Goal: Task Accomplishment & Management: Use online tool/utility

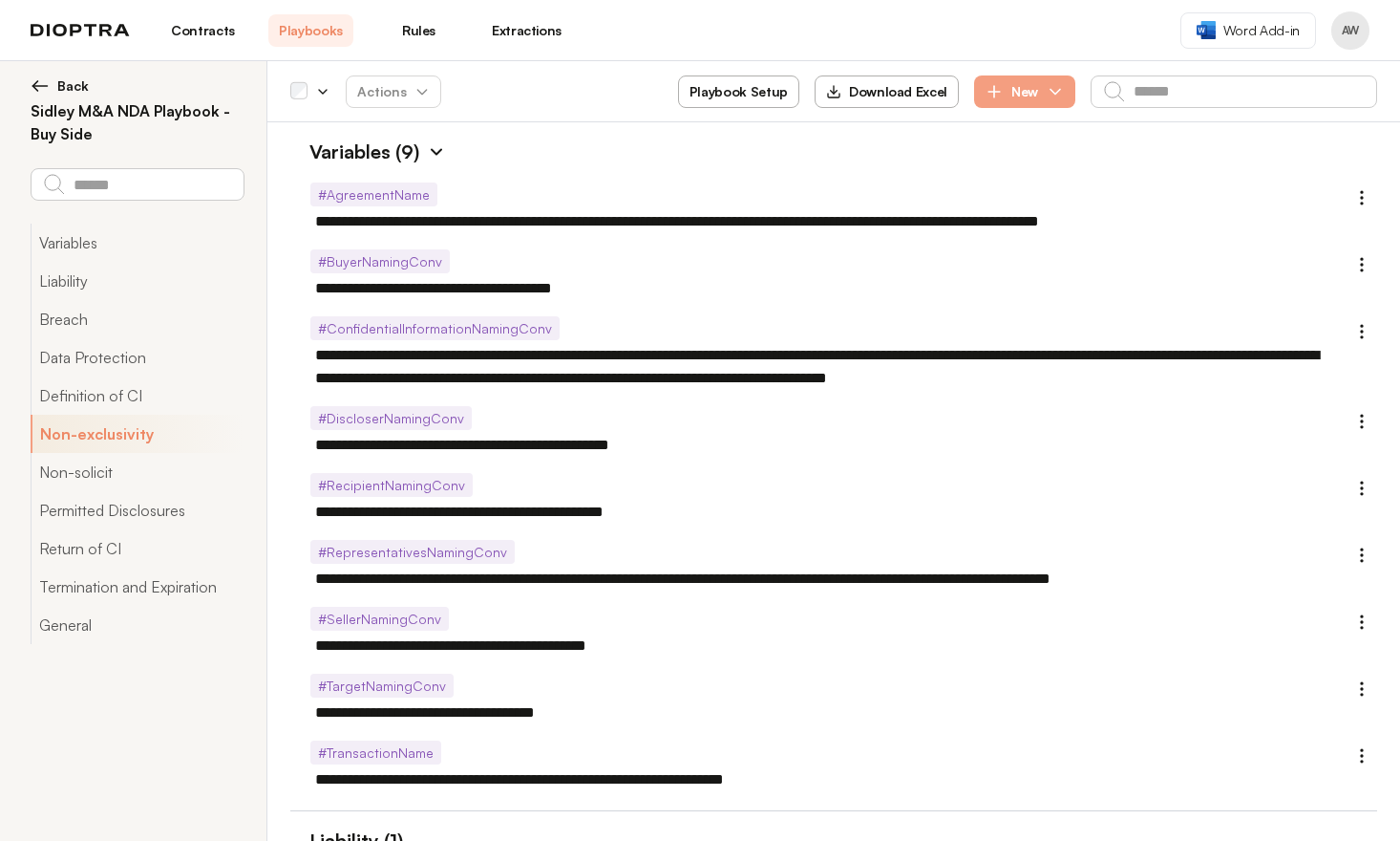
select select "******"
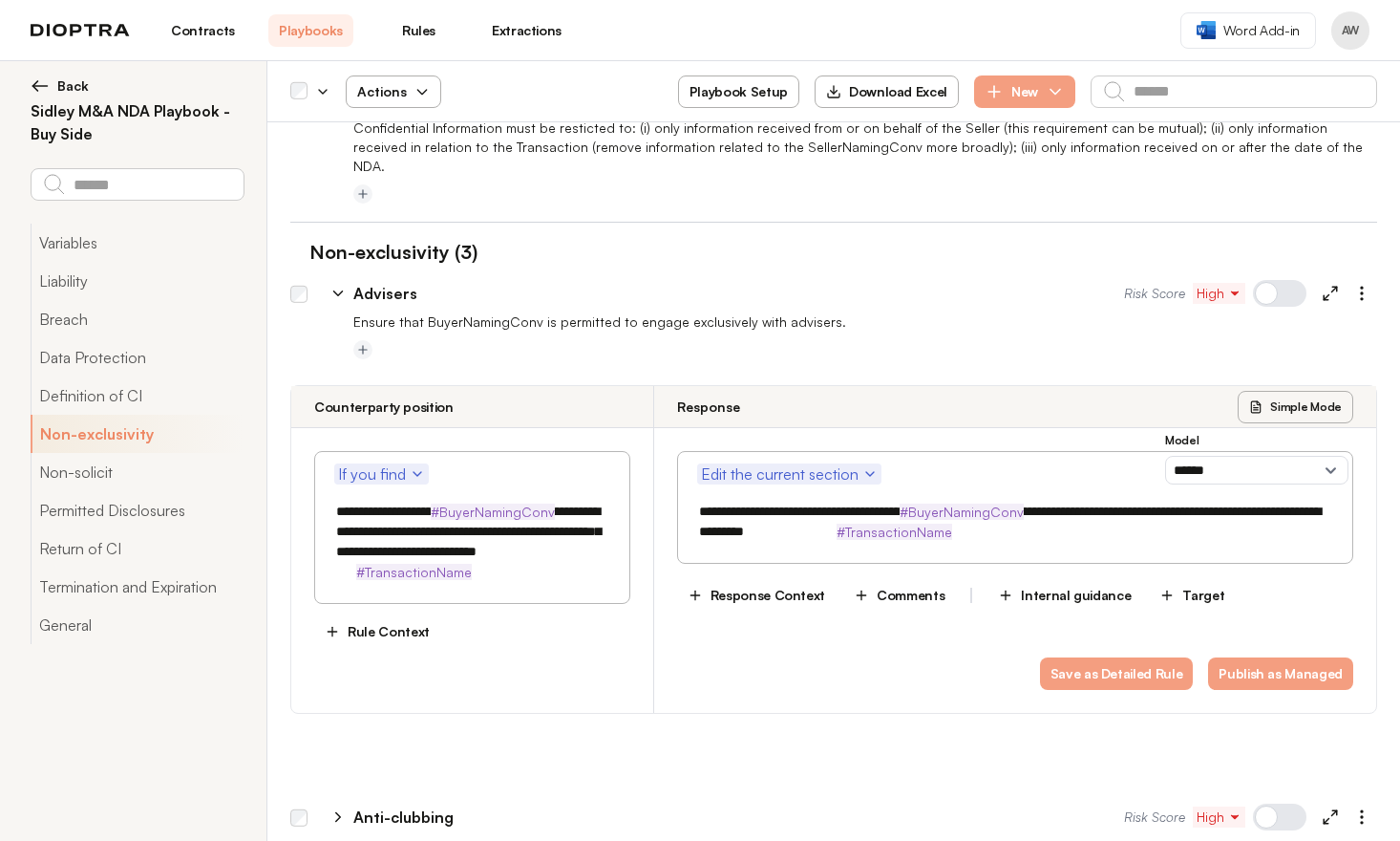
click at [415, 90] on icon "button" at bounding box center [422, 92] width 15 height 15
click at [401, 141] on button "Activate" at bounding box center [394, 138] width 120 height 34
type textarea "*"
click at [339, 291] on icon at bounding box center [338, 293] width 9 height 5
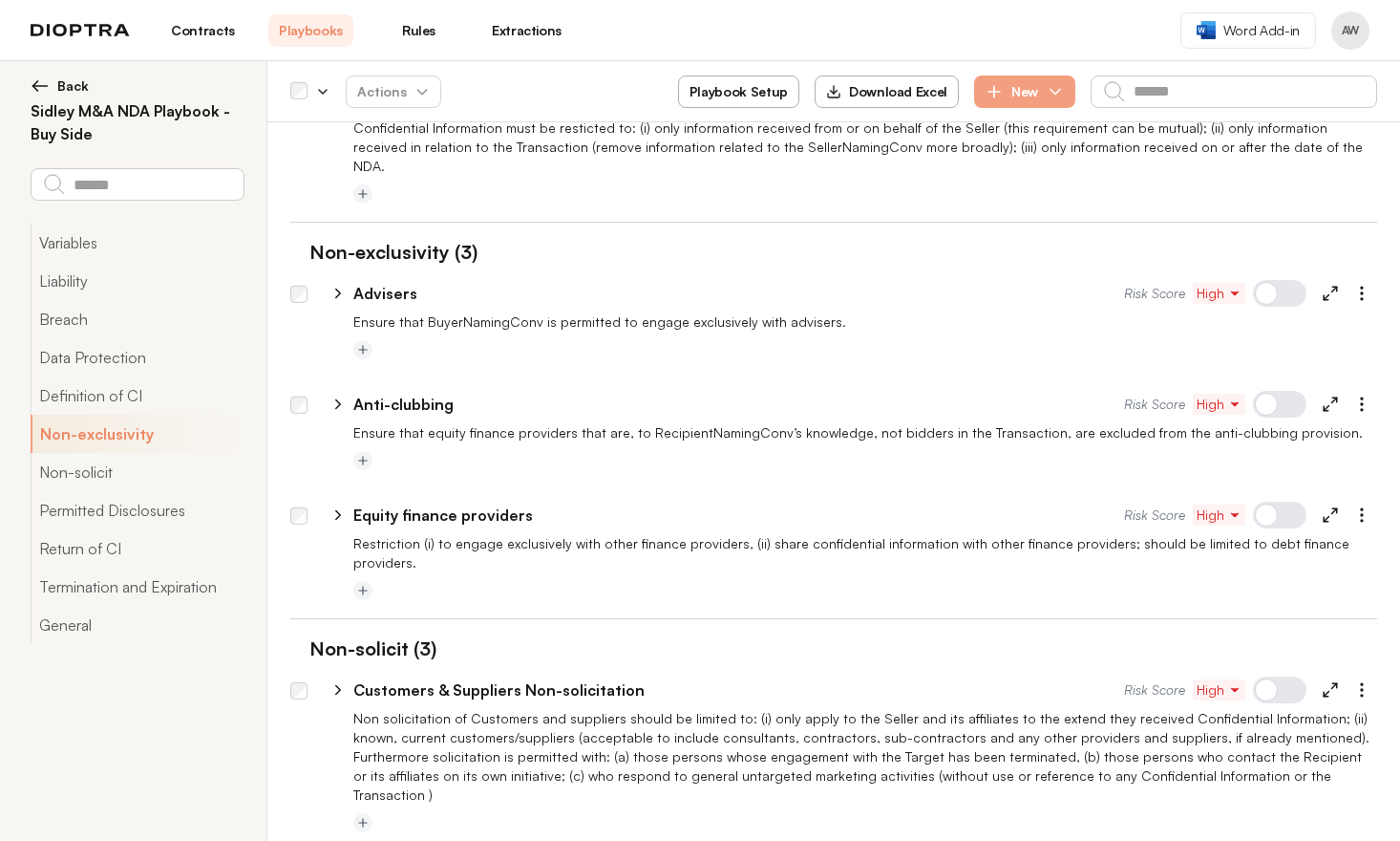
click at [336, 396] on icon at bounding box center [338, 404] width 17 height 17
select select "******"
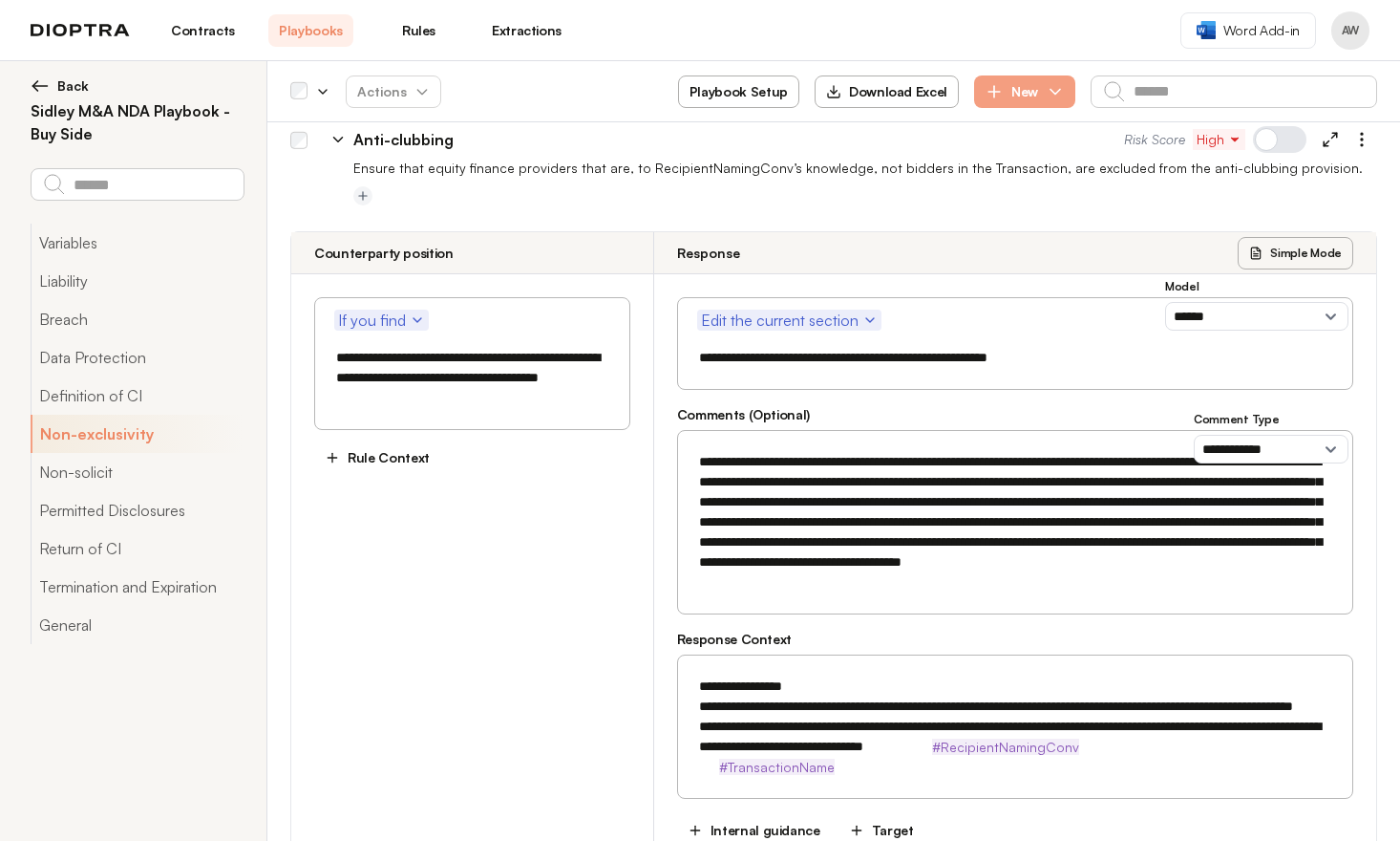
scroll to position [1820, 0]
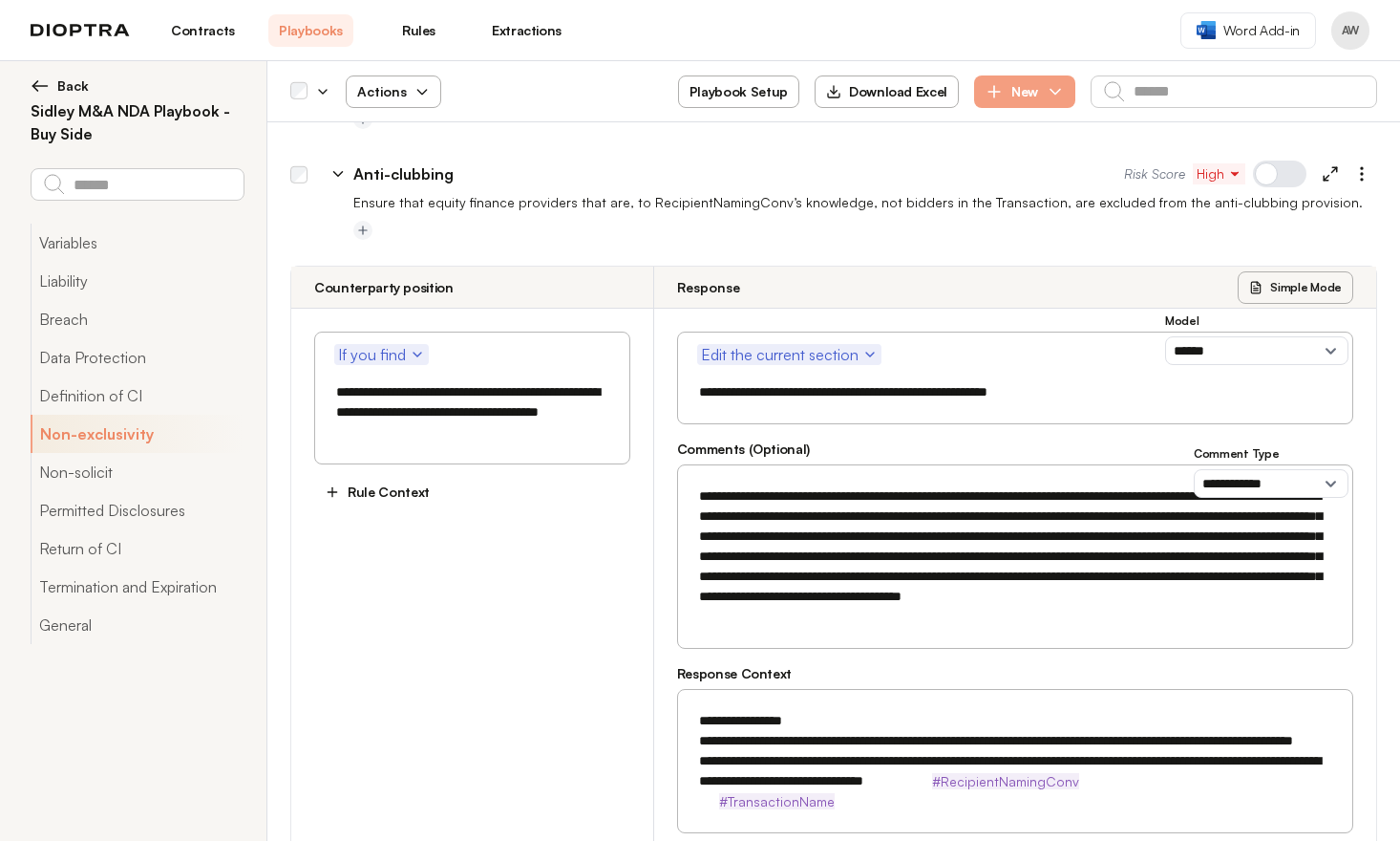
click at [377, 102] on span "Actions" at bounding box center [394, 92] width 103 height 34
click at [380, 131] on button "Activate" at bounding box center [394, 138] width 120 height 34
click at [339, 165] on icon at bounding box center [338, 174] width 17 height 17
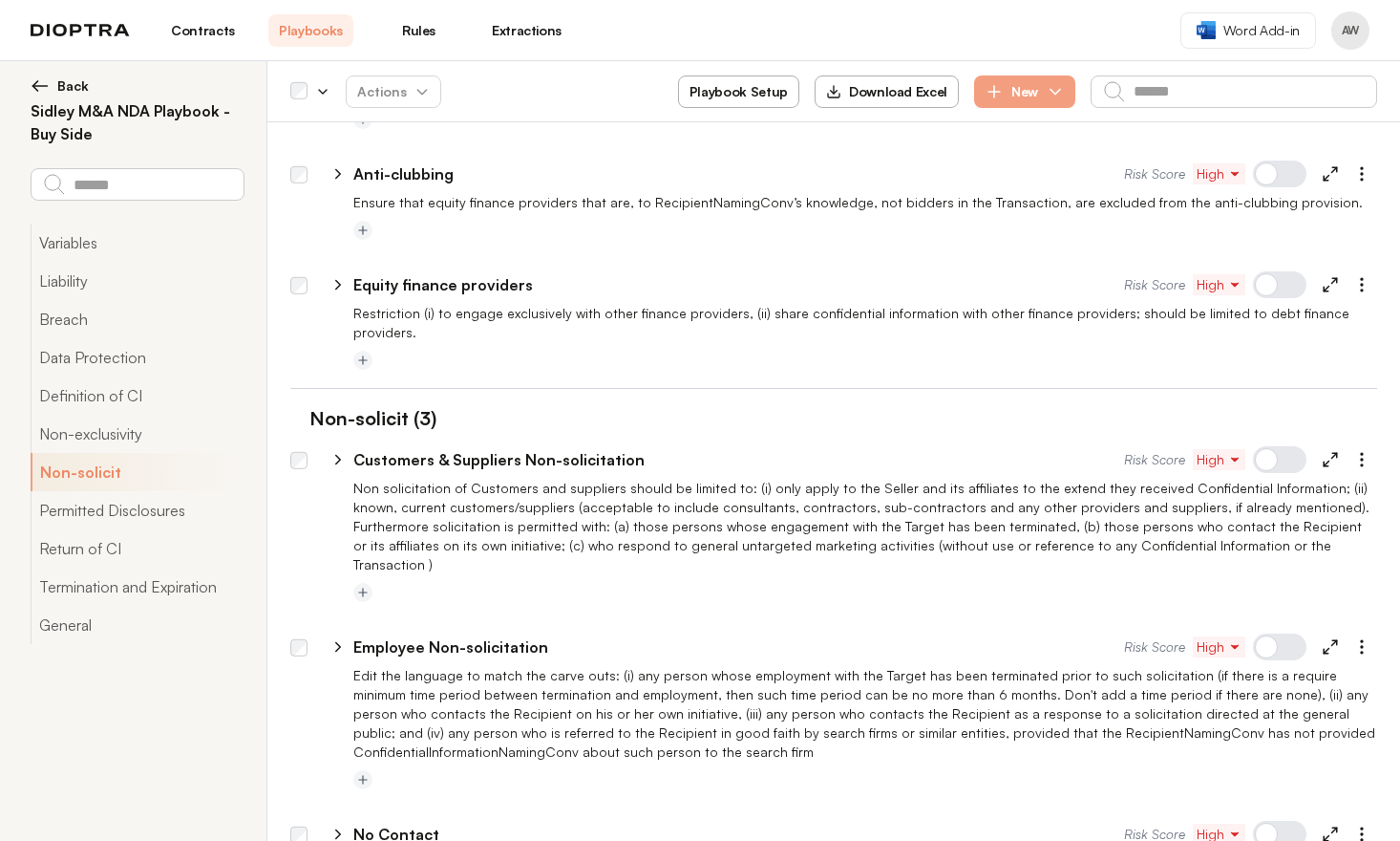
click at [341, 276] on icon at bounding box center [338, 285] width 17 height 17
select select "******"
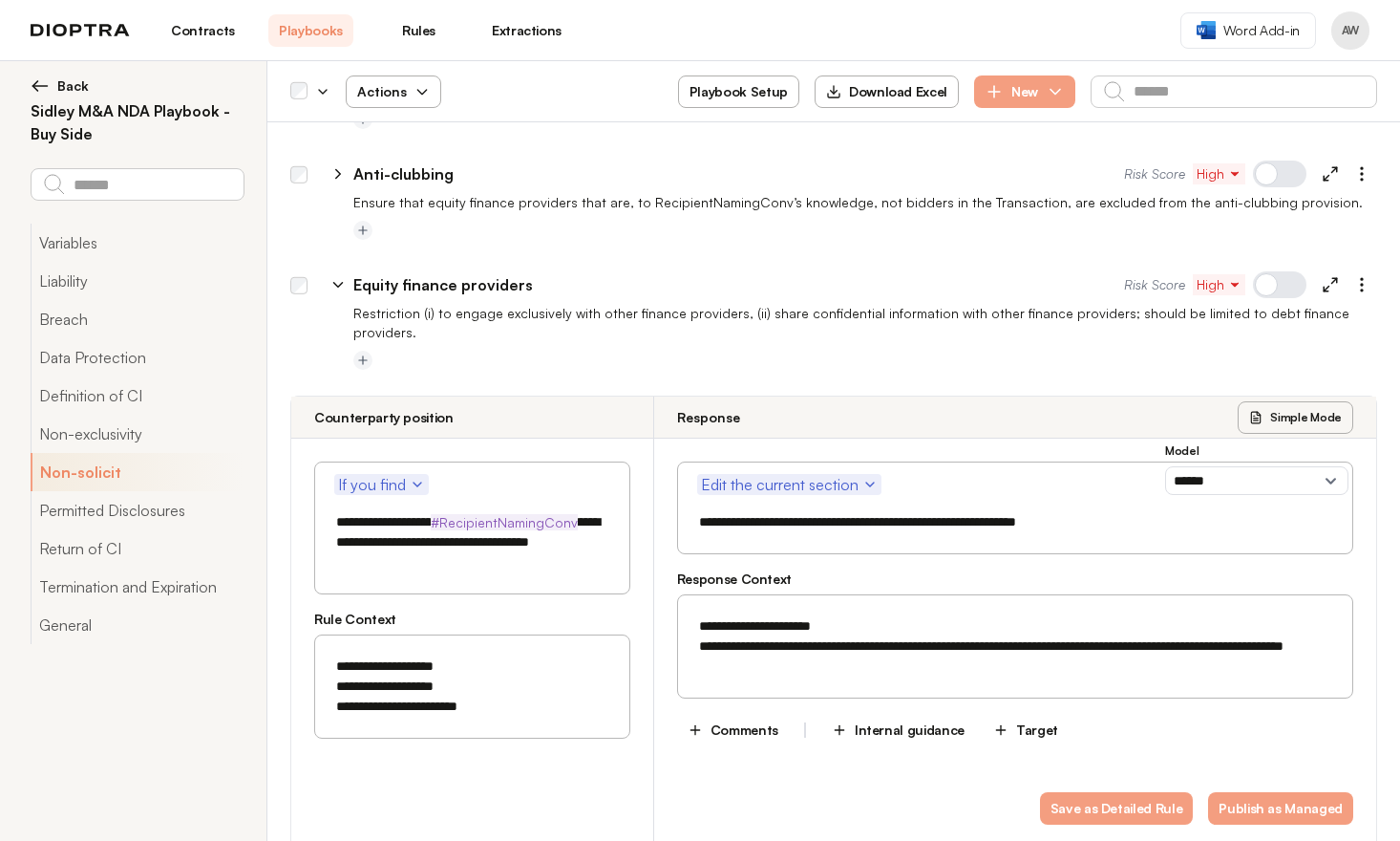
click at [415, 84] on icon "button" at bounding box center [422, 92] width 15 height 15
click at [429, 149] on button "Activate" at bounding box center [394, 138] width 120 height 34
click at [334, 276] on icon at bounding box center [338, 285] width 17 height 17
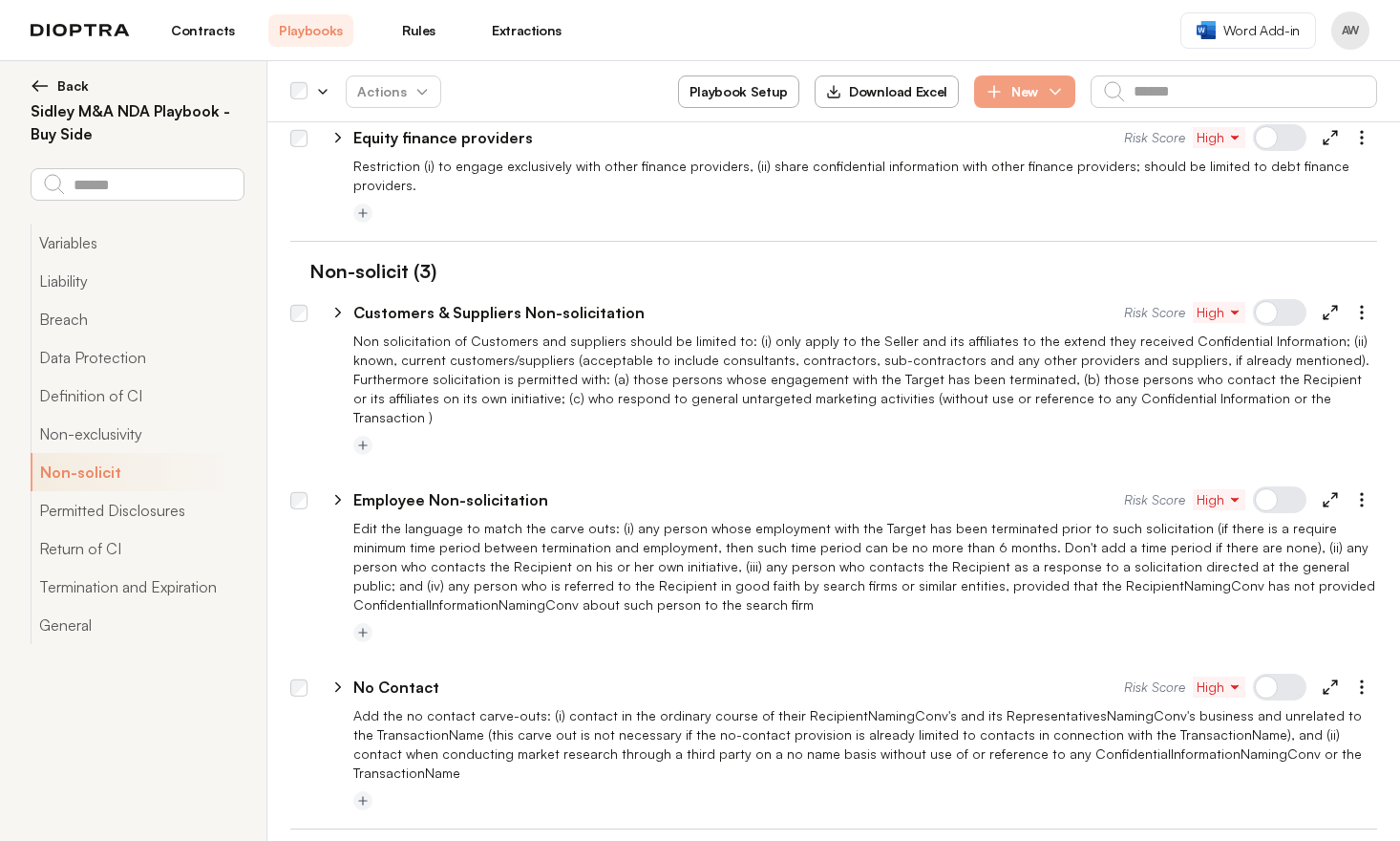
scroll to position [1998, 0]
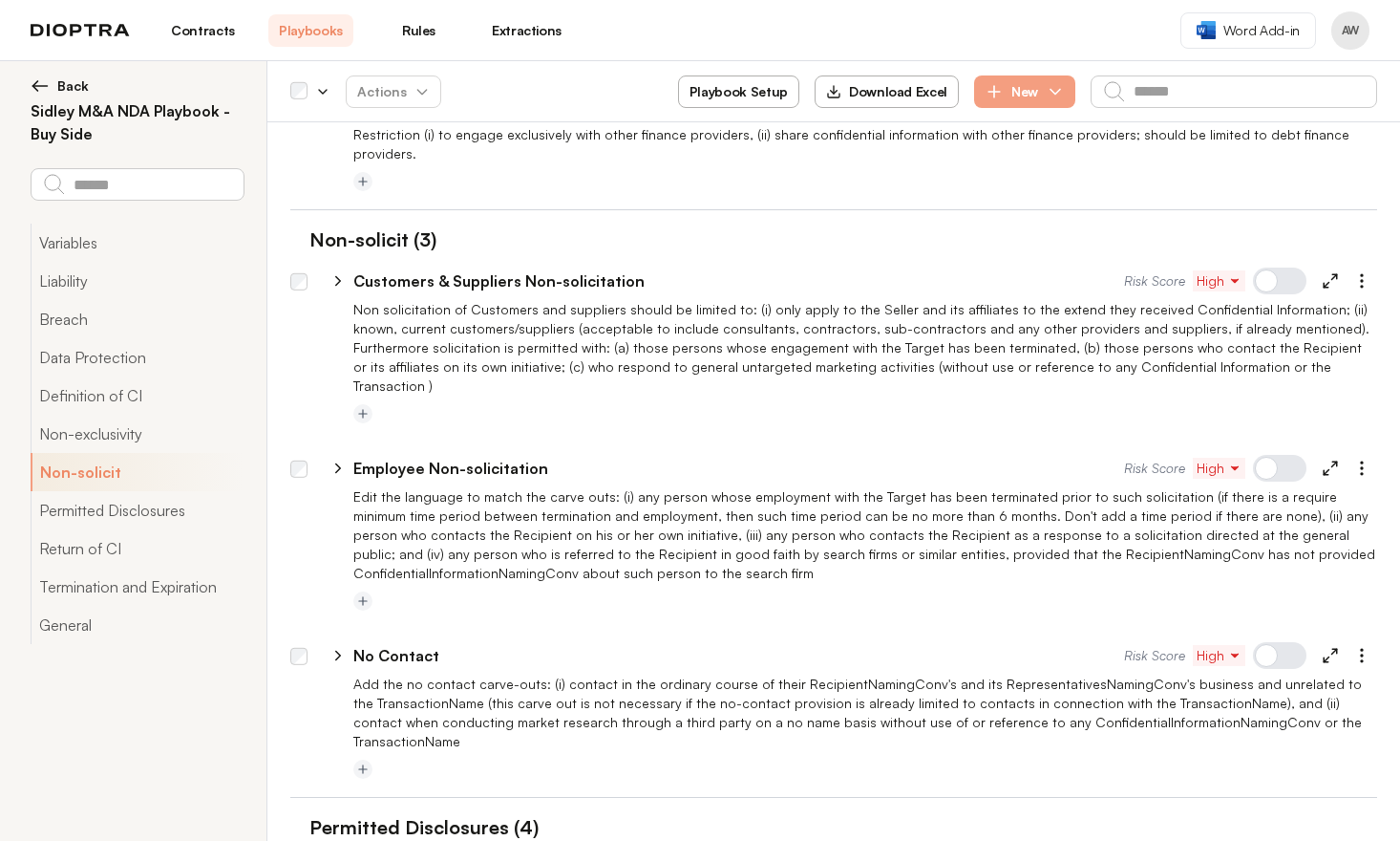
click at [341, 460] on icon at bounding box center [338, 468] width 17 height 17
select select "******"
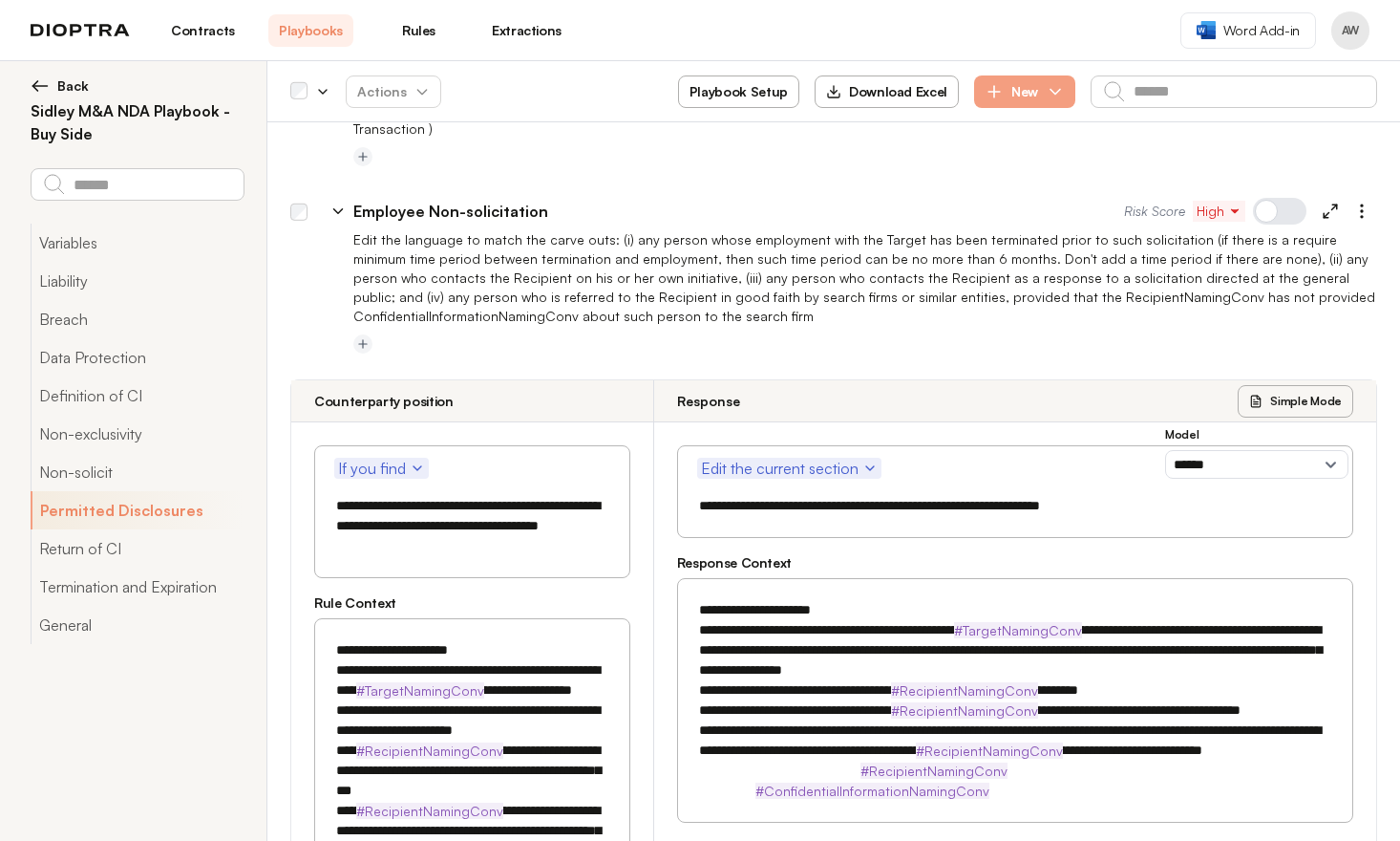
scroll to position [2275, 0]
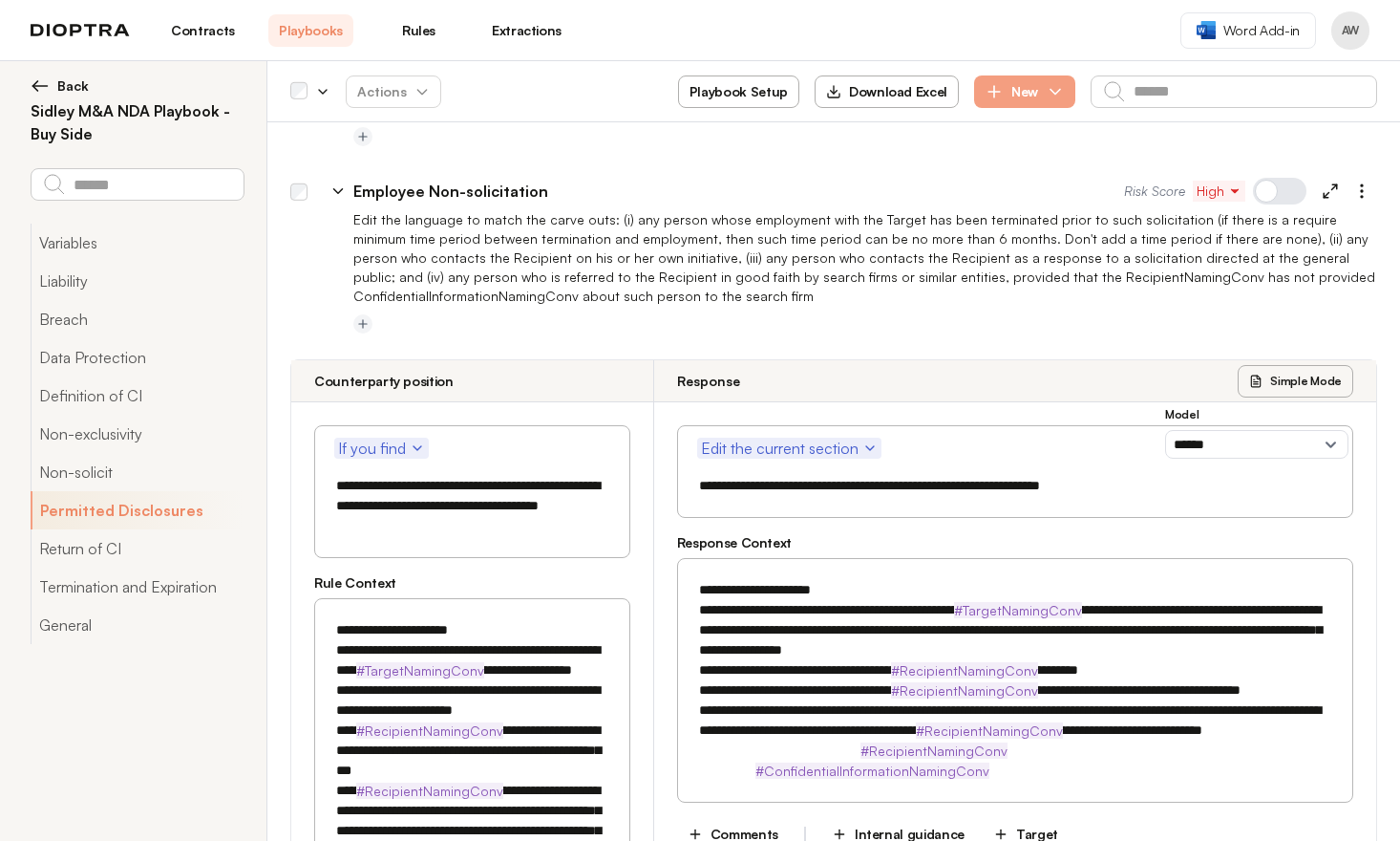
click at [343, 183] on icon at bounding box center [338, 191] width 17 height 17
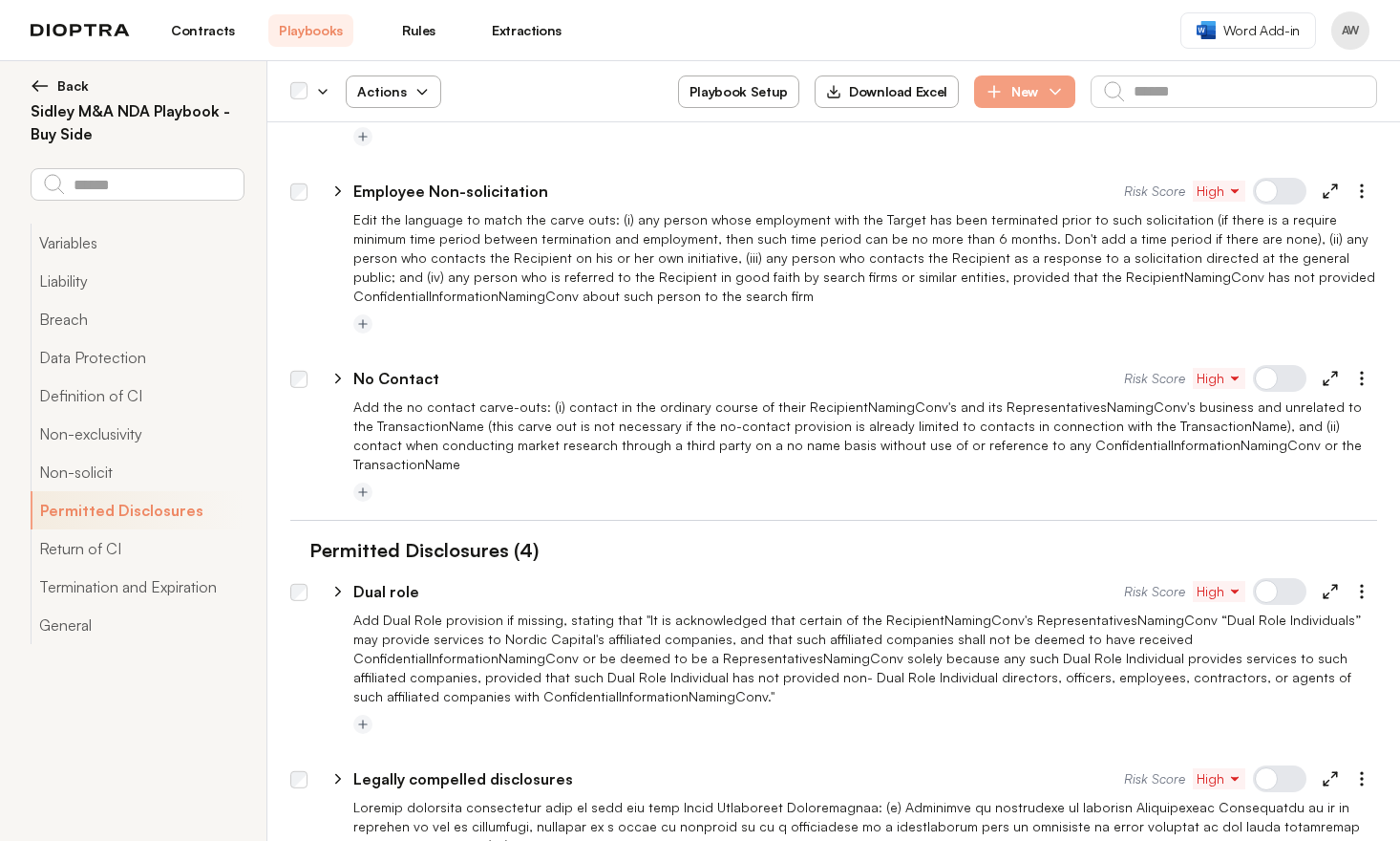
click at [398, 94] on span "Actions" at bounding box center [394, 92] width 103 height 34
click at [400, 134] on button "Activate" at bounding box center [394, 138] width 120 height 34
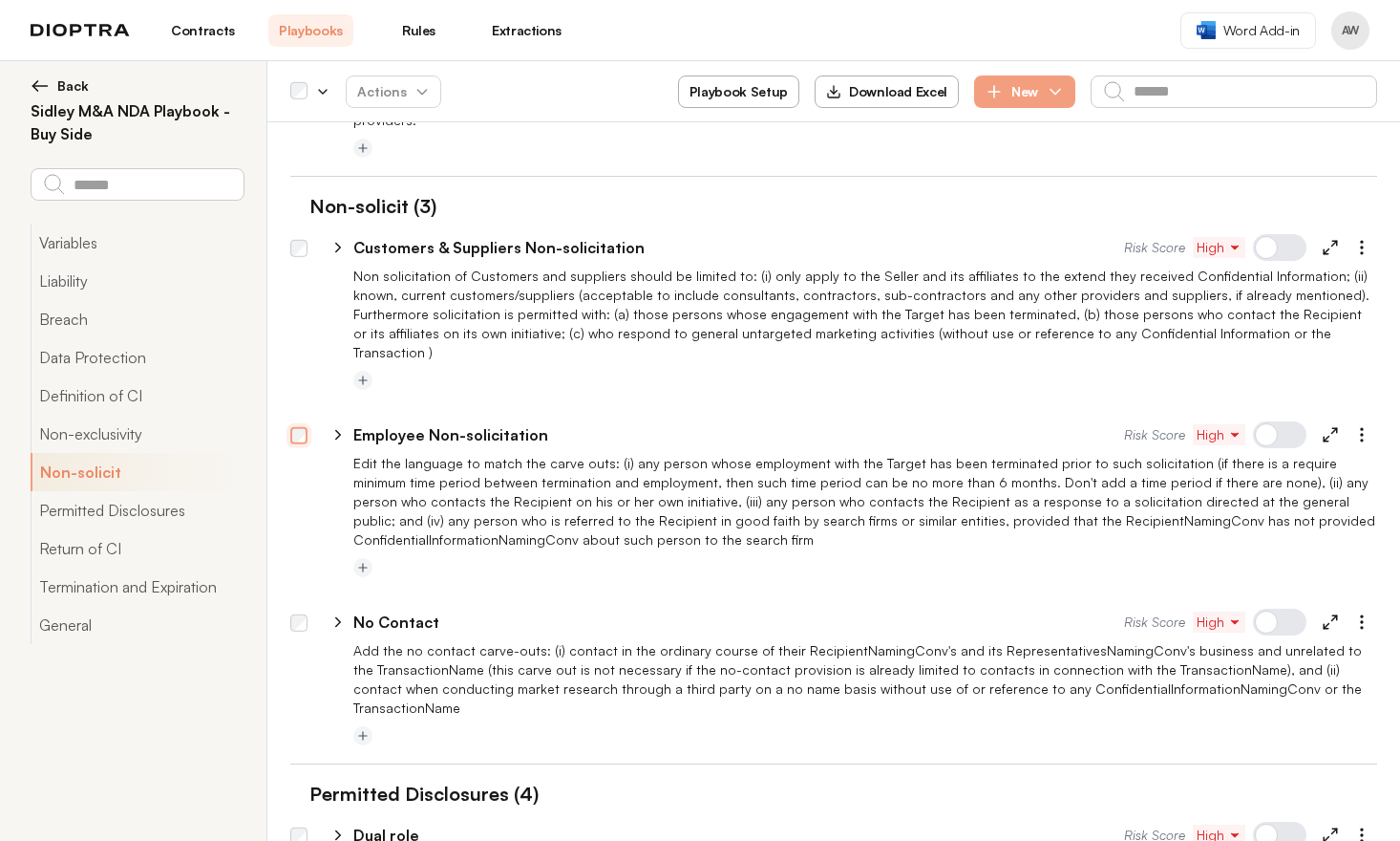
scroll to position [2032, 0]
click at [341, 239] on icon at bounding box center [338, 248] width 17 height 17
select select "**"
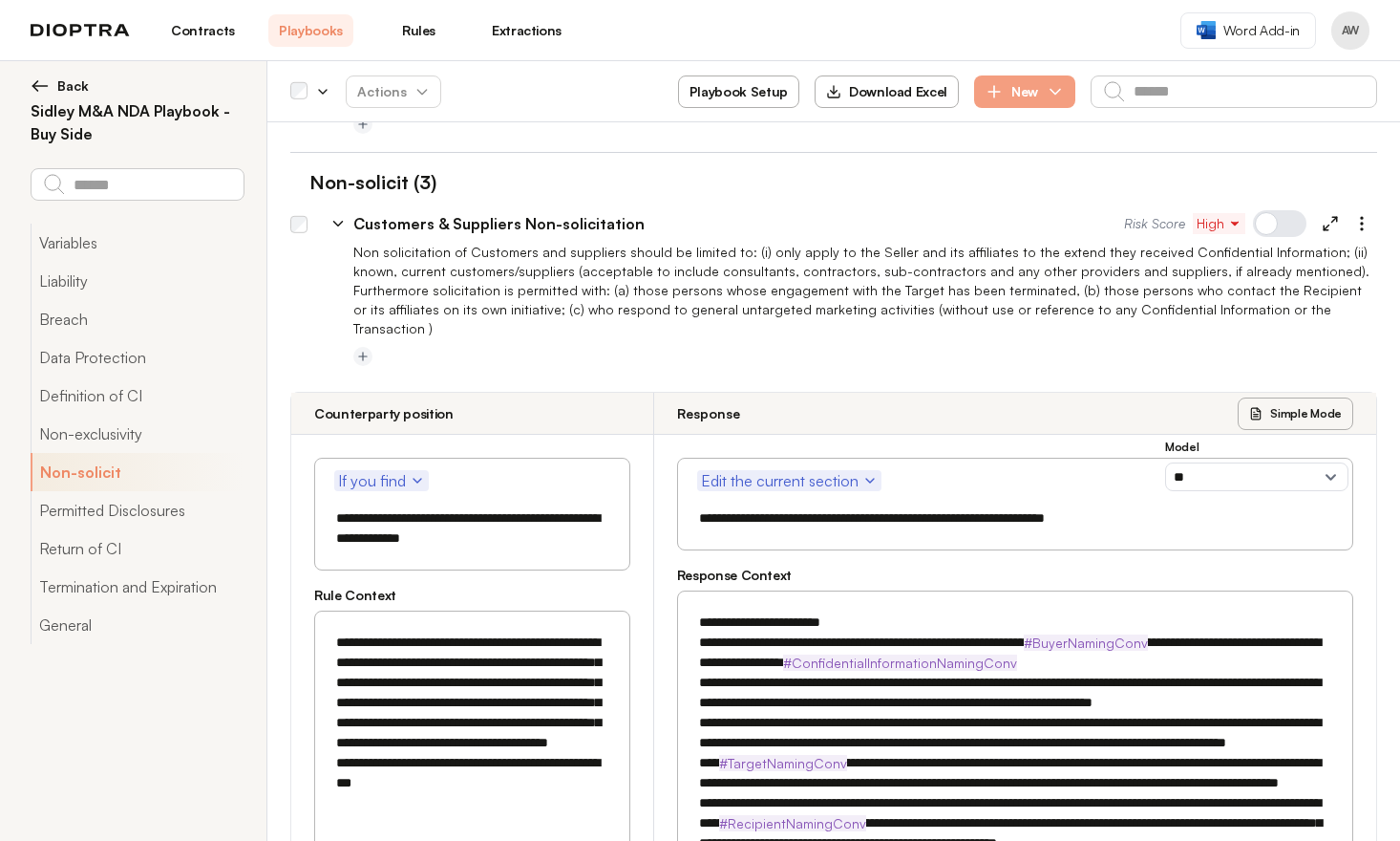
scroll to position [1959, 0]
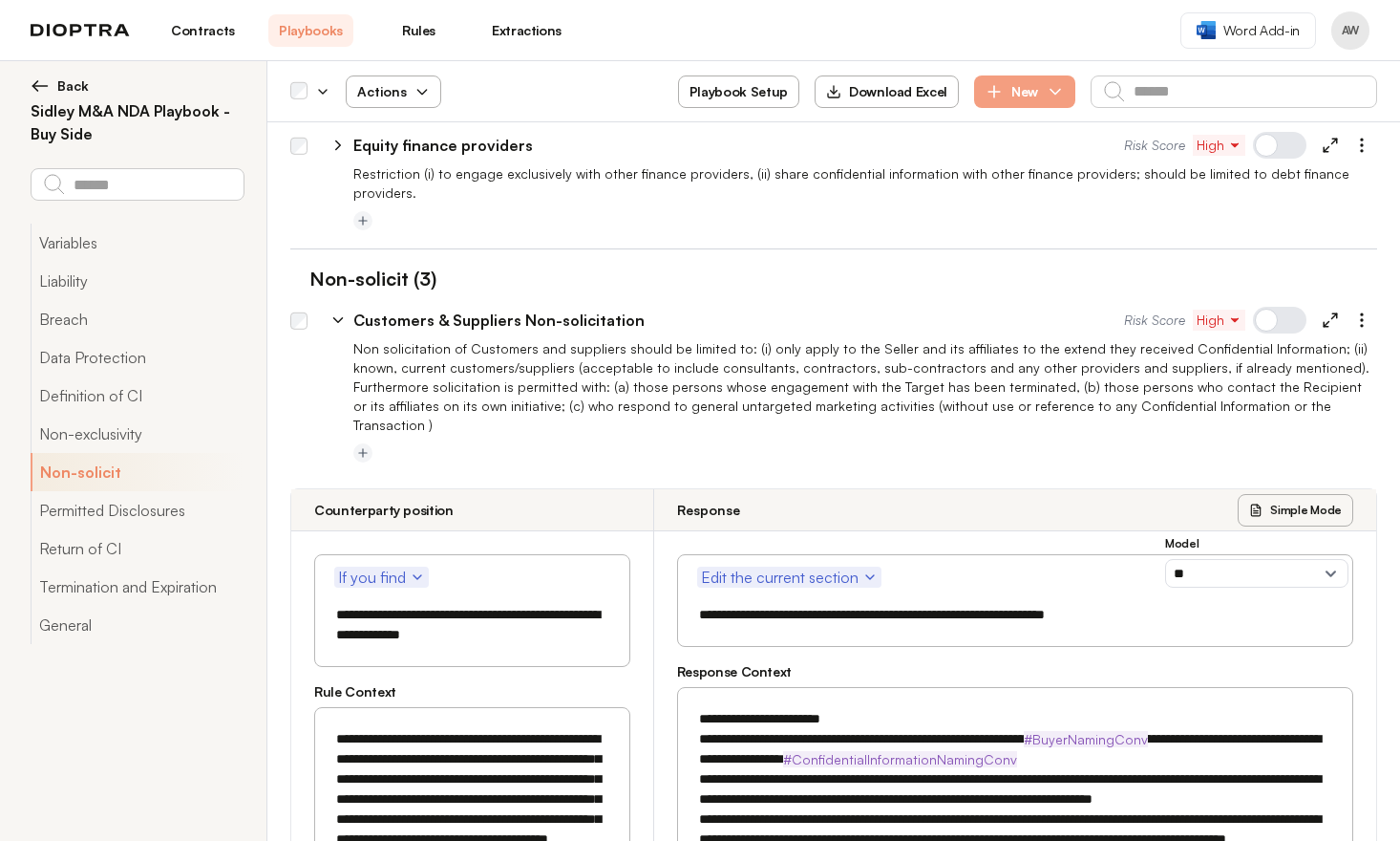
click at [425, 93] on icon "button" at bounding box center [422, 92] width 15 height 15
click at [408, 134] on button "Activate" at bounding box center [394, 138] width 120 height 34
click at [340, 312] on icon at bounding box center [338, 320] width 17 height 17
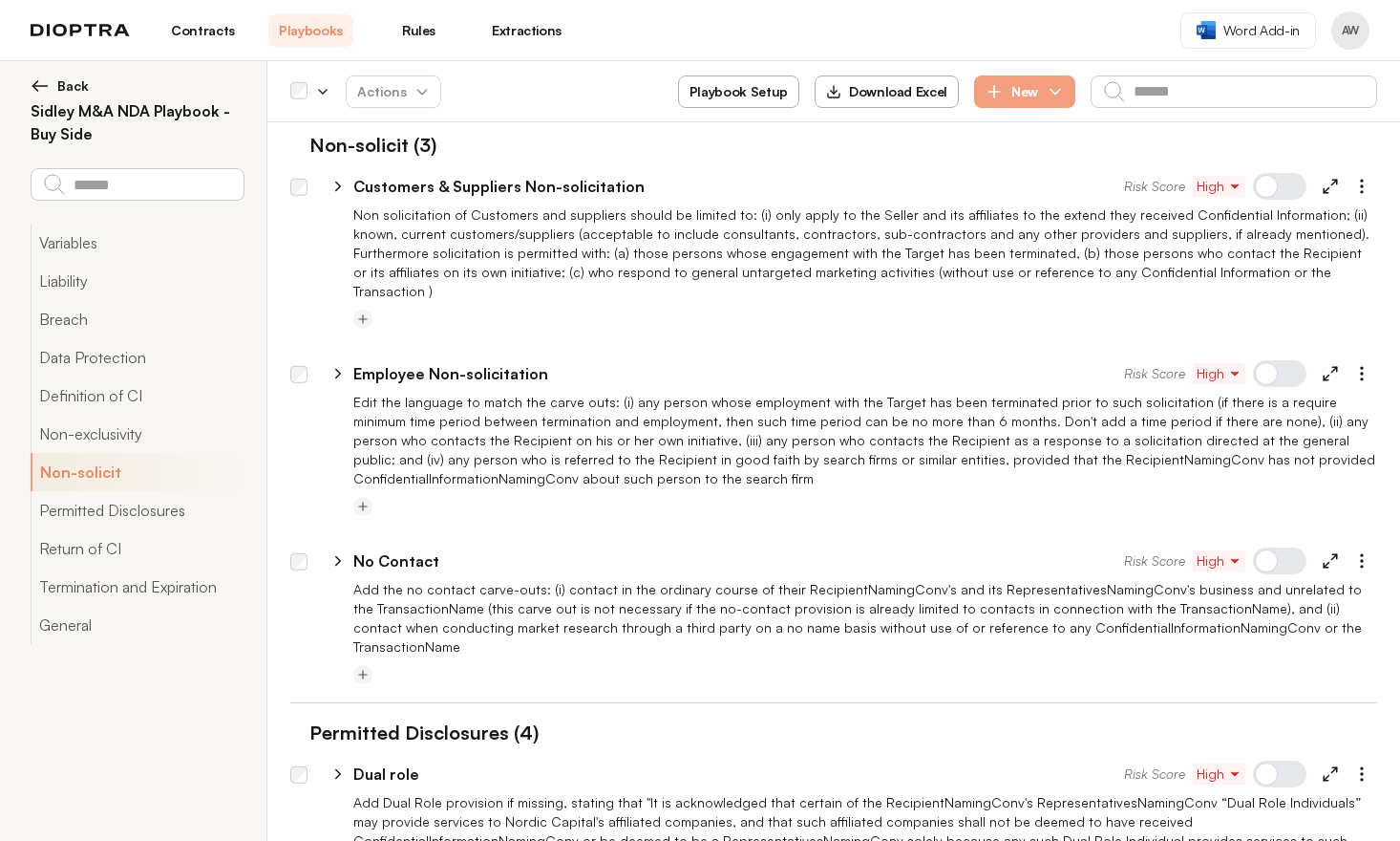
scroll to position [2102, 0]
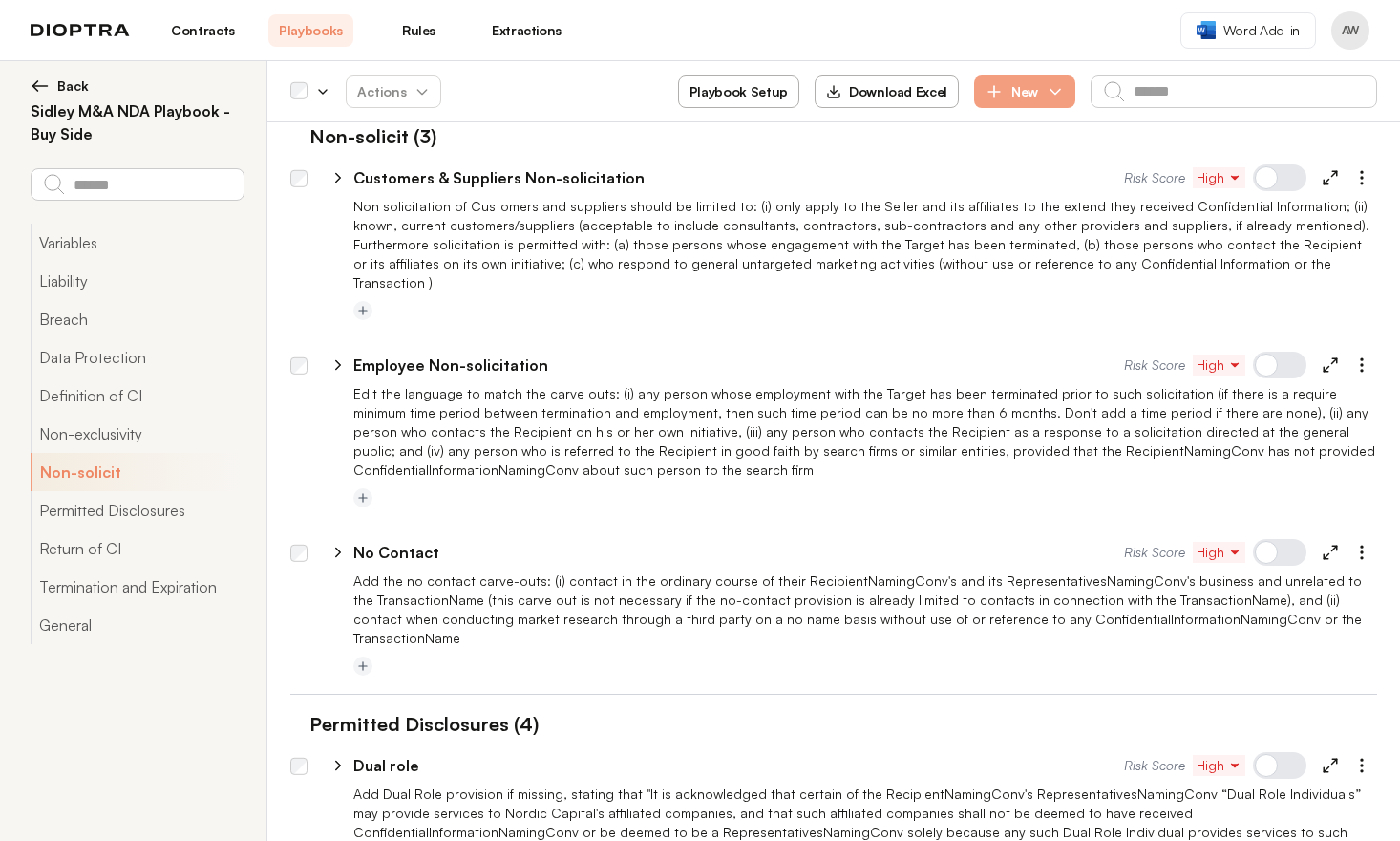
click at [342, 544] on icon at bounding box center [338, 552] width 17 height 17
select select "******"
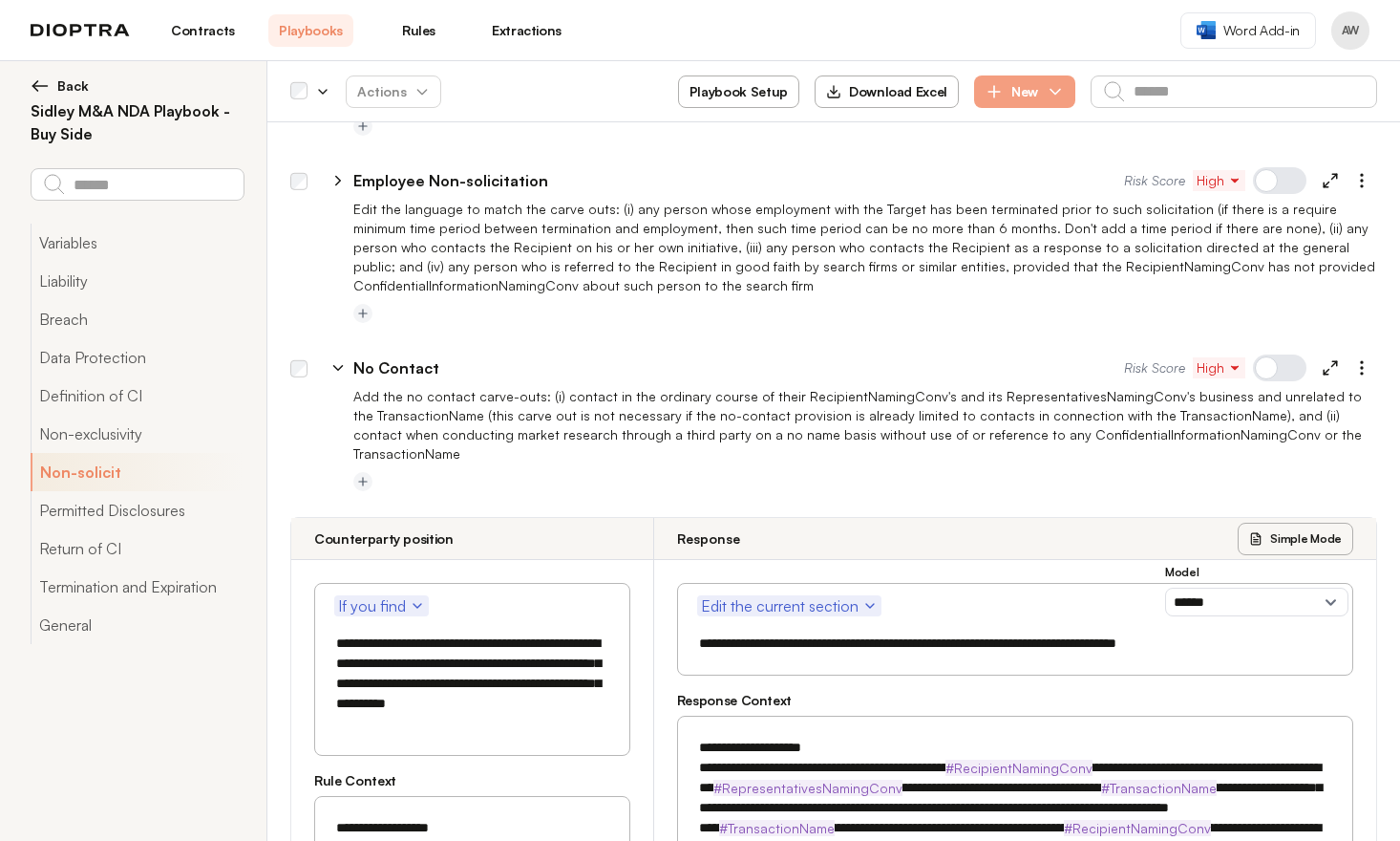
scroll to position [2453, 0]
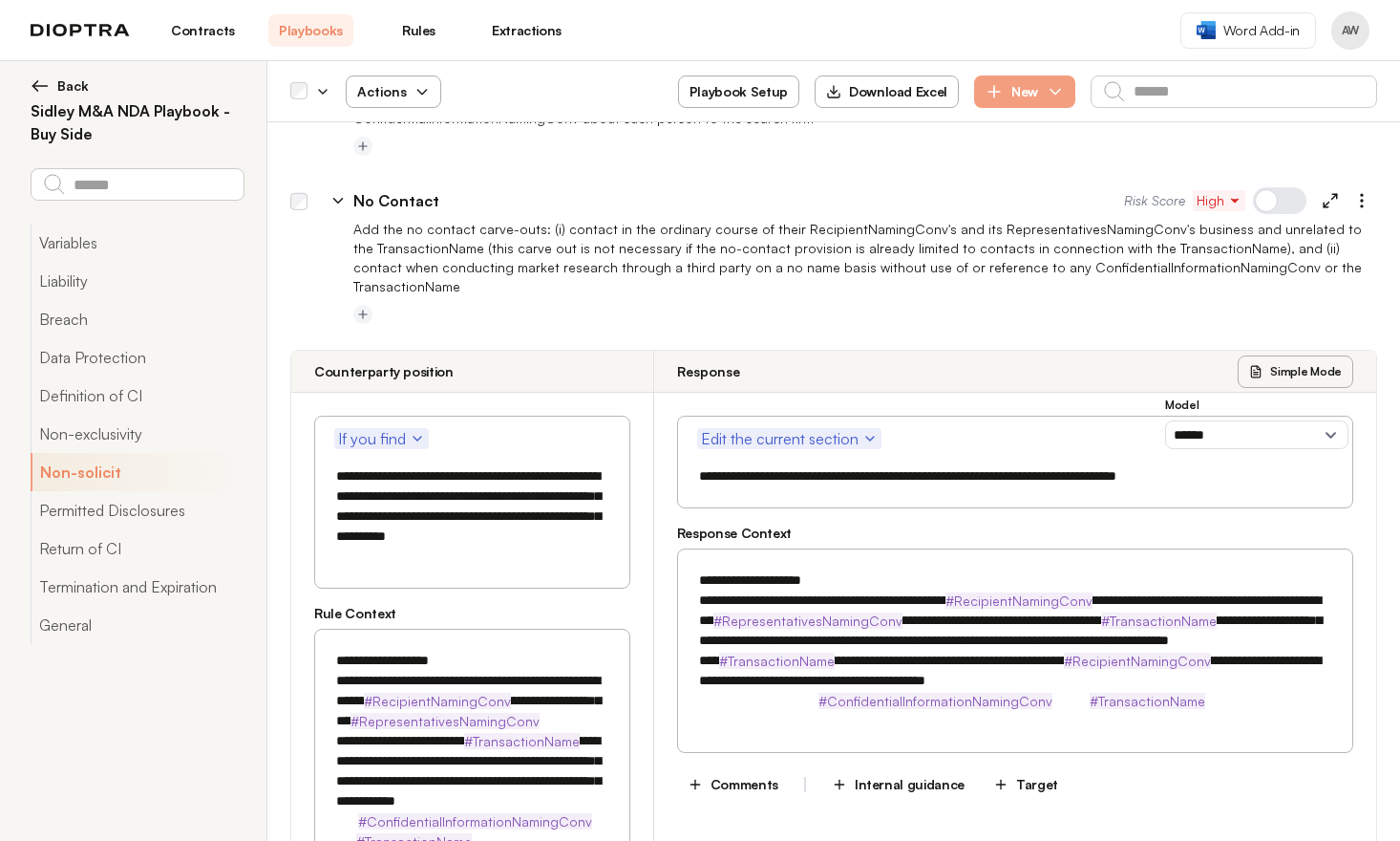
click at [376, 92] on span "Actions" at bounding box center [394, 92] width 103 height 34
click at [409, 139] on button "Activate" at bounding box center [394, 138] width 120 height 34
click at [346, 192] on icon at bounding box center [338, 201] width 17 height 17
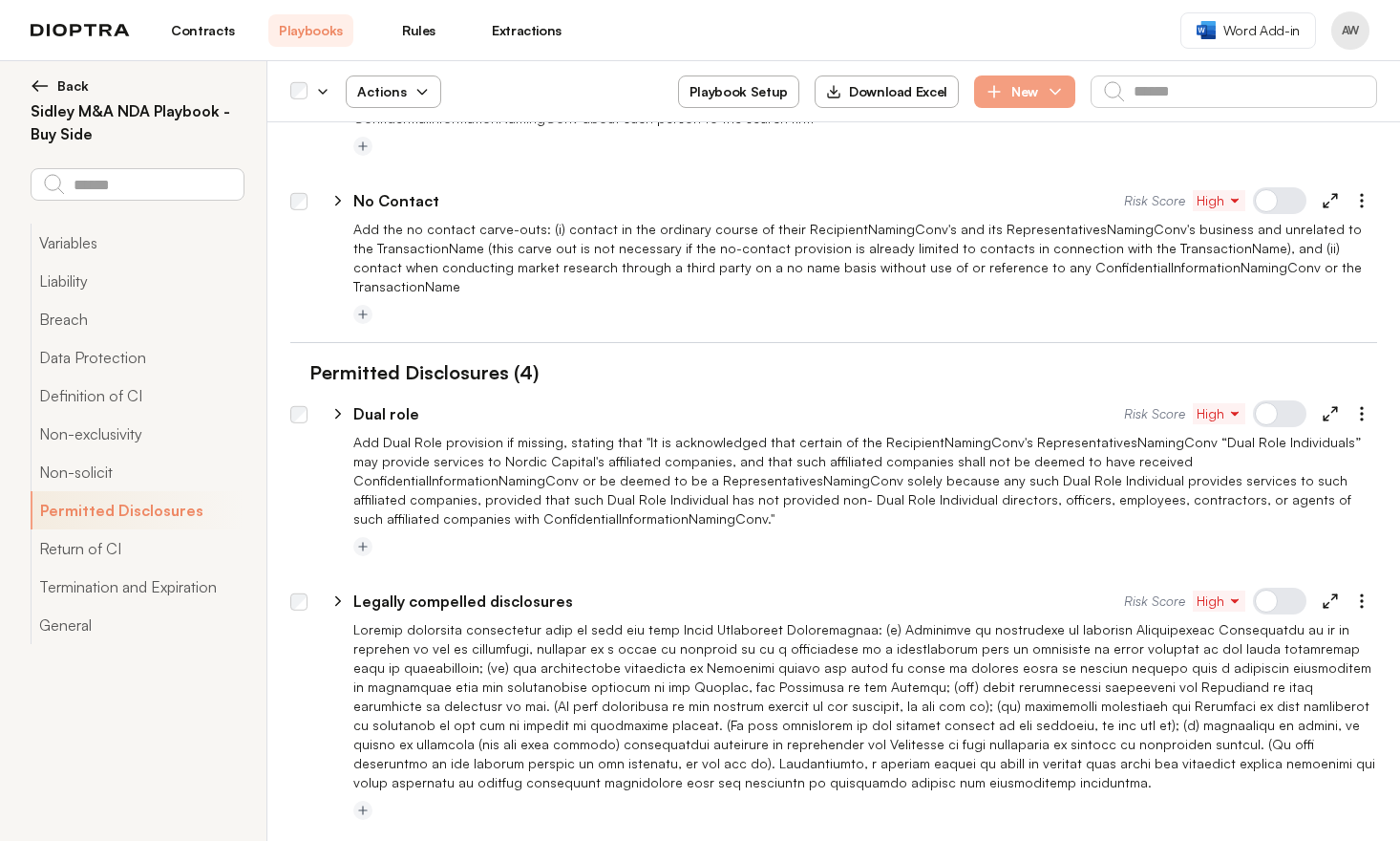
click at [300, 194] on div at bounding box center [299, 203] width 17 height 17
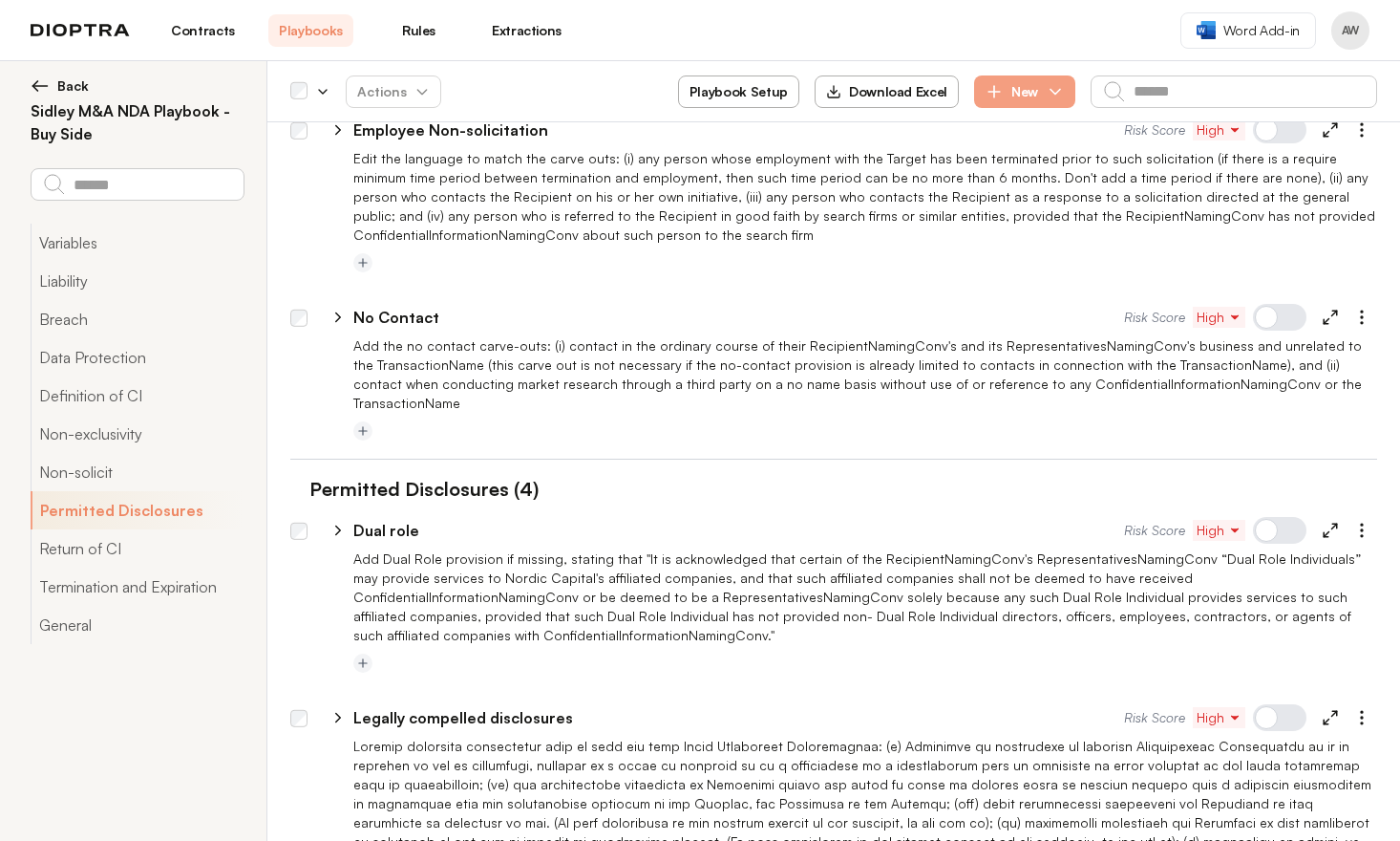
scroll to position [2035, 0]
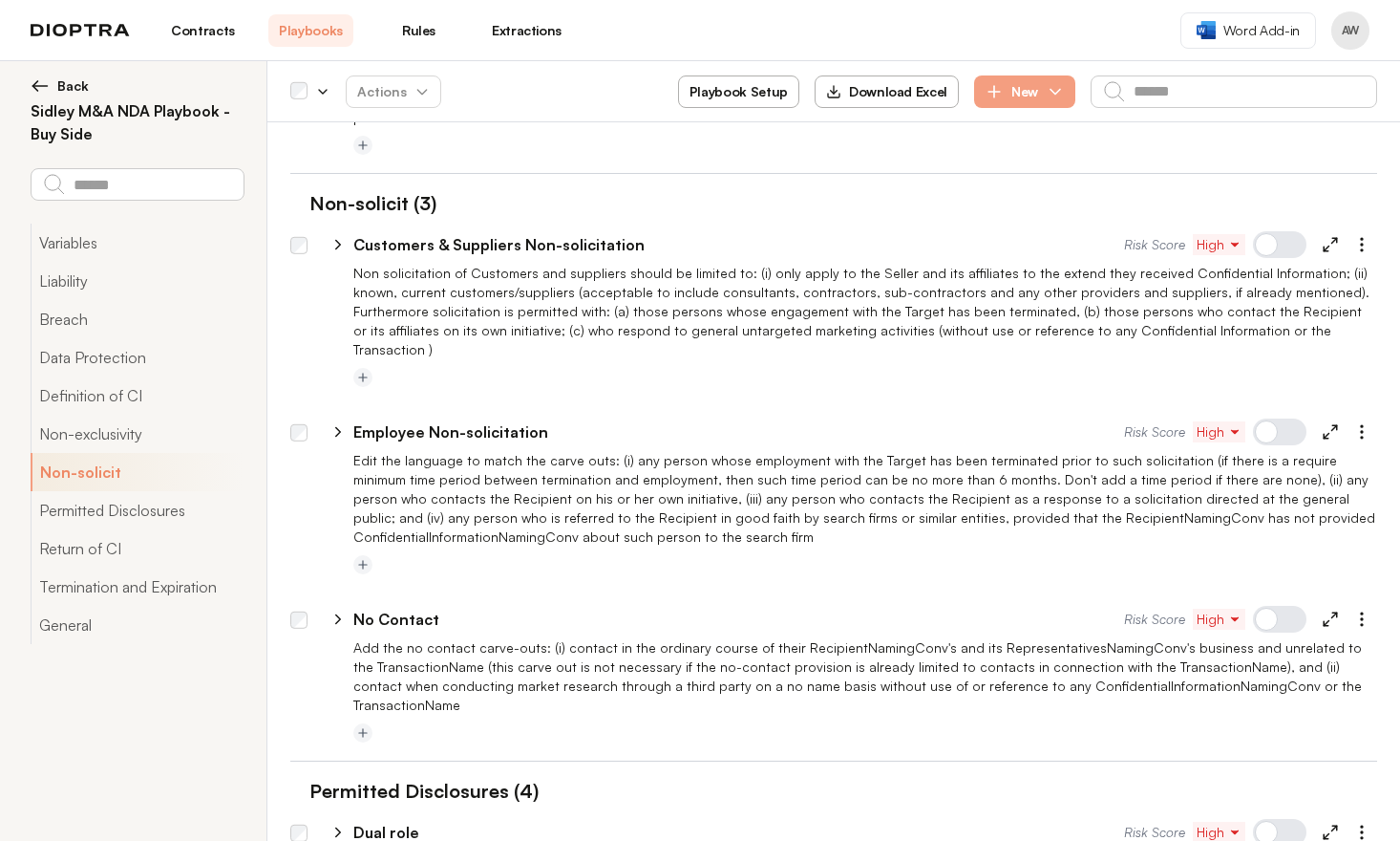
click at [337, 611] on icon at bounding box center [338, 619] width 17 height 17
select select "******"
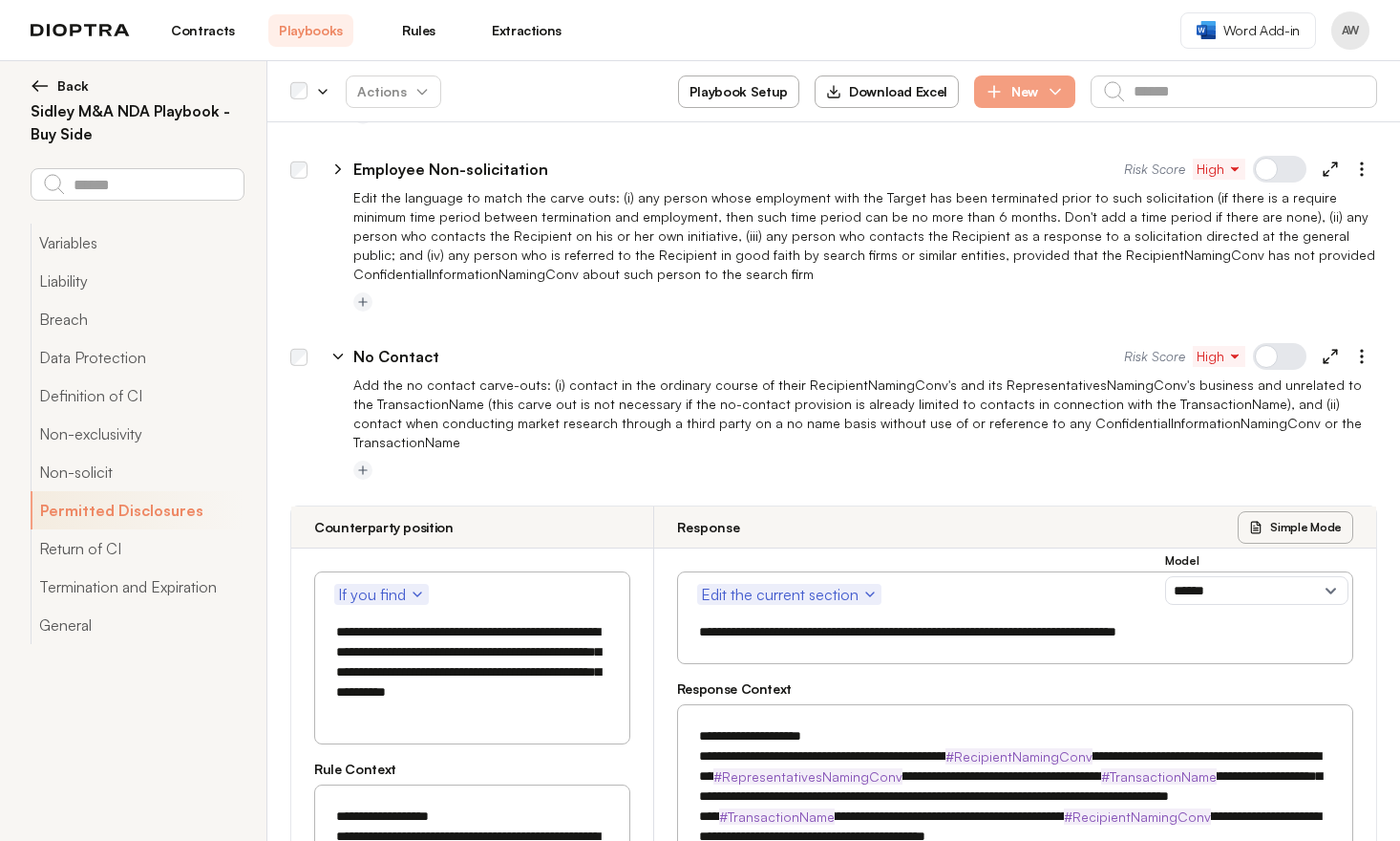
scroll to position [2261, 0]
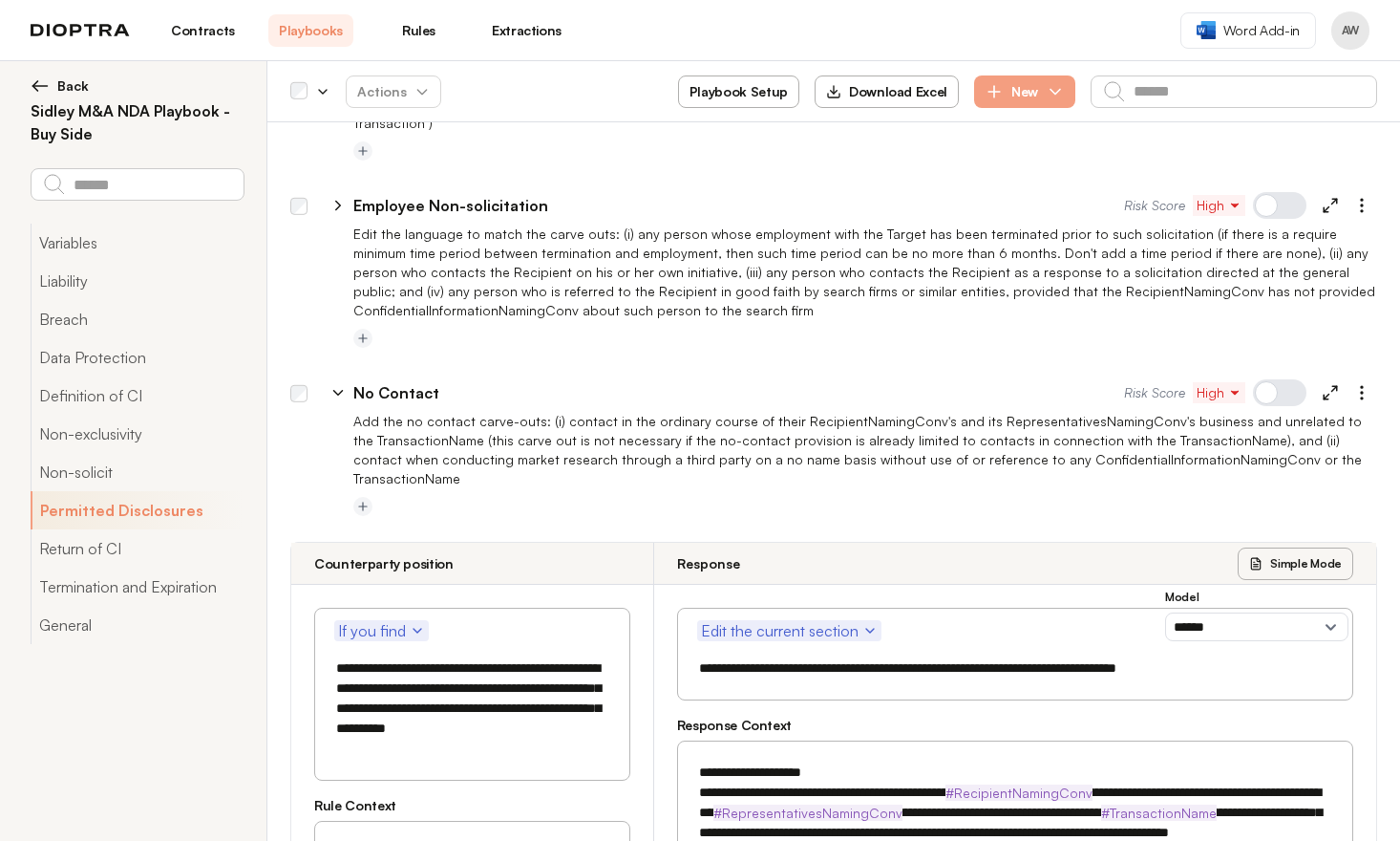
click at [337, 384] on icon at bounding box center [338, 393] width 17 height 17
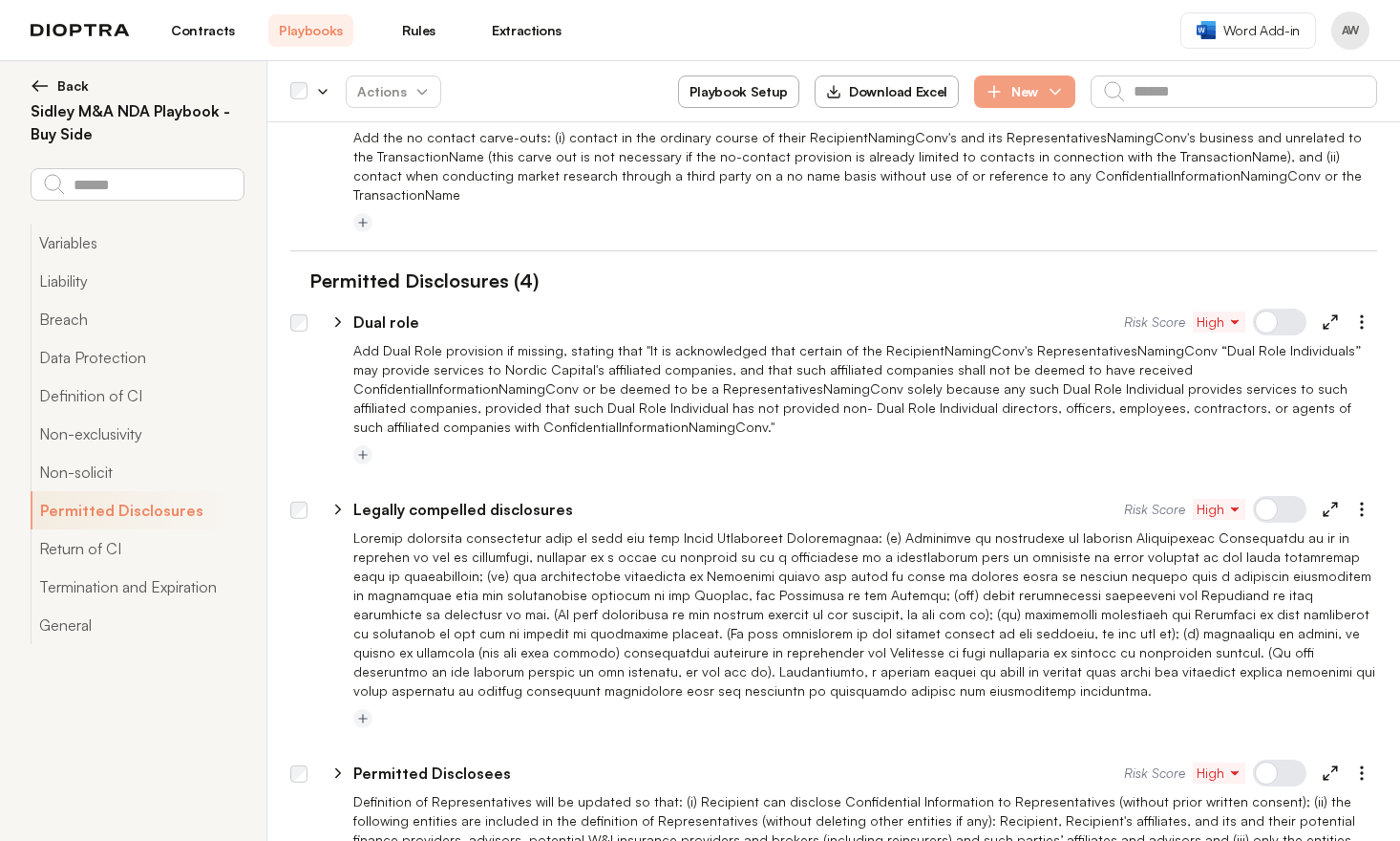
scroll to position [2547, 0]
click at [338, 312] on icon at bounding box center [338, 320] width 17 height 17
select select "******"
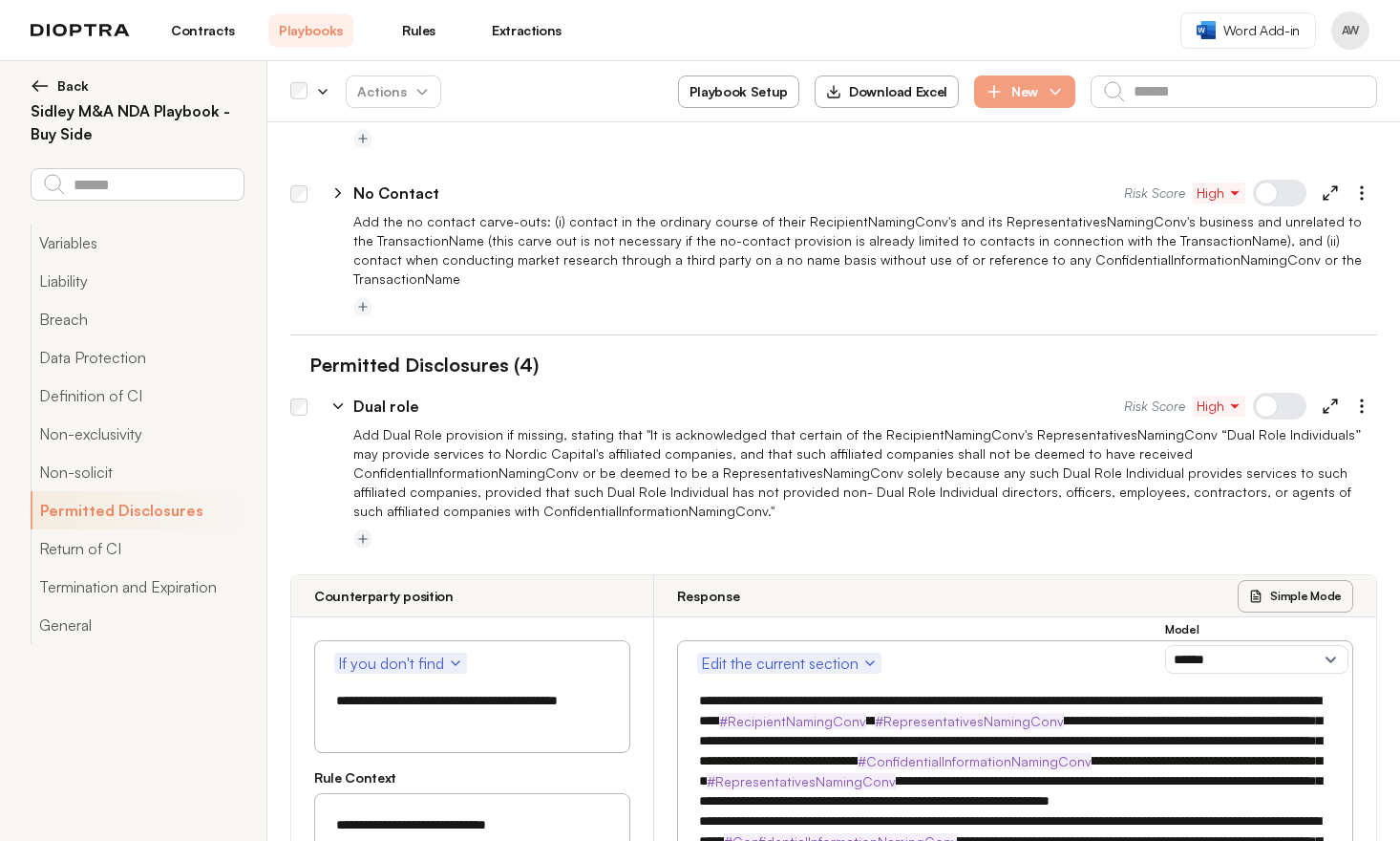
scroll to position [2451, 0]
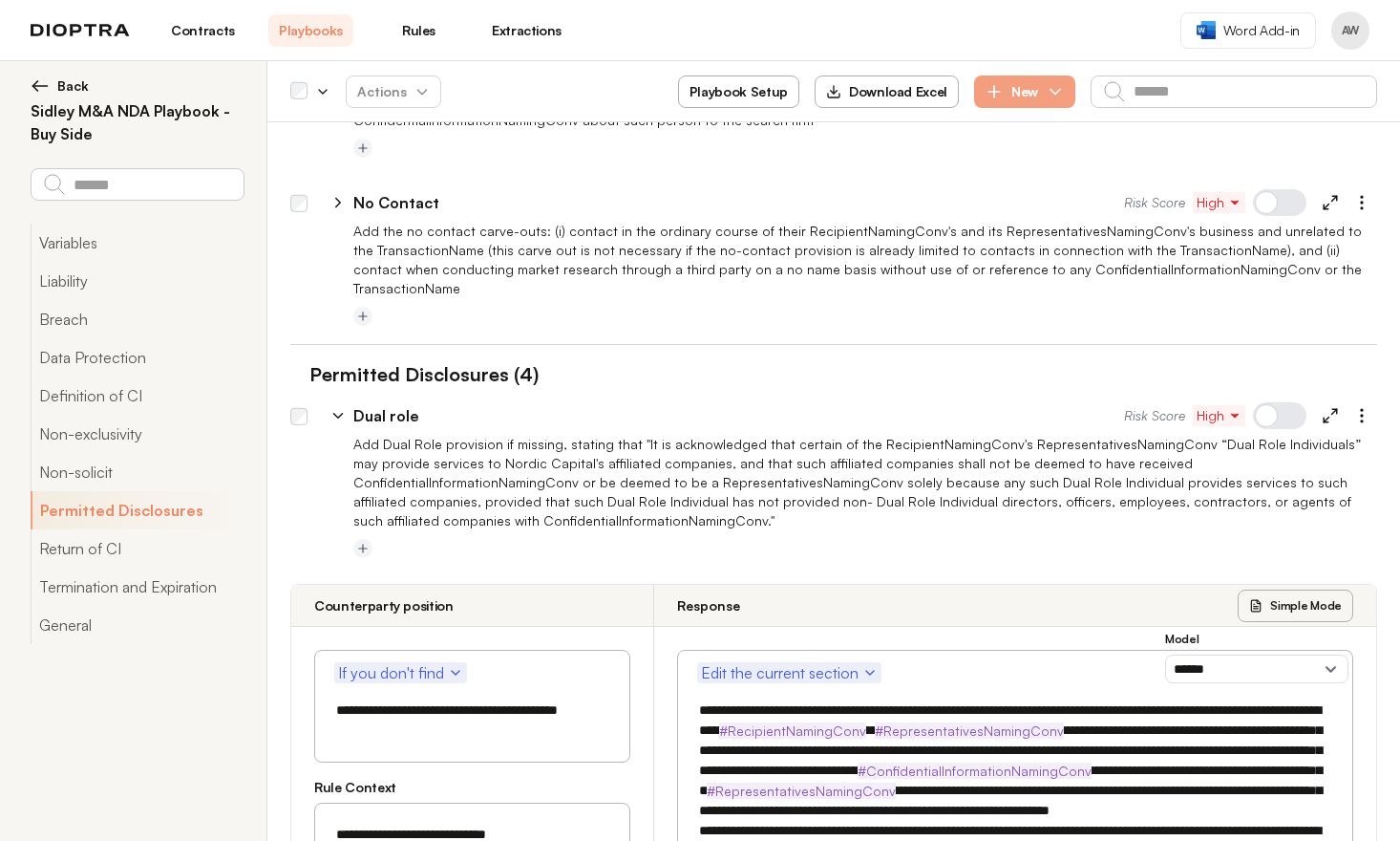
click at [336, 414] on icon at bounding box center [338, 416] width 9 height 5
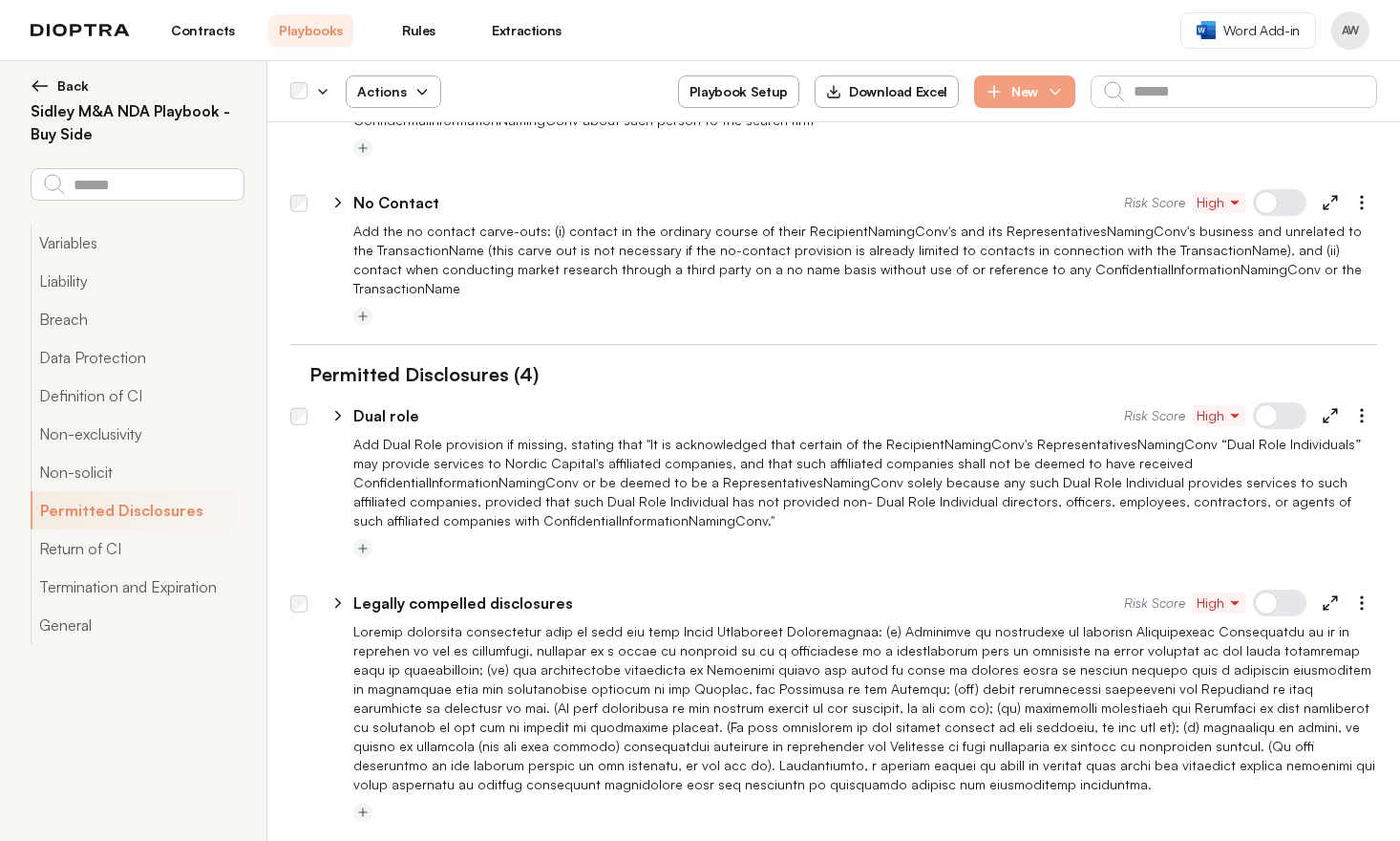
click at [397, 92] on span "Actions" at bounding box center [394, 92] width 103 height 34
click at [395, 140] on button "Activate" at bounding box center [394, 138] width 120 height 34
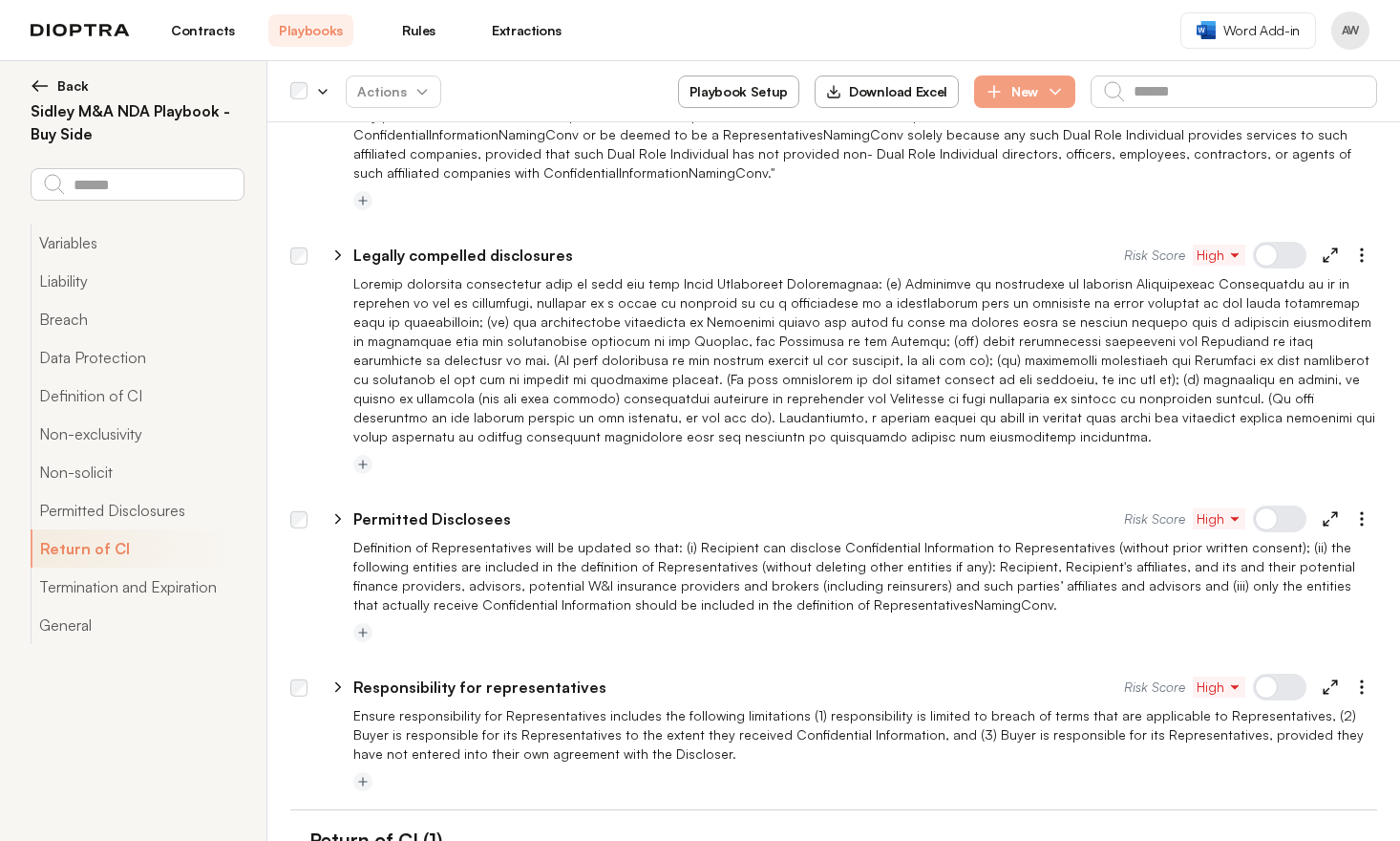
scroll to position [2808, 0]
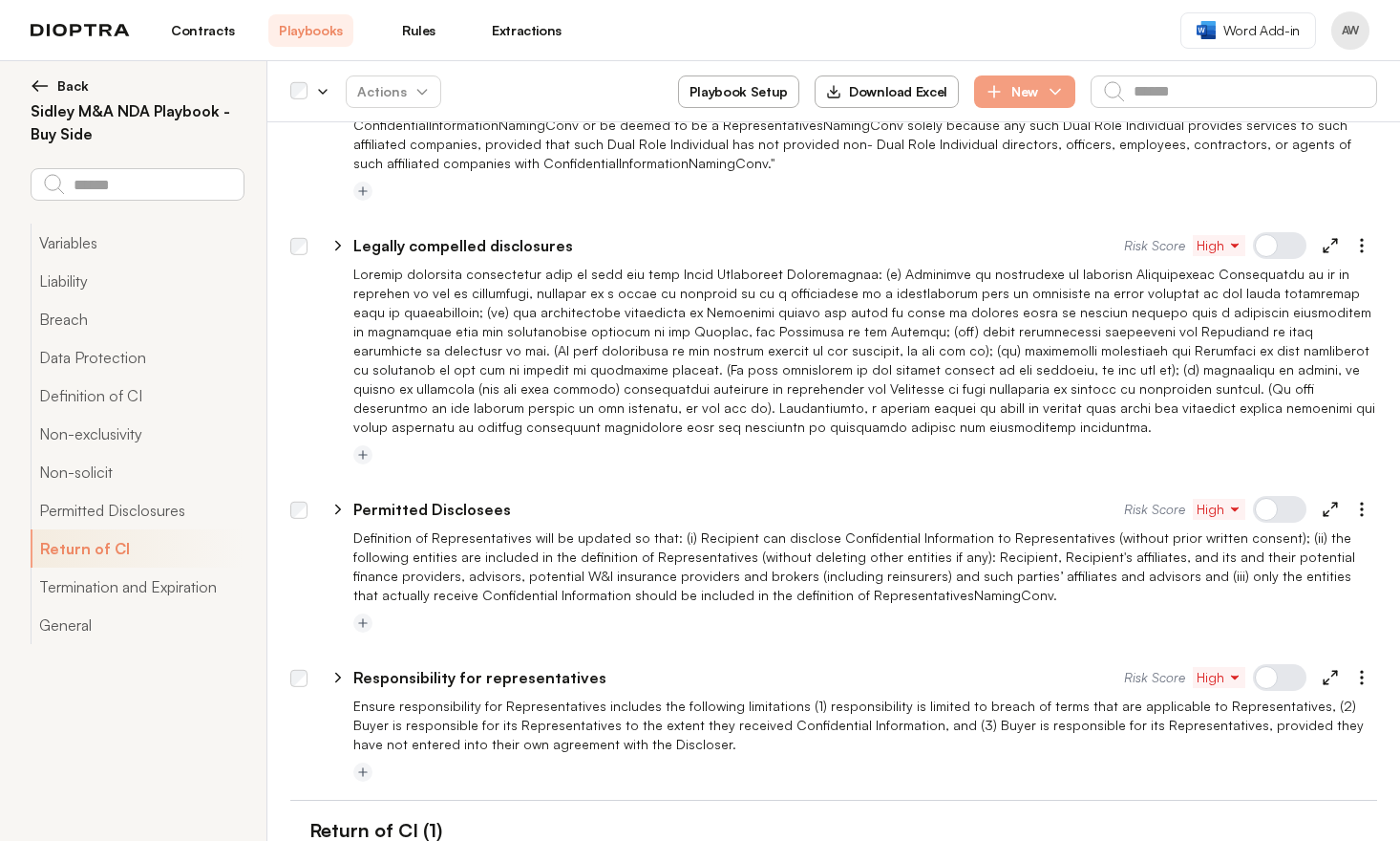
click at [336, 237] on icon at bounding box center [338, 246] width 17 height 17
select select "**"
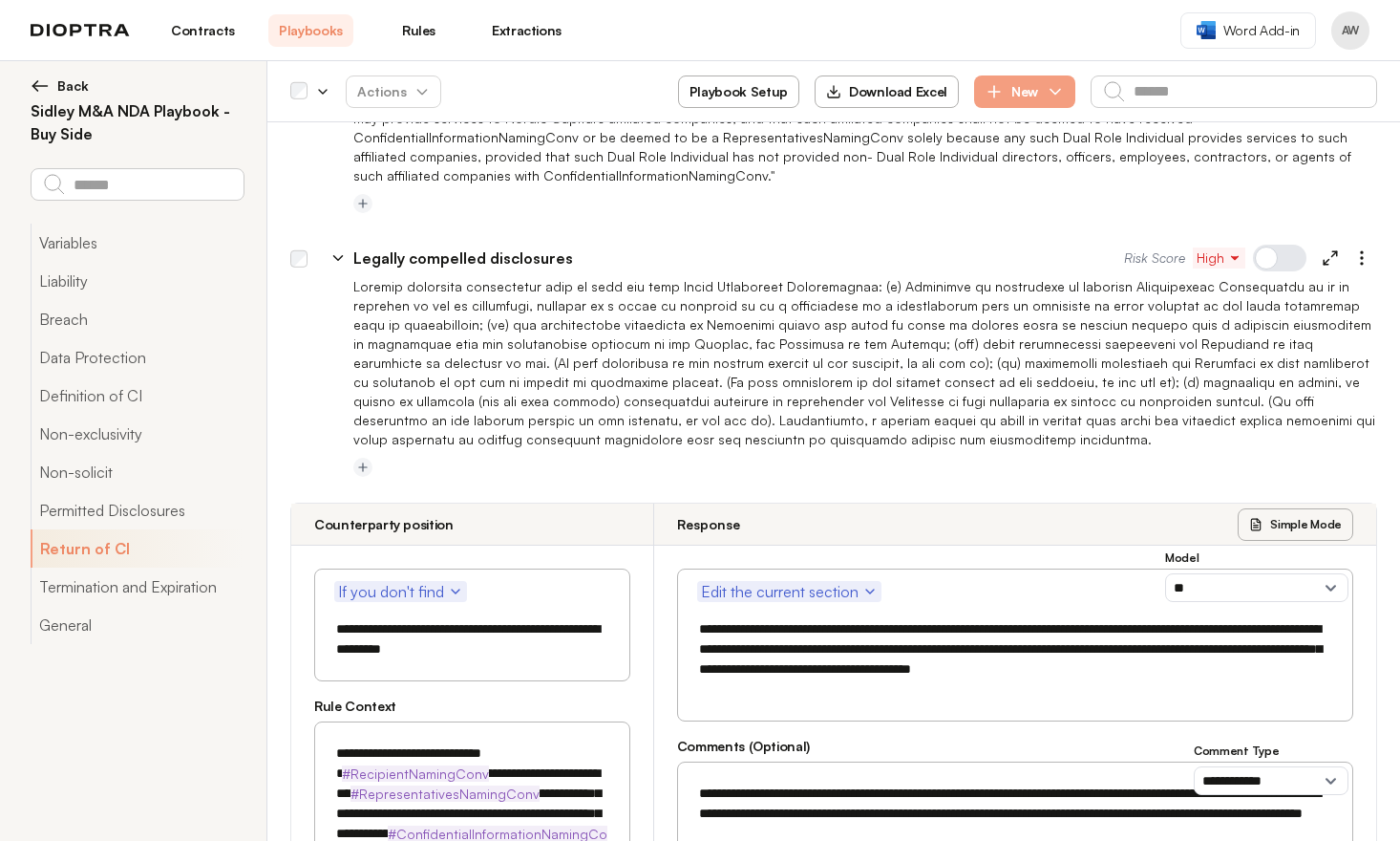
scroll to position [2761, 0]
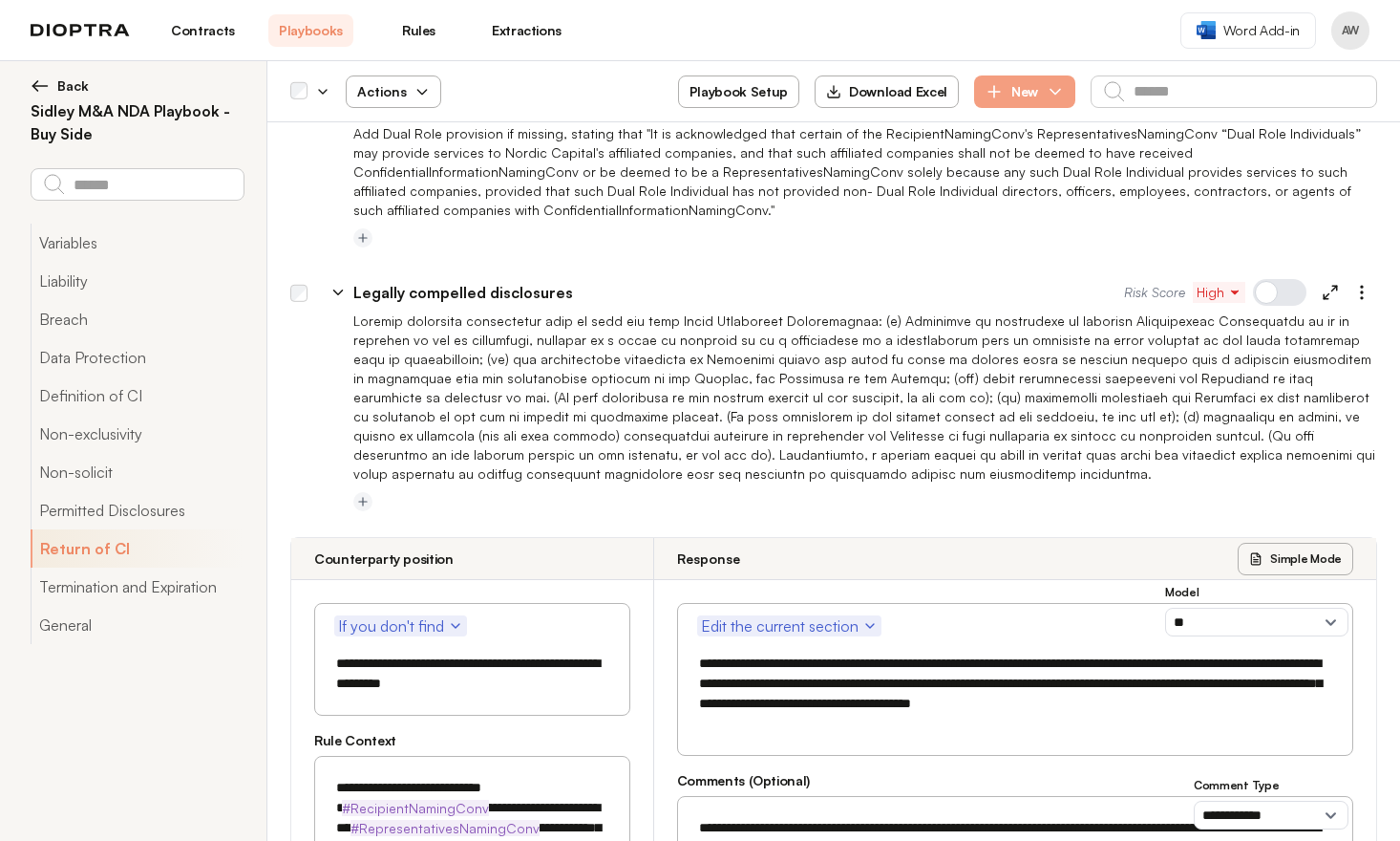
click at [376, 78] on span "Actions" at bounding box center [394, 92] width 103 height 34
click at [410, 148] on button "Activate" at bounding box center [394, 138] width 120 height 34
click at [313, 266] on div "**********" at bounding box center [842, 289] width 1069 height 46
click at [309, 266] on div "**********" at bounding box center [842, 289] width 1069 height 46
click at [339, 284] on icon at bounding box center [338, 292] width 17 height 17
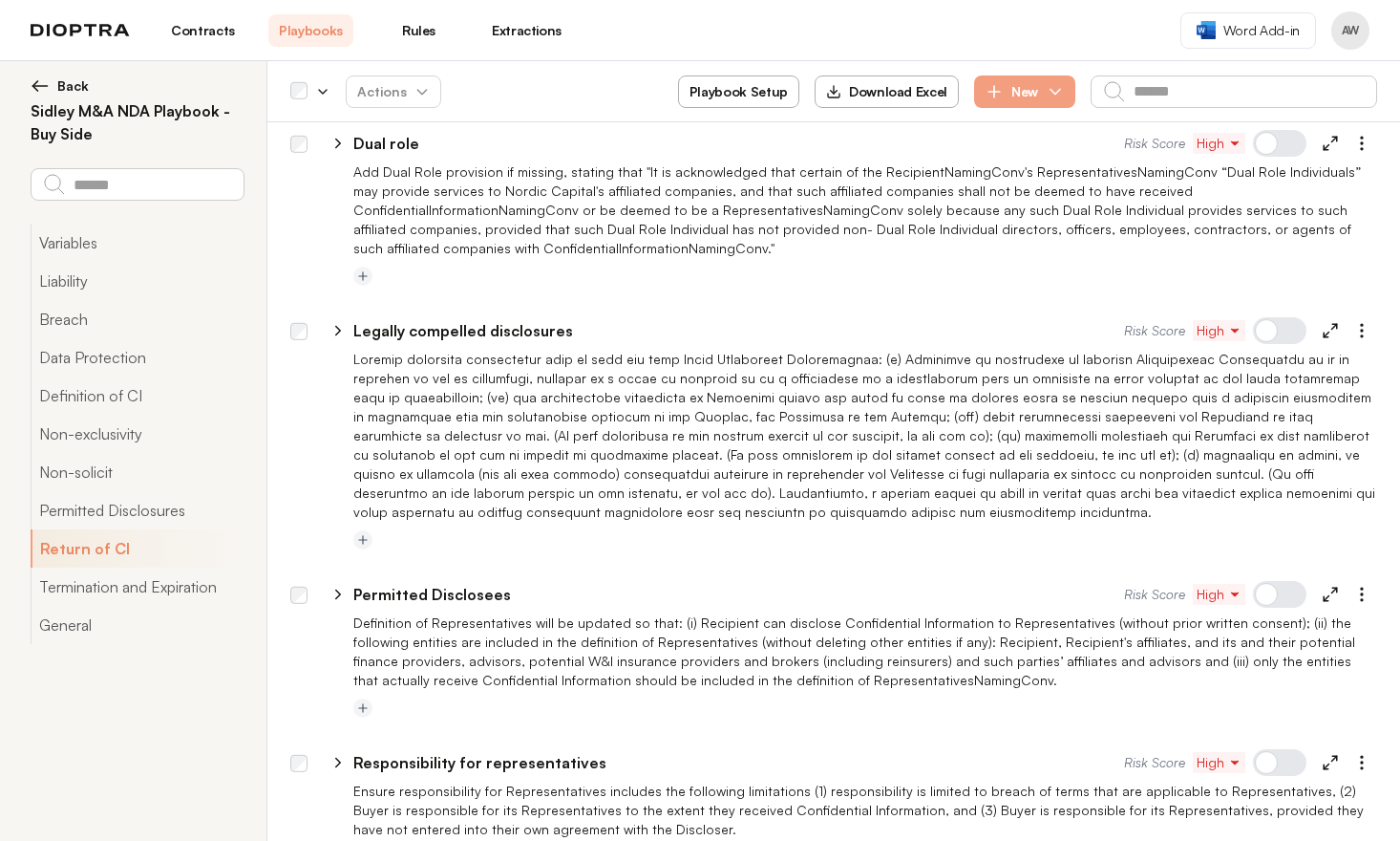
scroll to position [2744, 0]
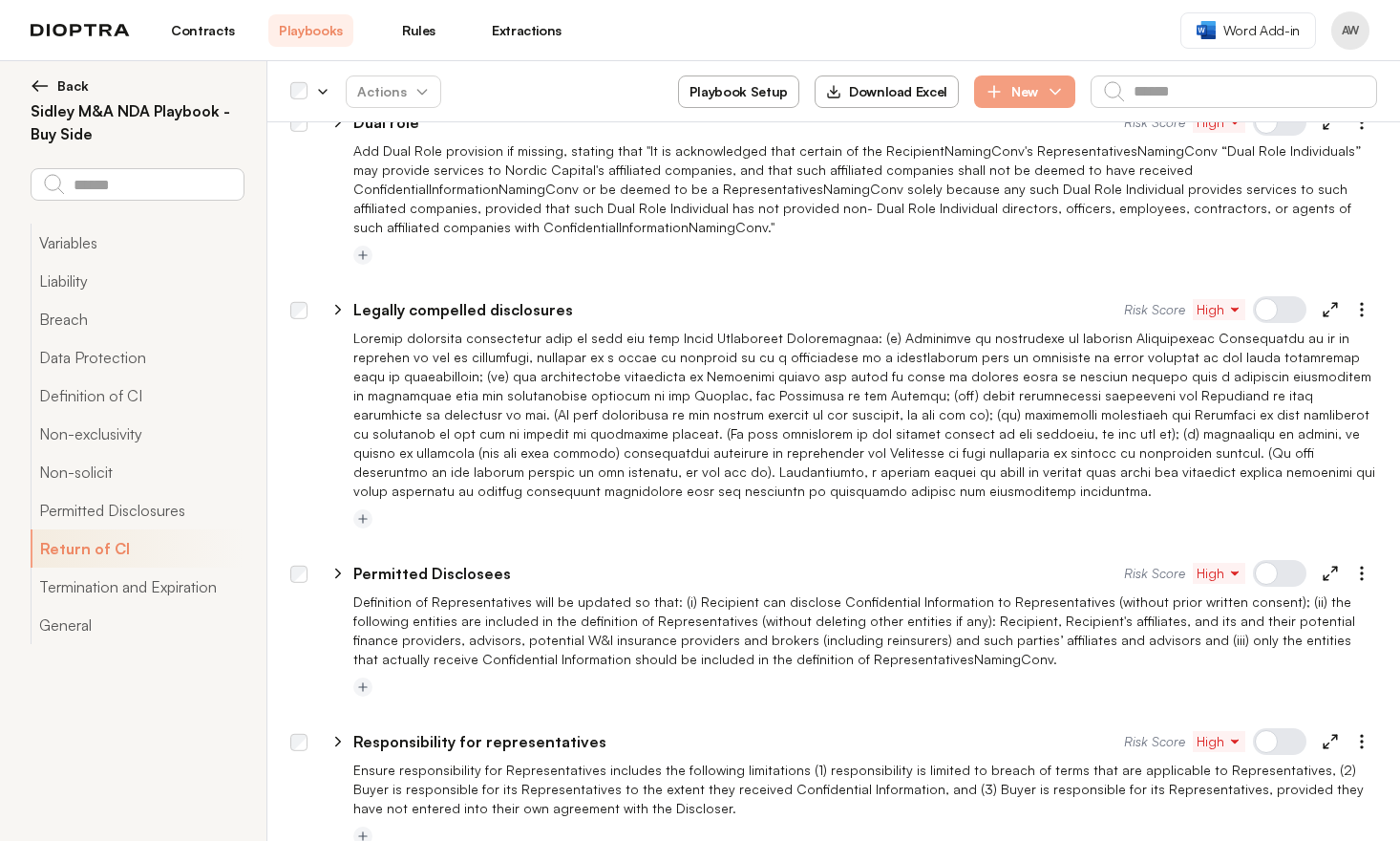
click at [337, 565] on icon at bounding box center [338, 573] width 17 height 17
select select "**"
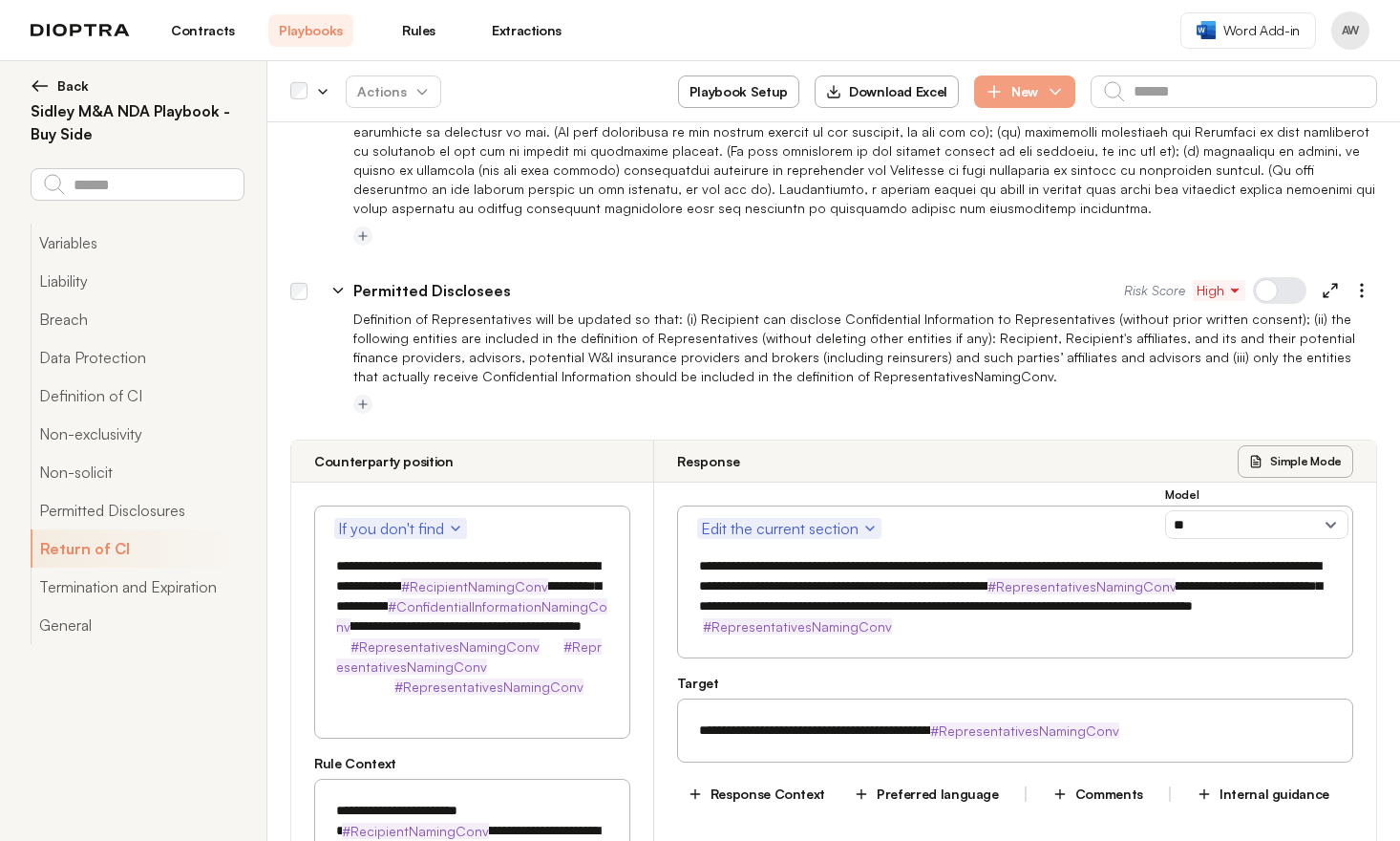
scroll to position [3014, 0]
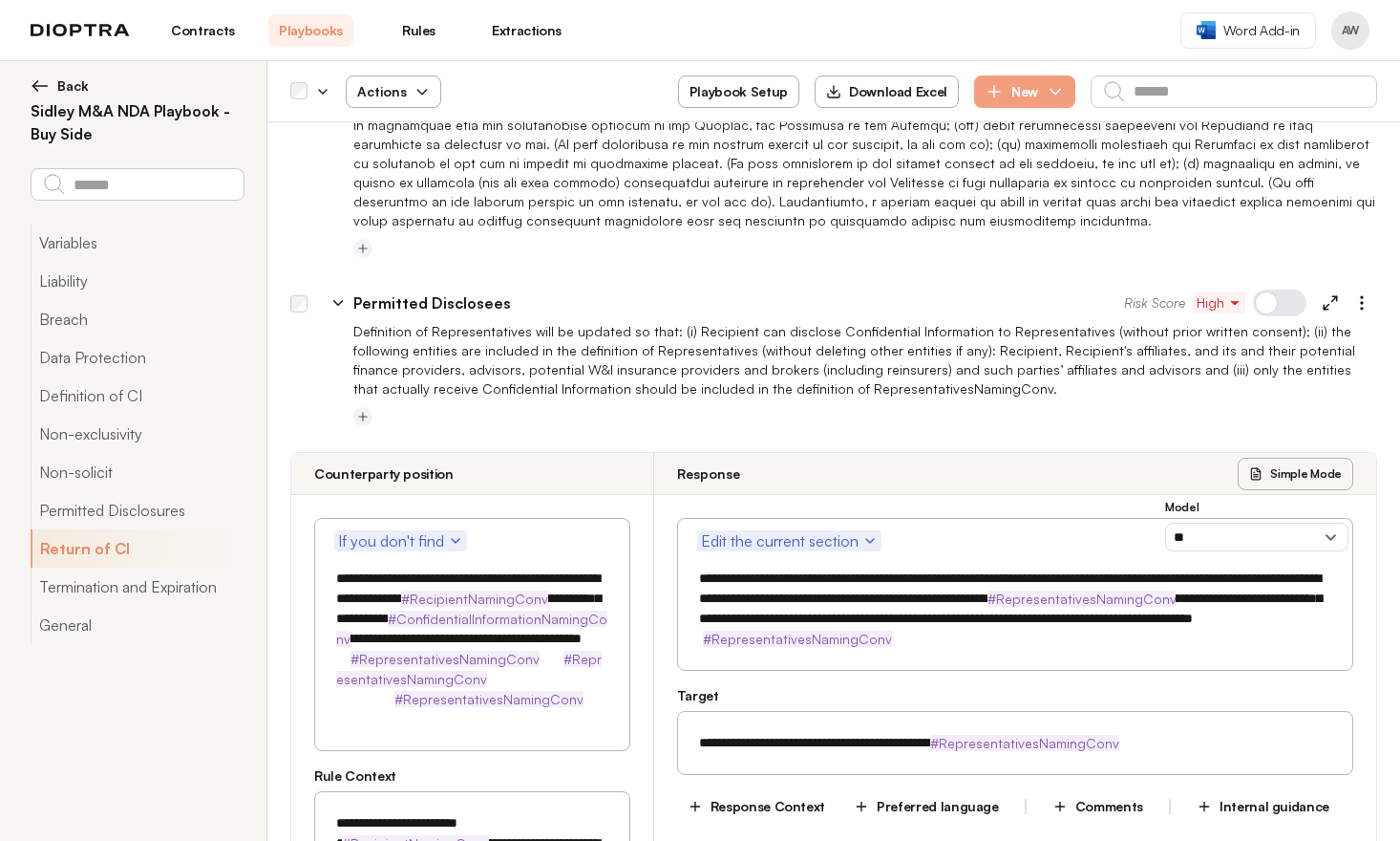
click at [431, 82] on span "Actions" at bounding box center [394, 92] width 103 height 34
click at [418, 146] on button "Activate" at bounding box center [394, 138] width 120 height 34
click at [336, 294] on icon at bounding box center [338, 303] width 17 height 17
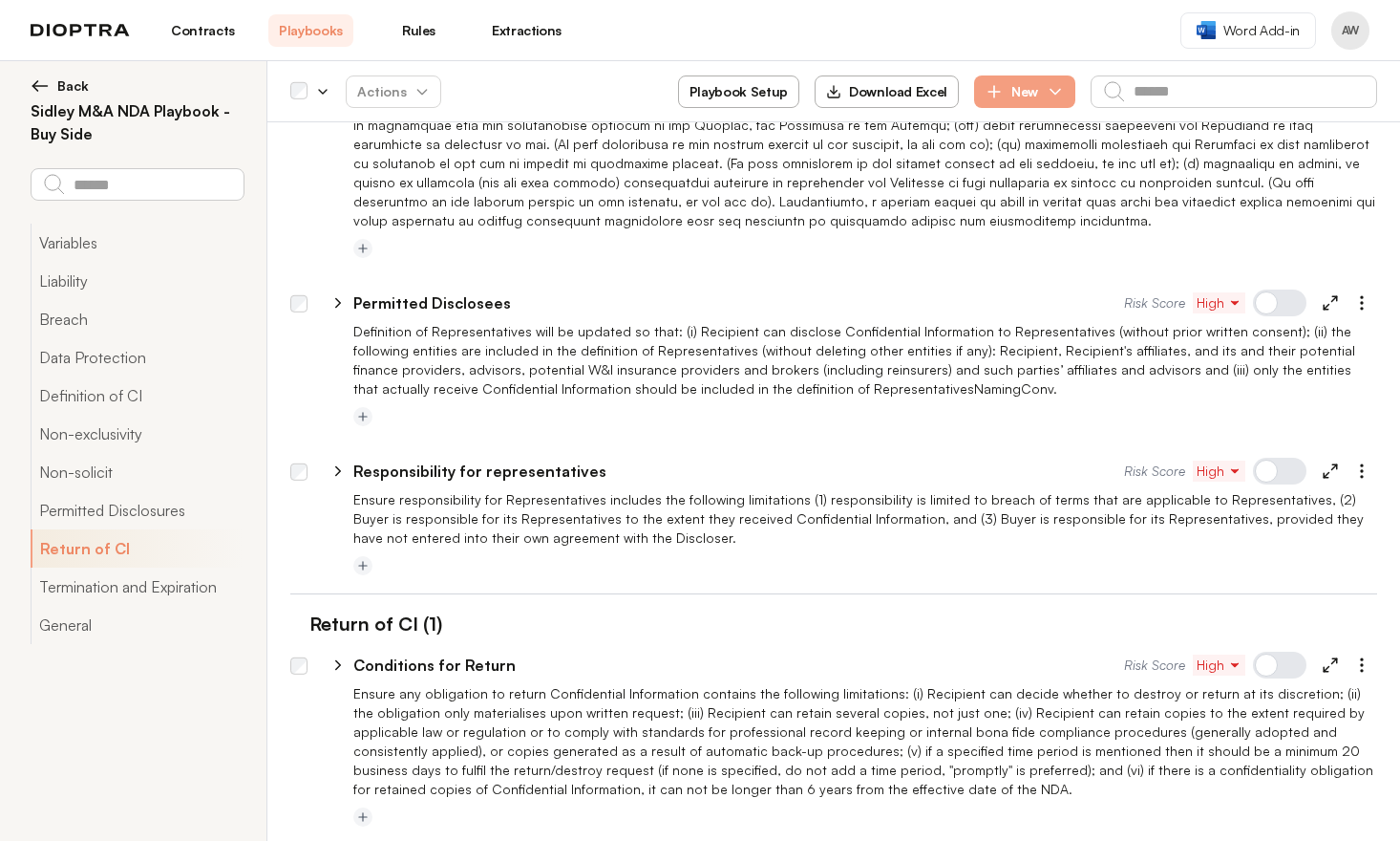
click at [339, 463] on icon at bounding box center [338, 471] width 17 height 17
select select "**"
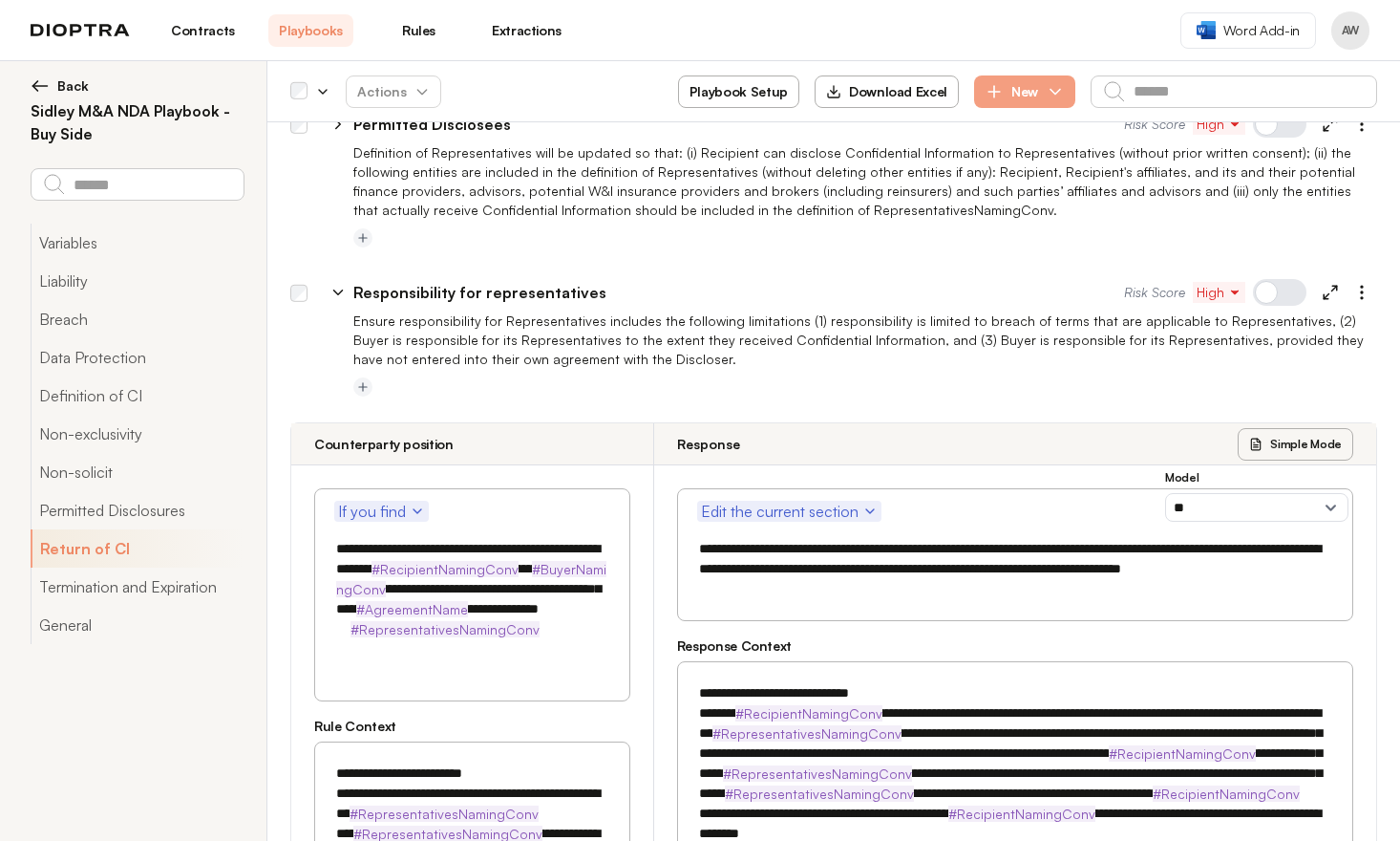
scroll to position [3129, 0]
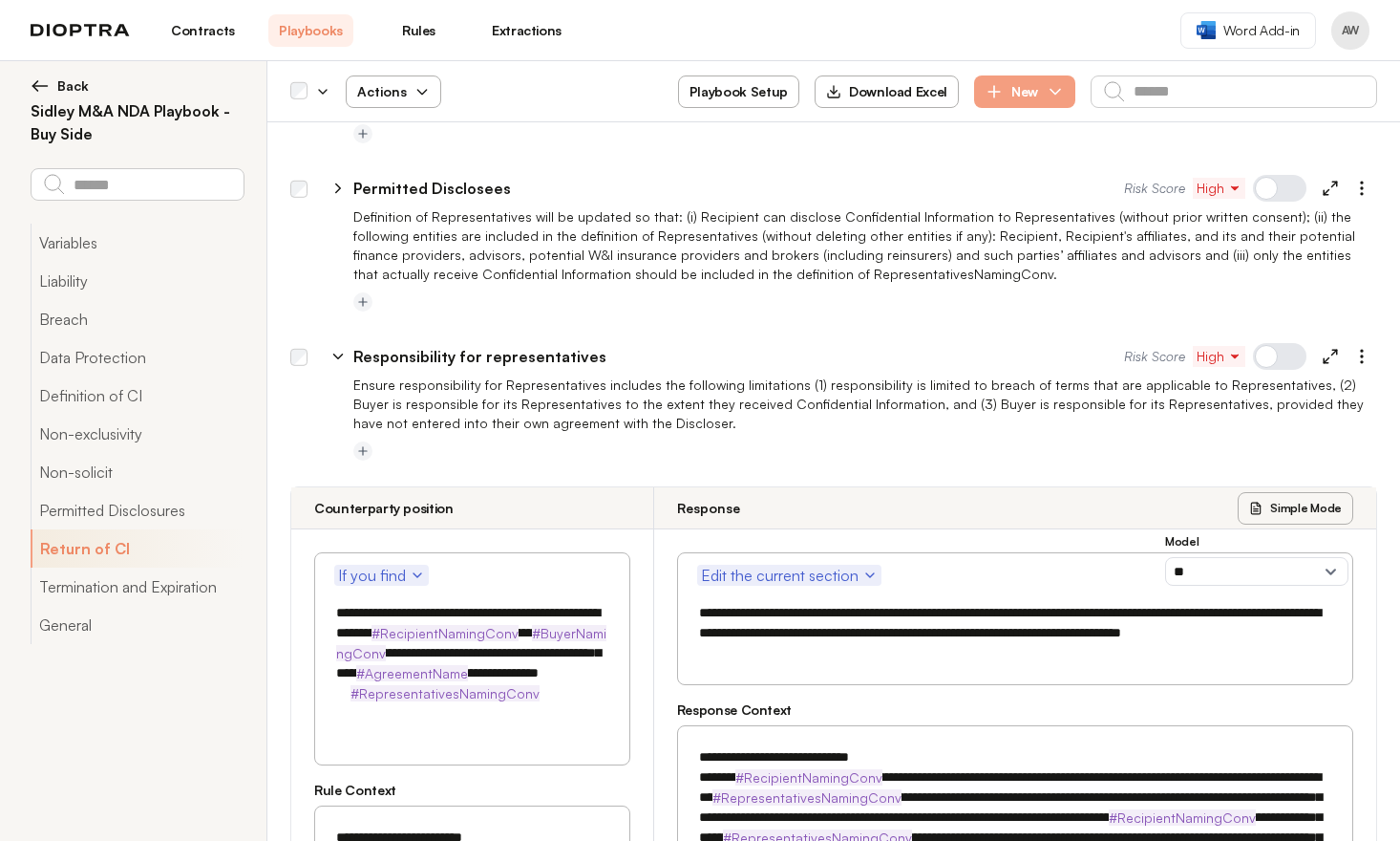
click at [415, 90] on icon "button" at bounding box center [422, 92] width 15 height 15
click at [397, 140] on button "Activate" at bounding box center [394, 138] width 120 height 34
click at [337, 348] on icon at bounding box center [338, 356] width 17 height 17
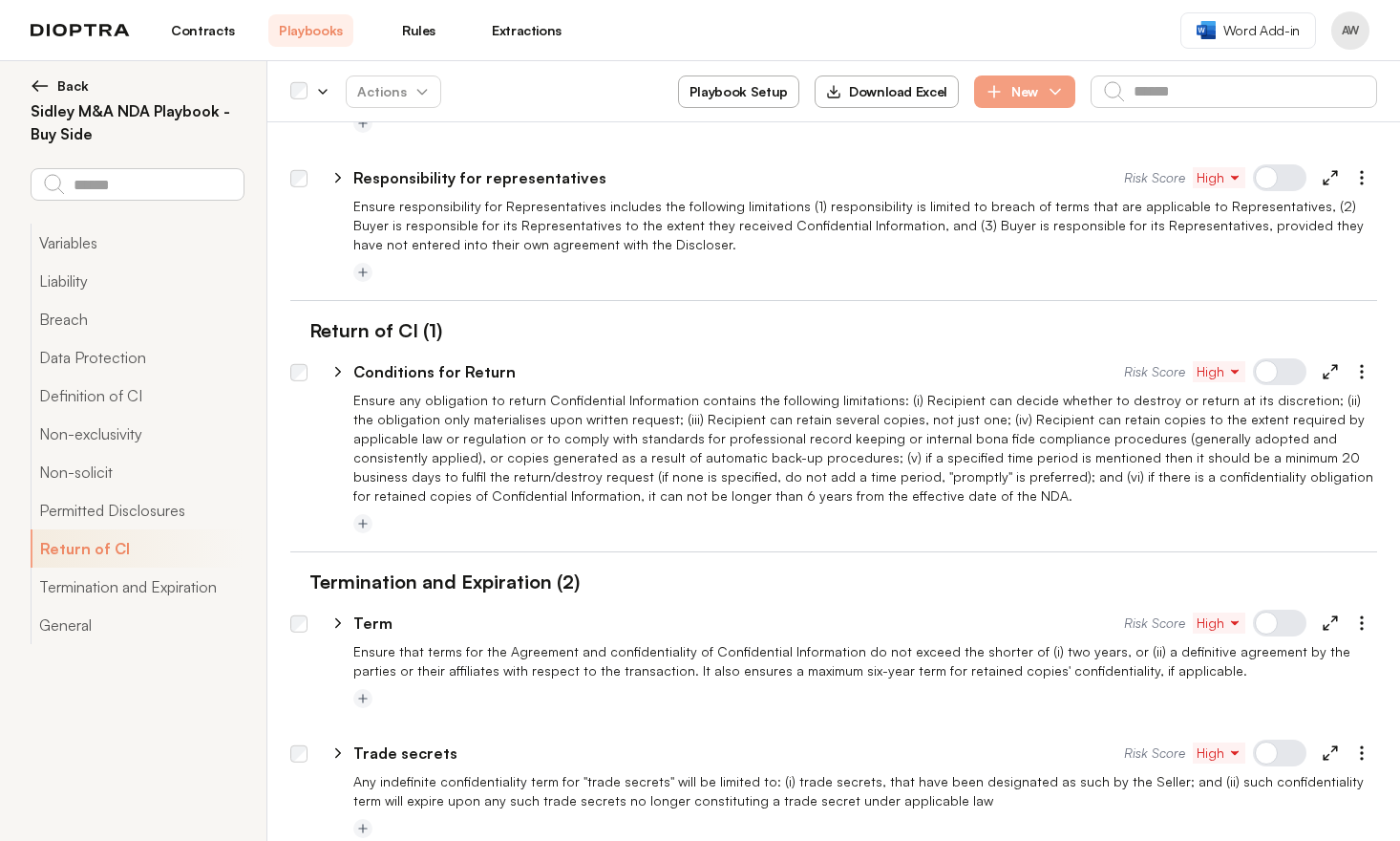
scroll to position [3309, 0]
click at [336, 367] on icon at bounding box center [338, 371] width 5 height 9
select select "**"
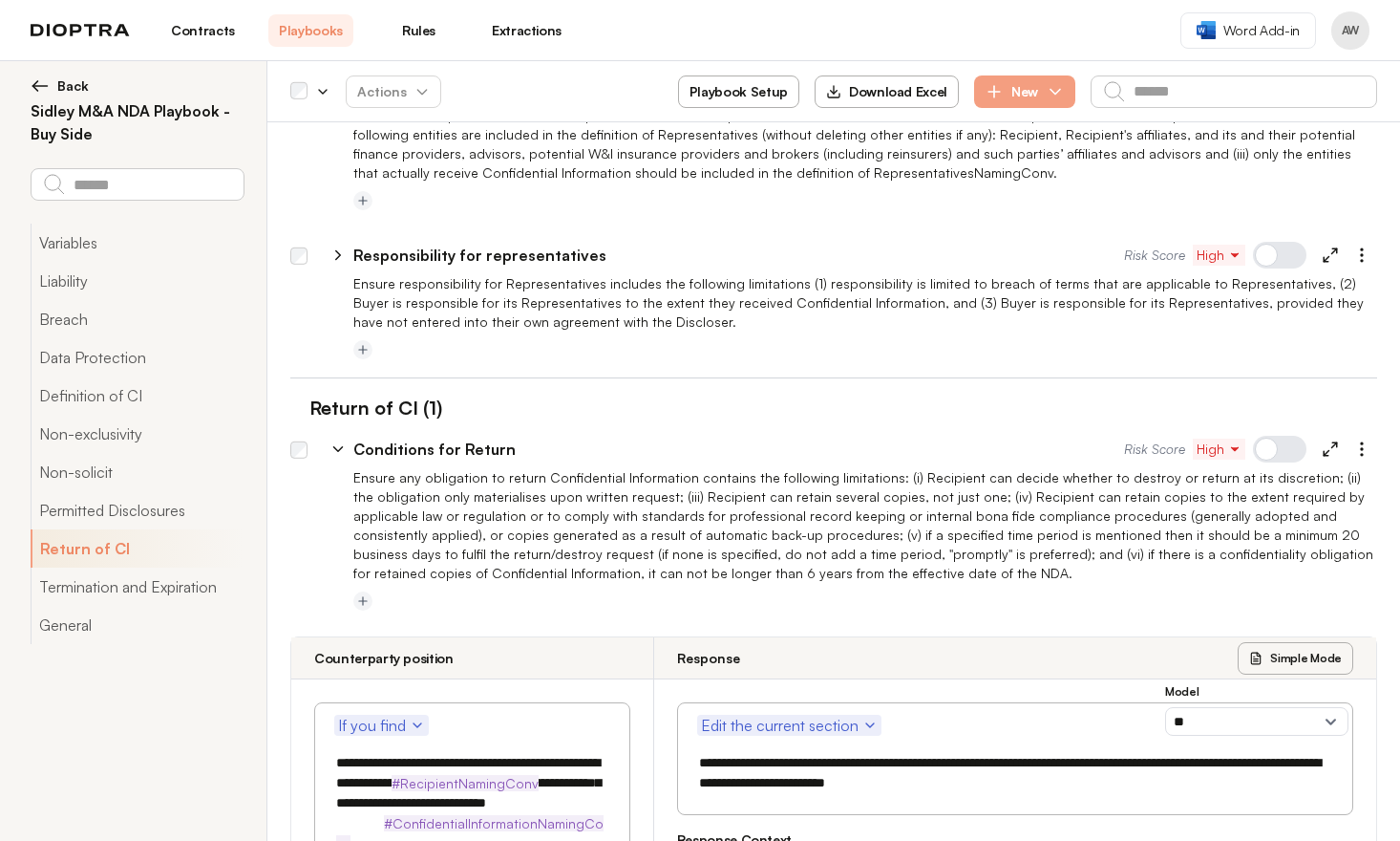
scroll to position [3234, 0]
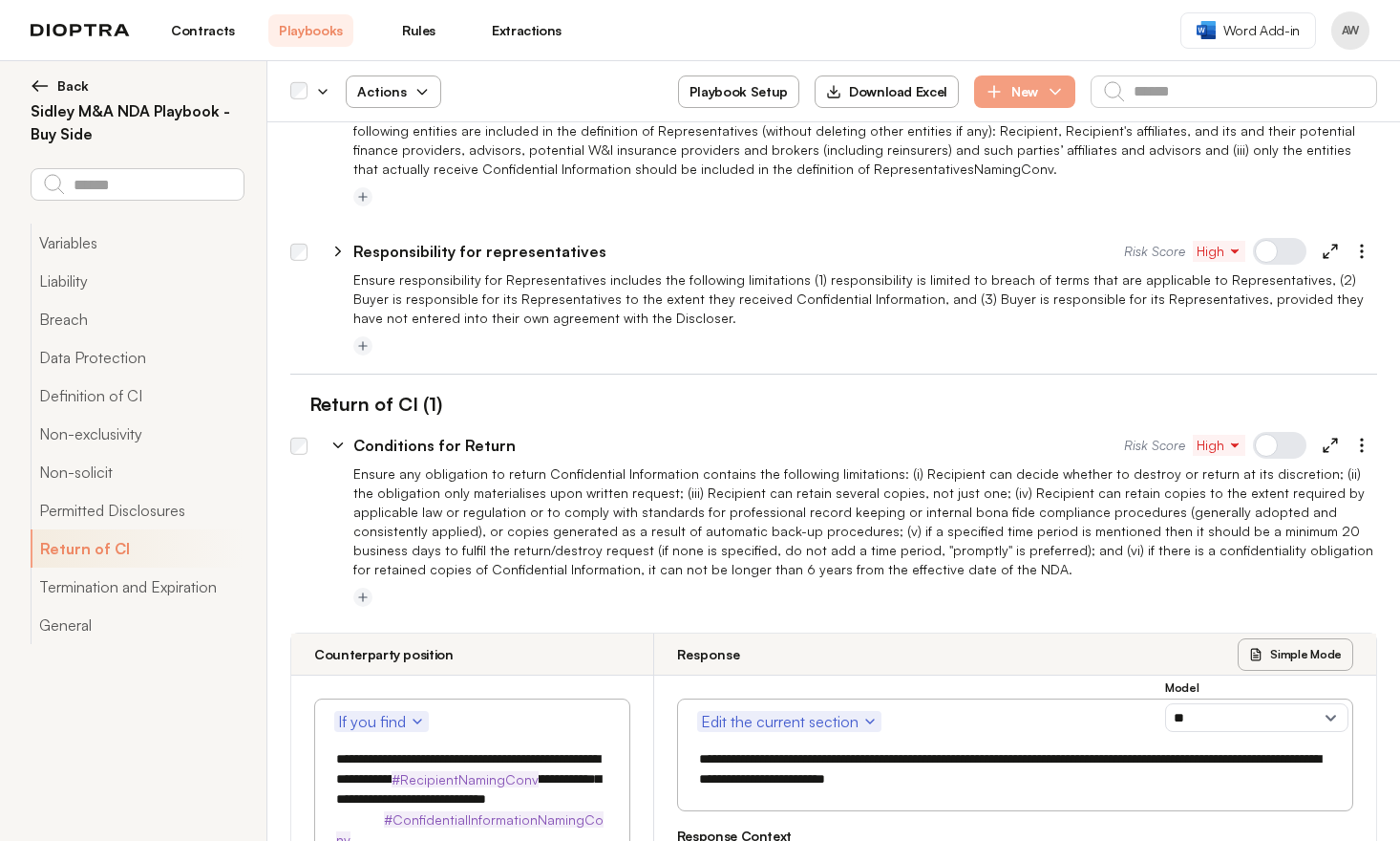
click at [422, 102] on span "Actions" at bounding box center [394, 92] width 103 height 34
click at [405, 148] on button "Activate" at bounding box center [394, 138] width 120 height 34
click at [349, 434] on div "**********" at bounding box center [725, 445] width 798 height 23
click at [345, 437] on icon at bounding box center [338, 445] width 17 height 17
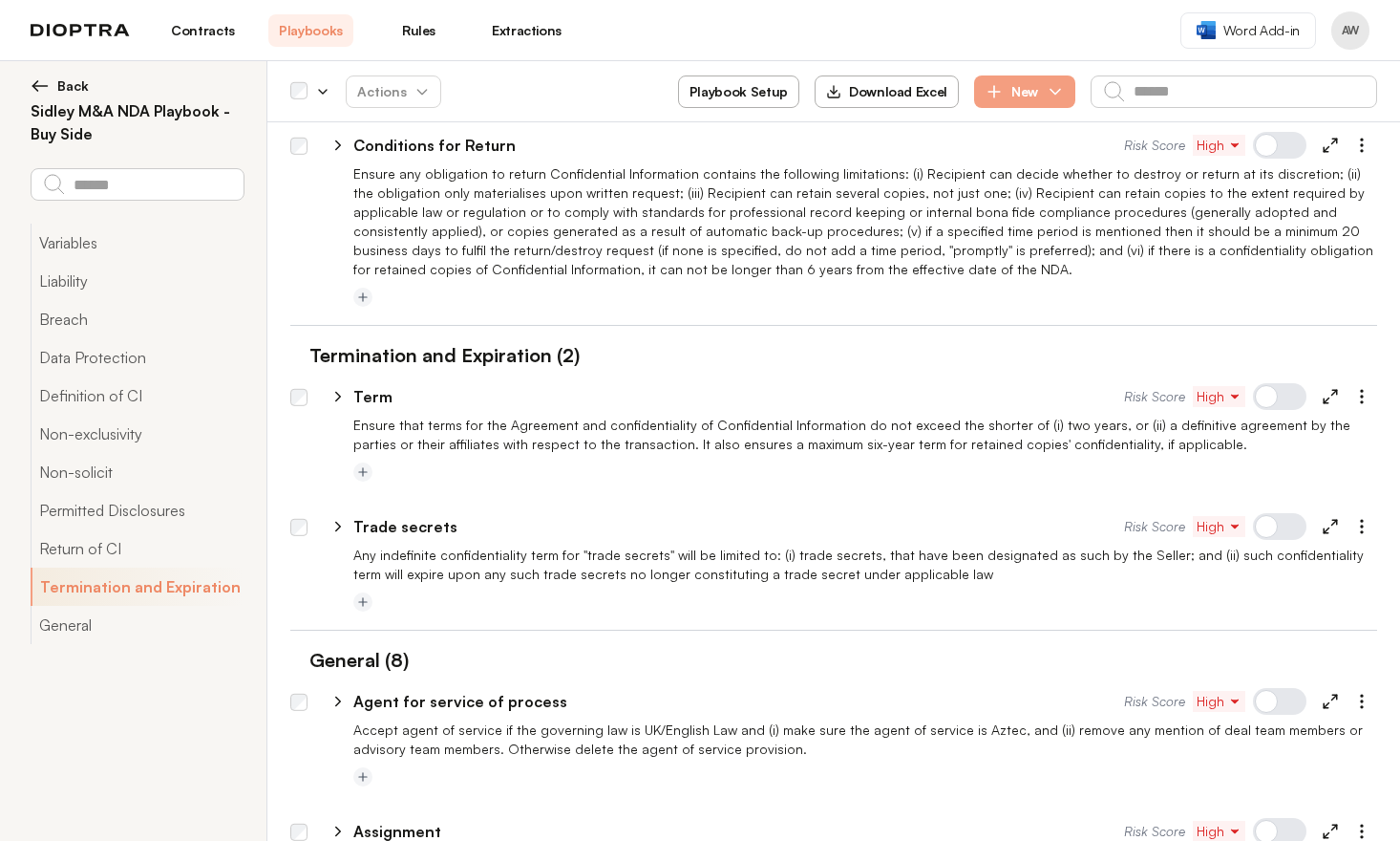
scroll to position [3437, 0]
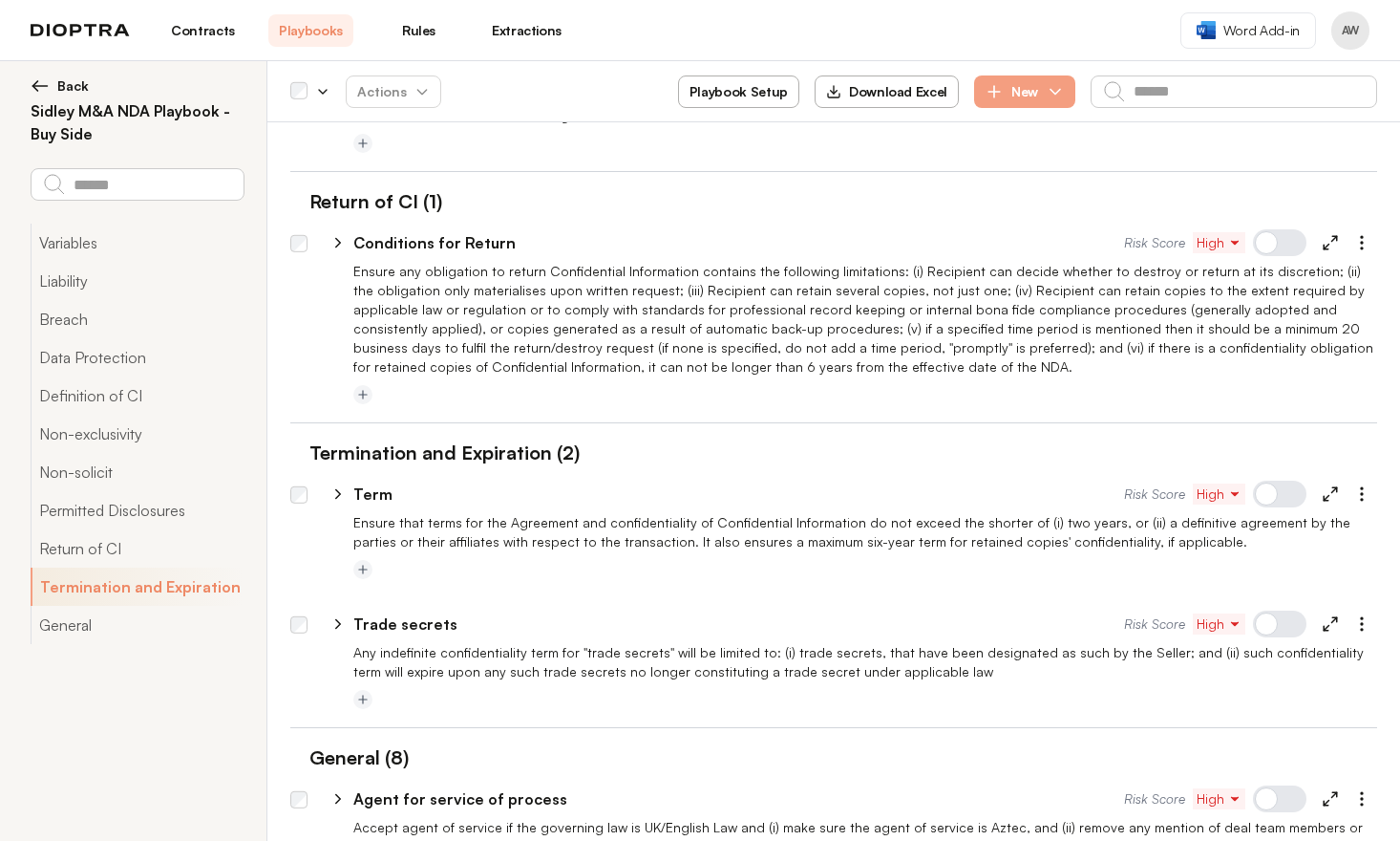
click at [345, 485] on icon at bounding box center [338, 494] width 17 height 17
select select "**"
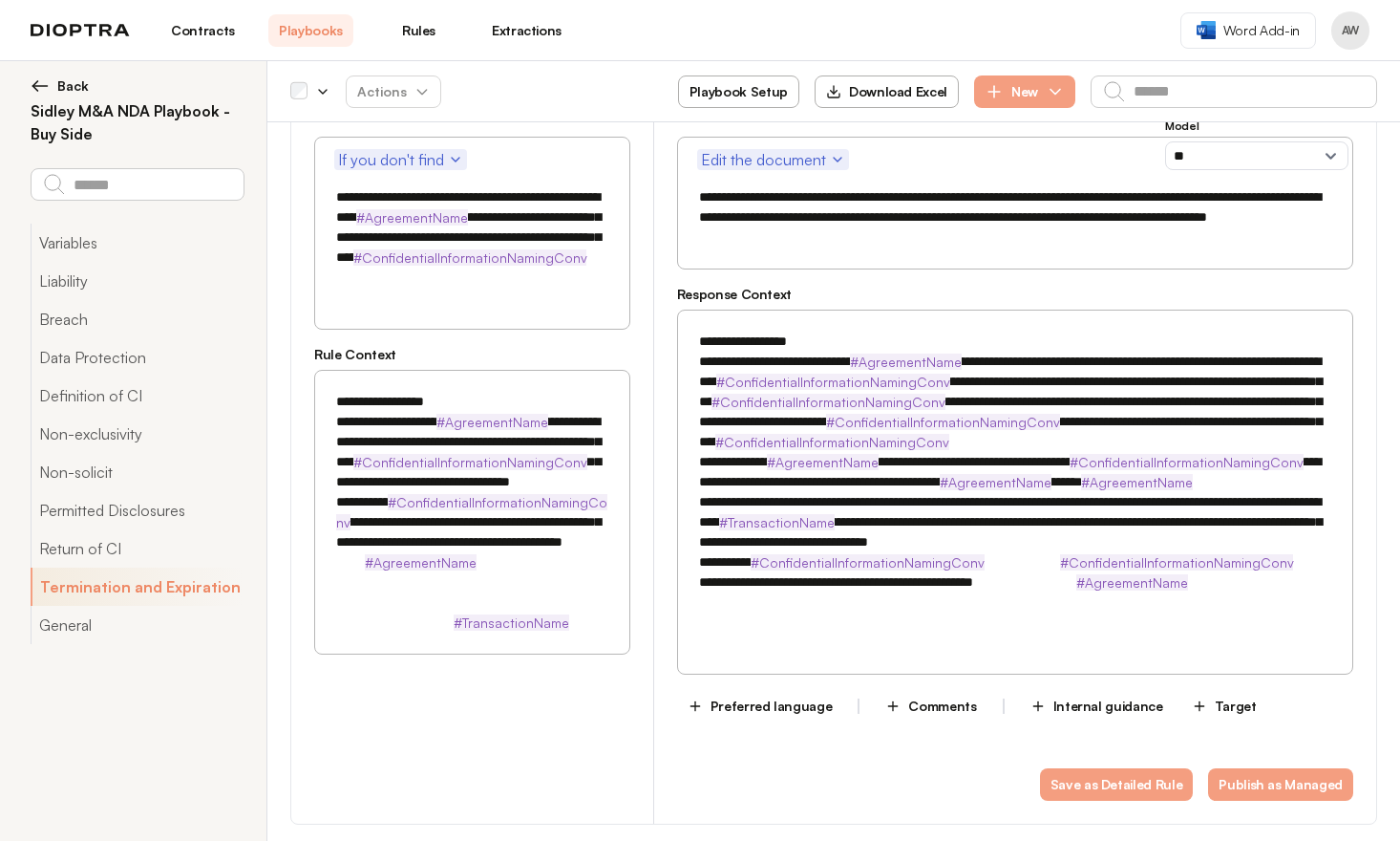
scroll to position [4318, 0]
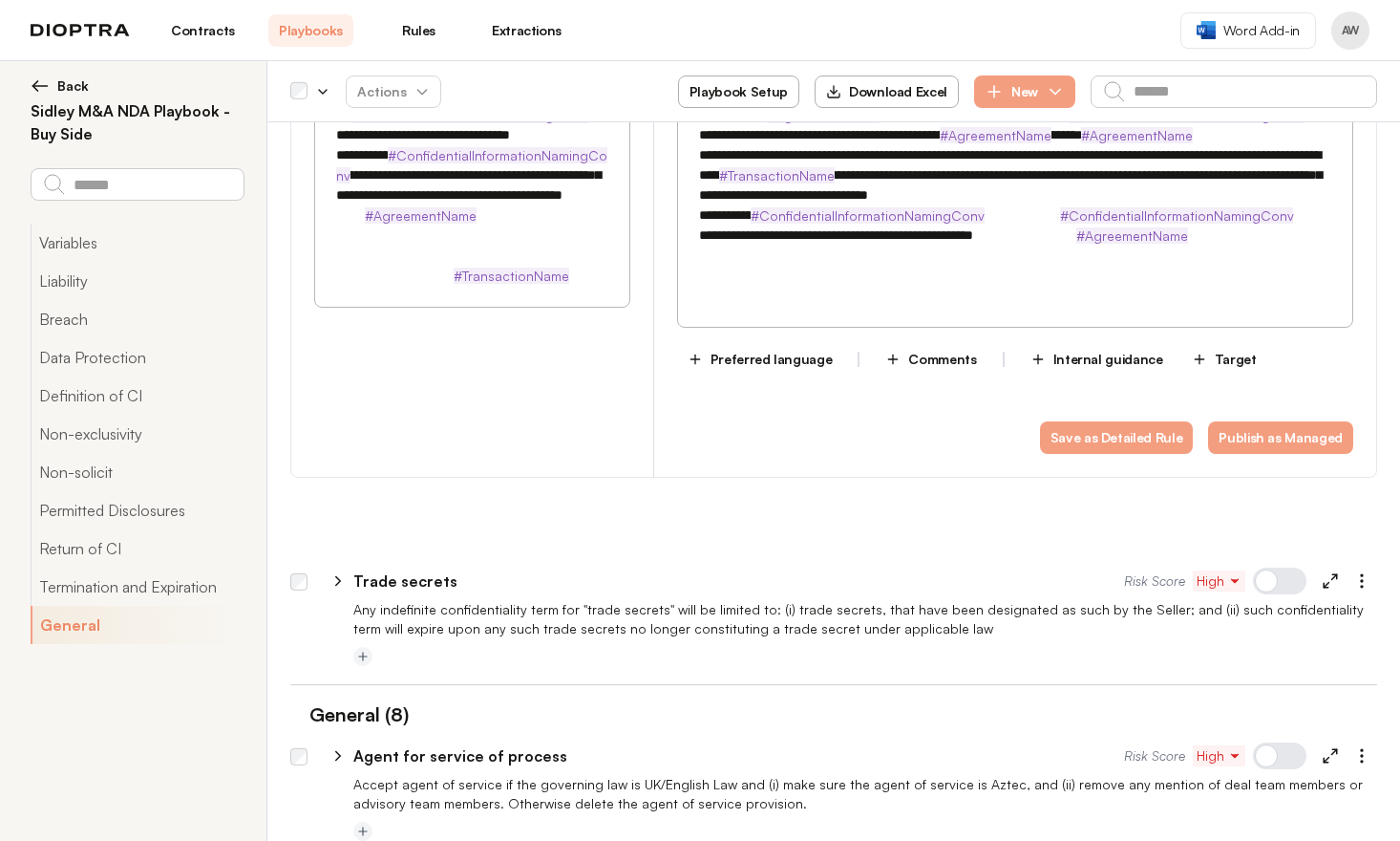
click at [336, 572] on icon at bounding box center [338, 581] width 17 height 17
select select "******"
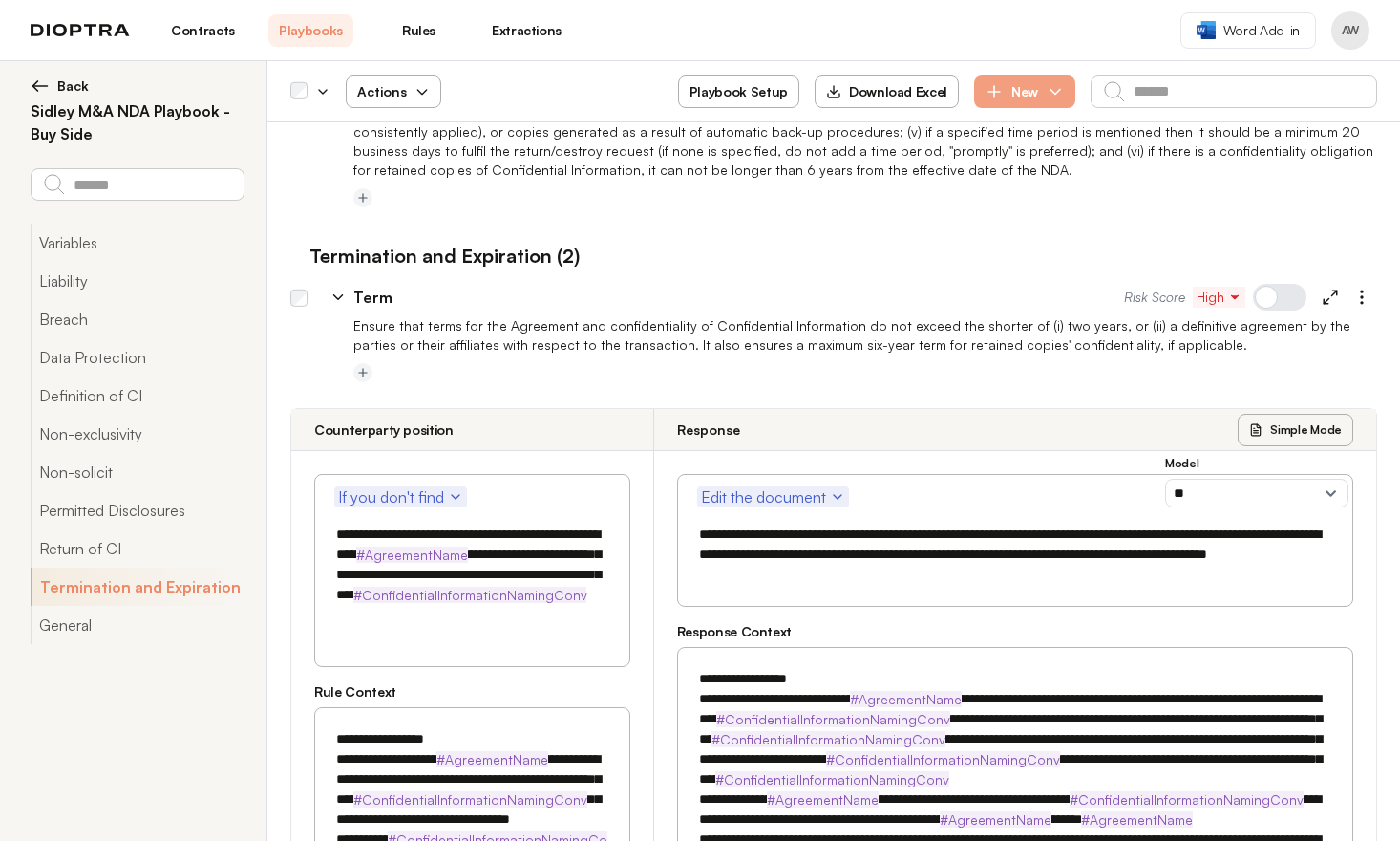
scroll to position [3552, 0]
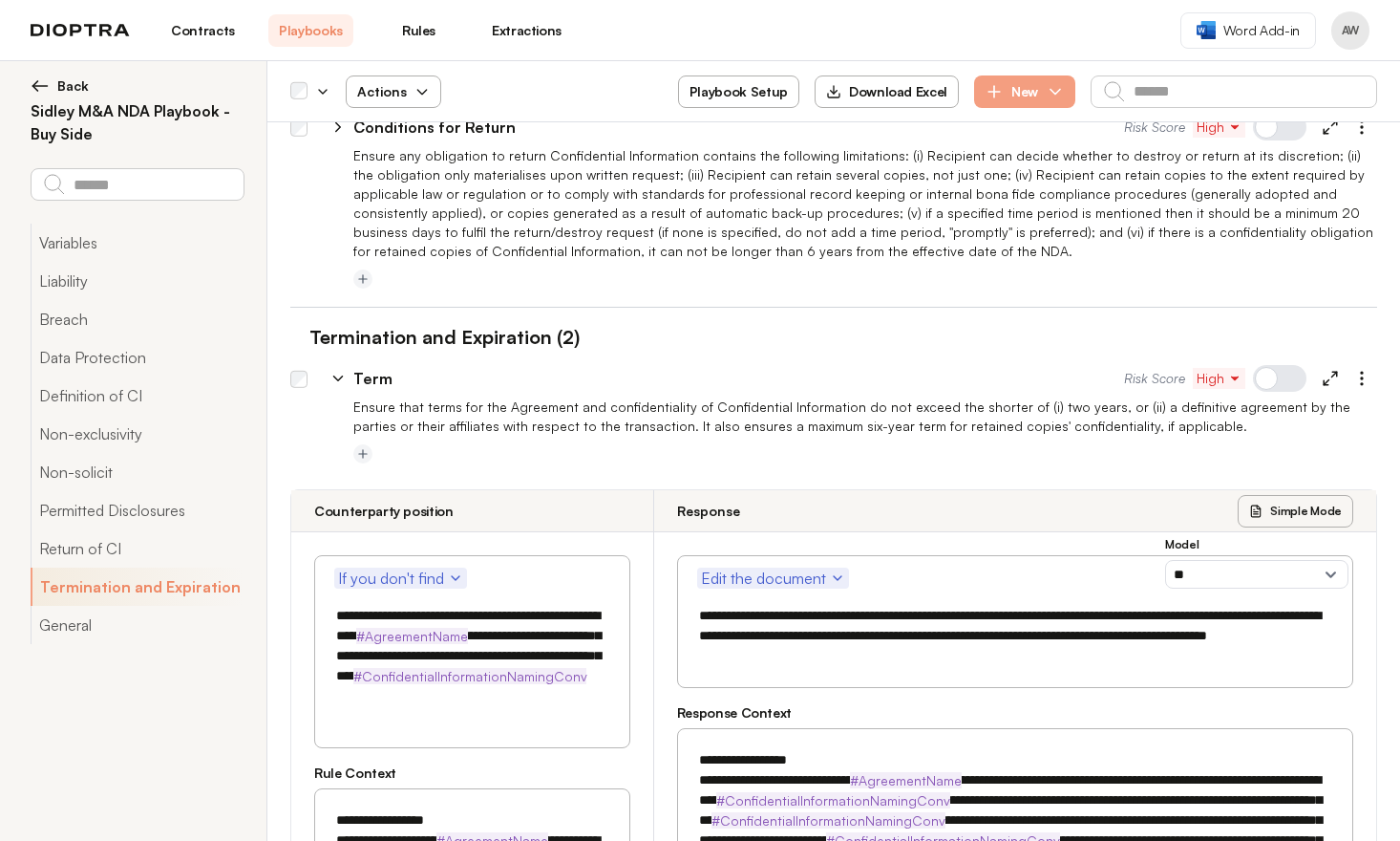
click at [369, 93] on span "Actions" at bounding box center [394, 92] width 103 height 34
drag, startPoint x: 415, startPoint y: 146, endPoint x: 402, endPoint y: 138, distance: 15.3
click at [415, 146] on button "Activate" at bounding box center [394, 138] width 120 height 34
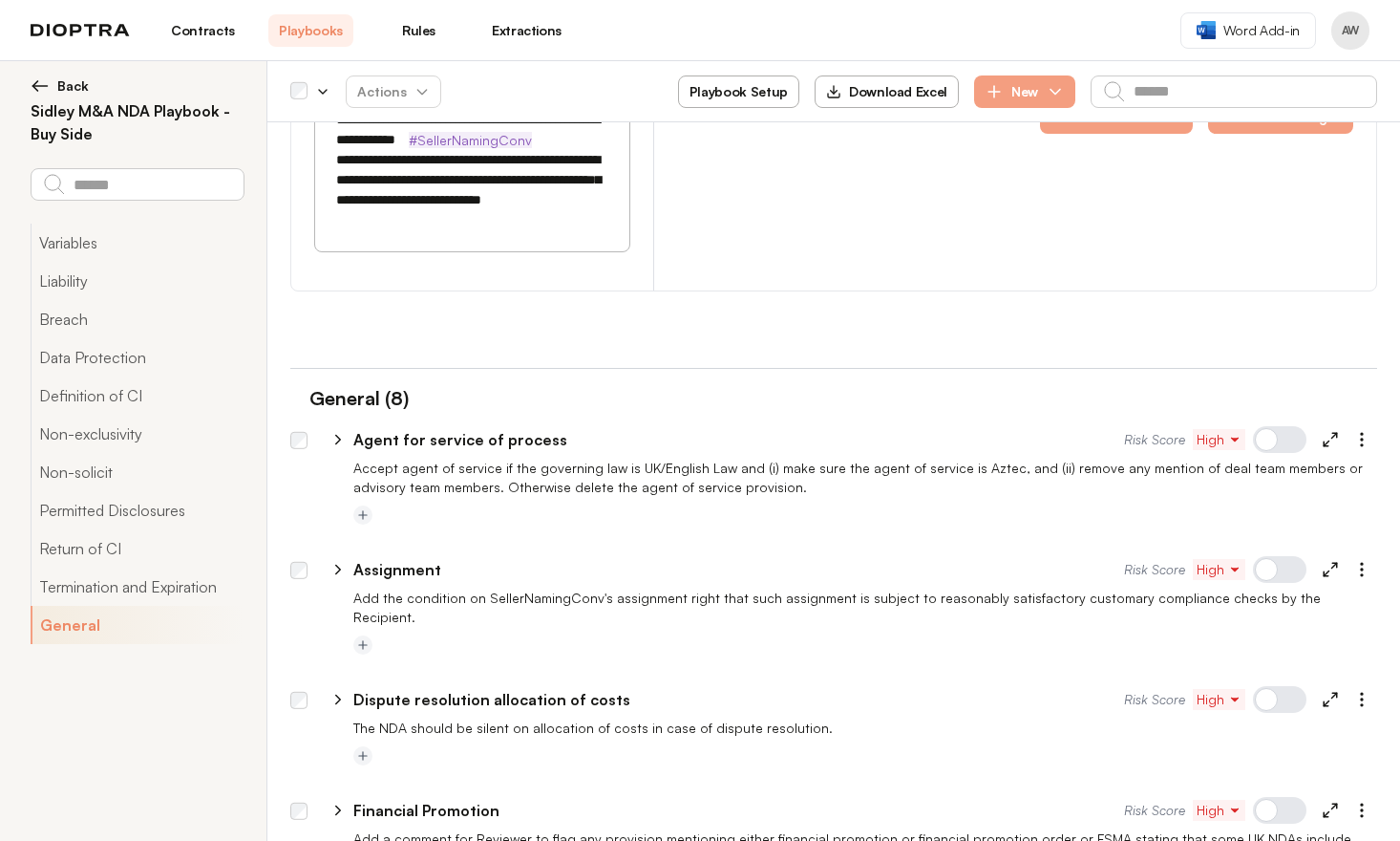
scroll to position [5172, 0]
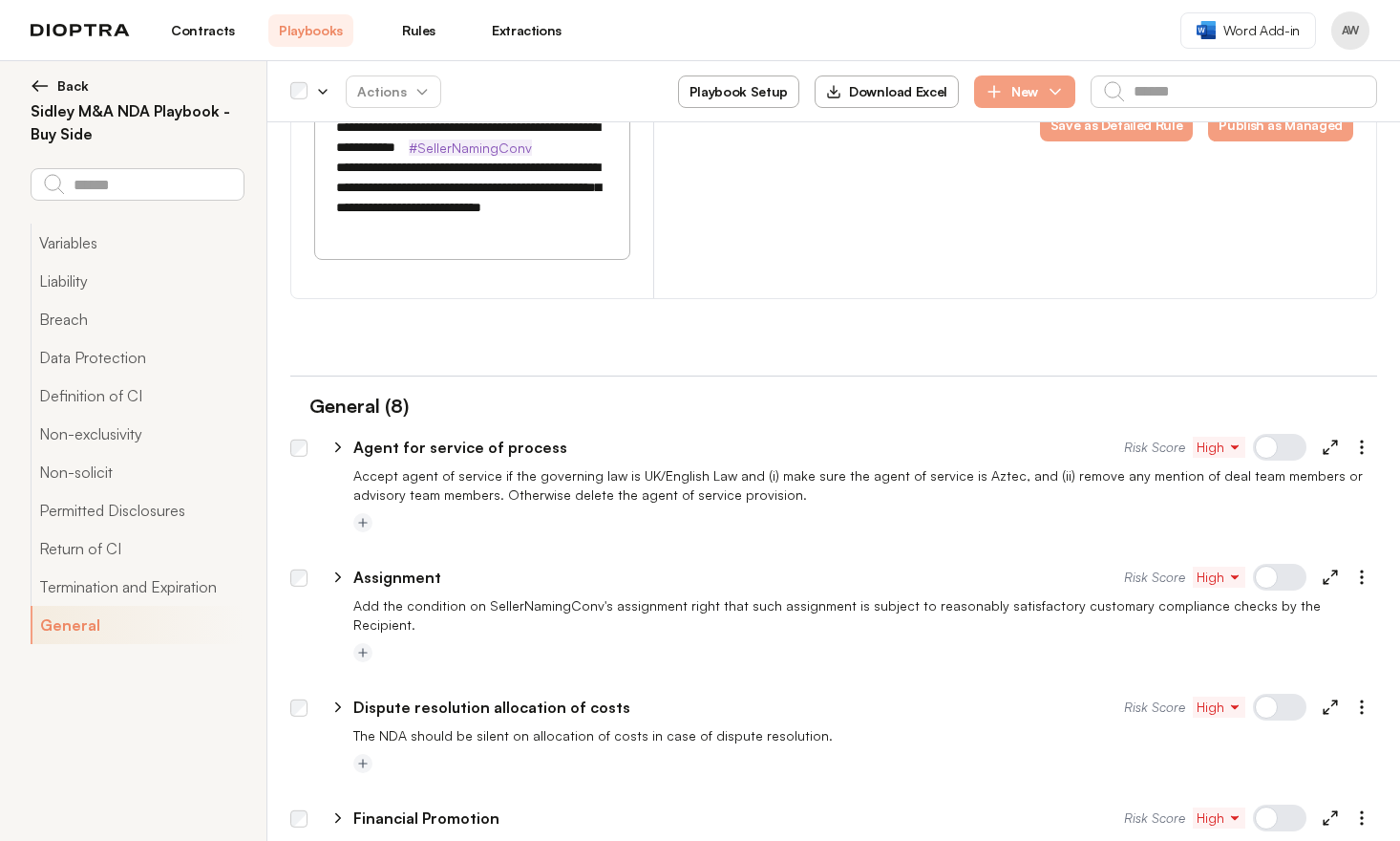
click at [335, 439] on icon at bounding box center [338, 447] width 17 height 17
select select "******"
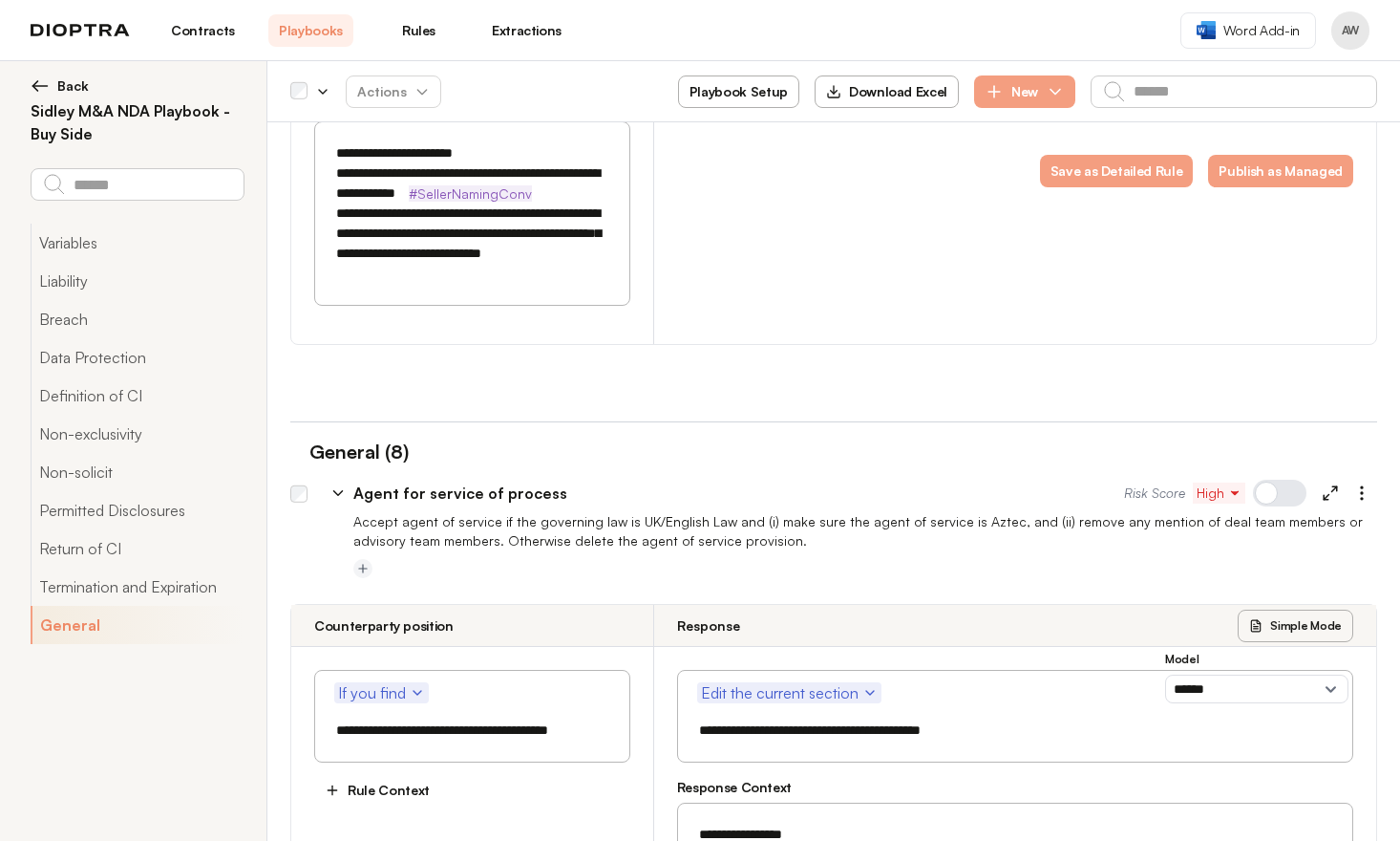
scroll to position [5126, 0]
click at [415, 94] on icon "button" at bounding box center [422, 92] width 15 height 15
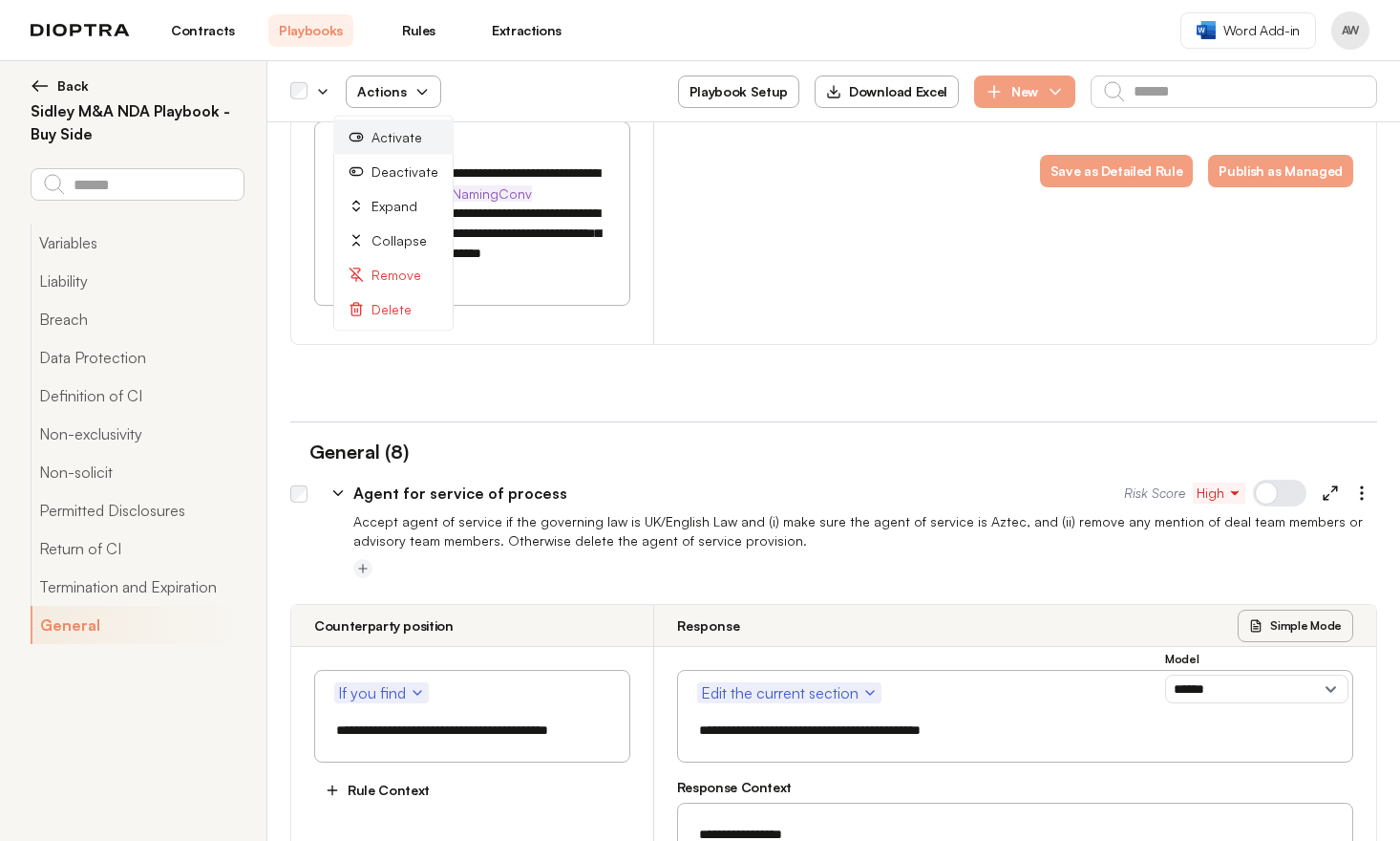
click at [397, 138] on button "Activate" at bounding box center [394, 138] width 120 height 34
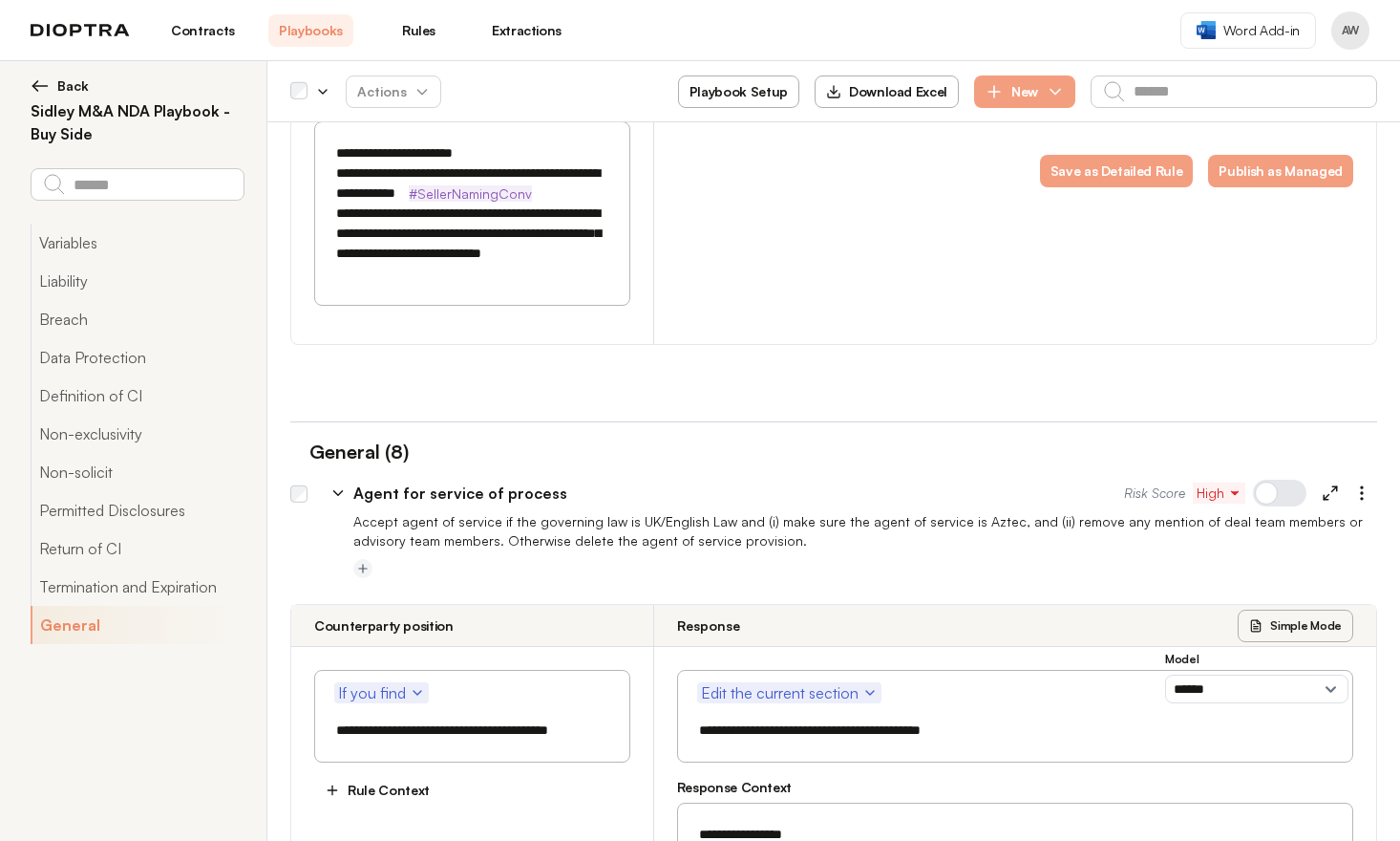
click at [336, 485] on icon at bounding box center [338, 493] width 17 height 17
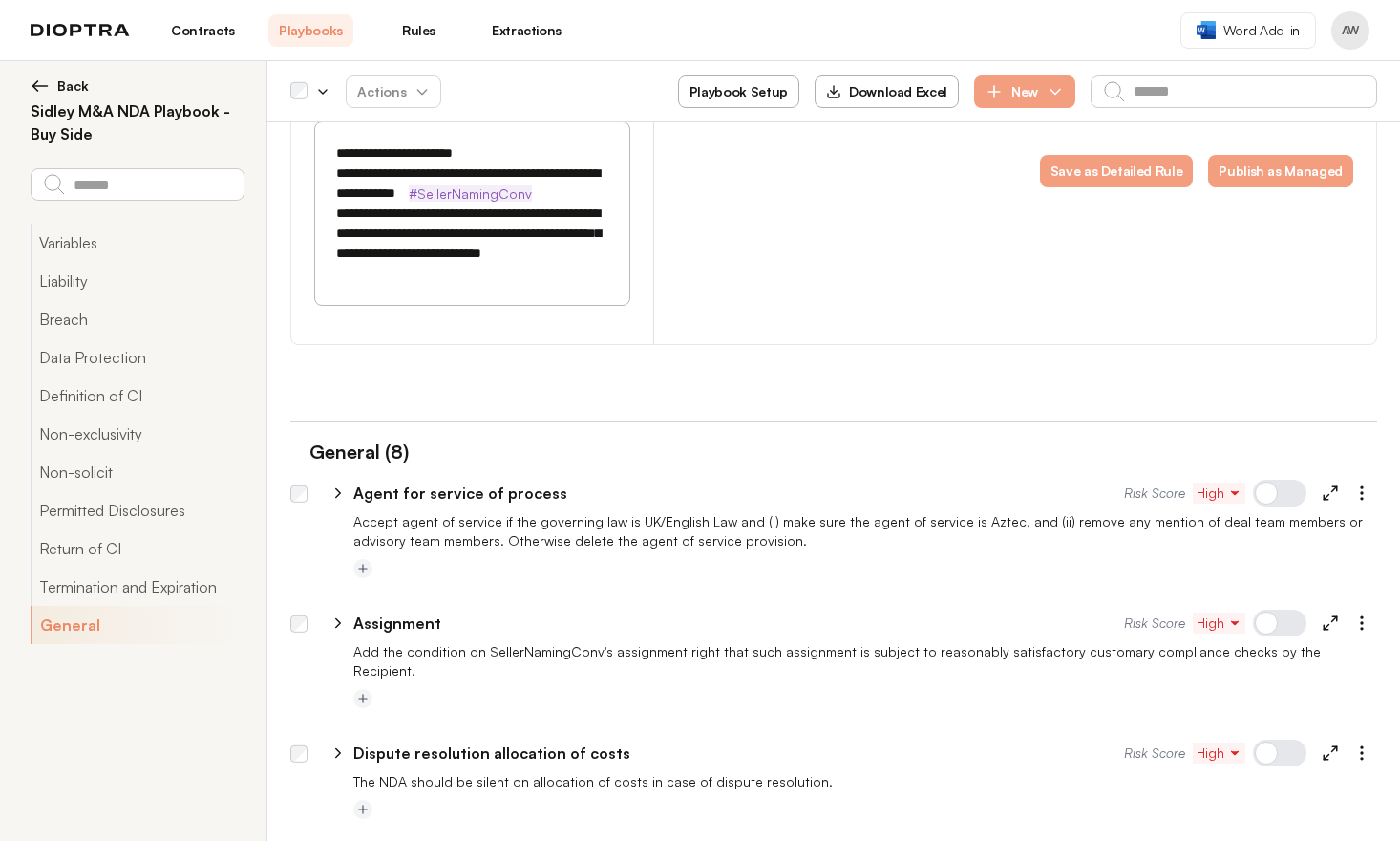
scroll to position [5274, 0]
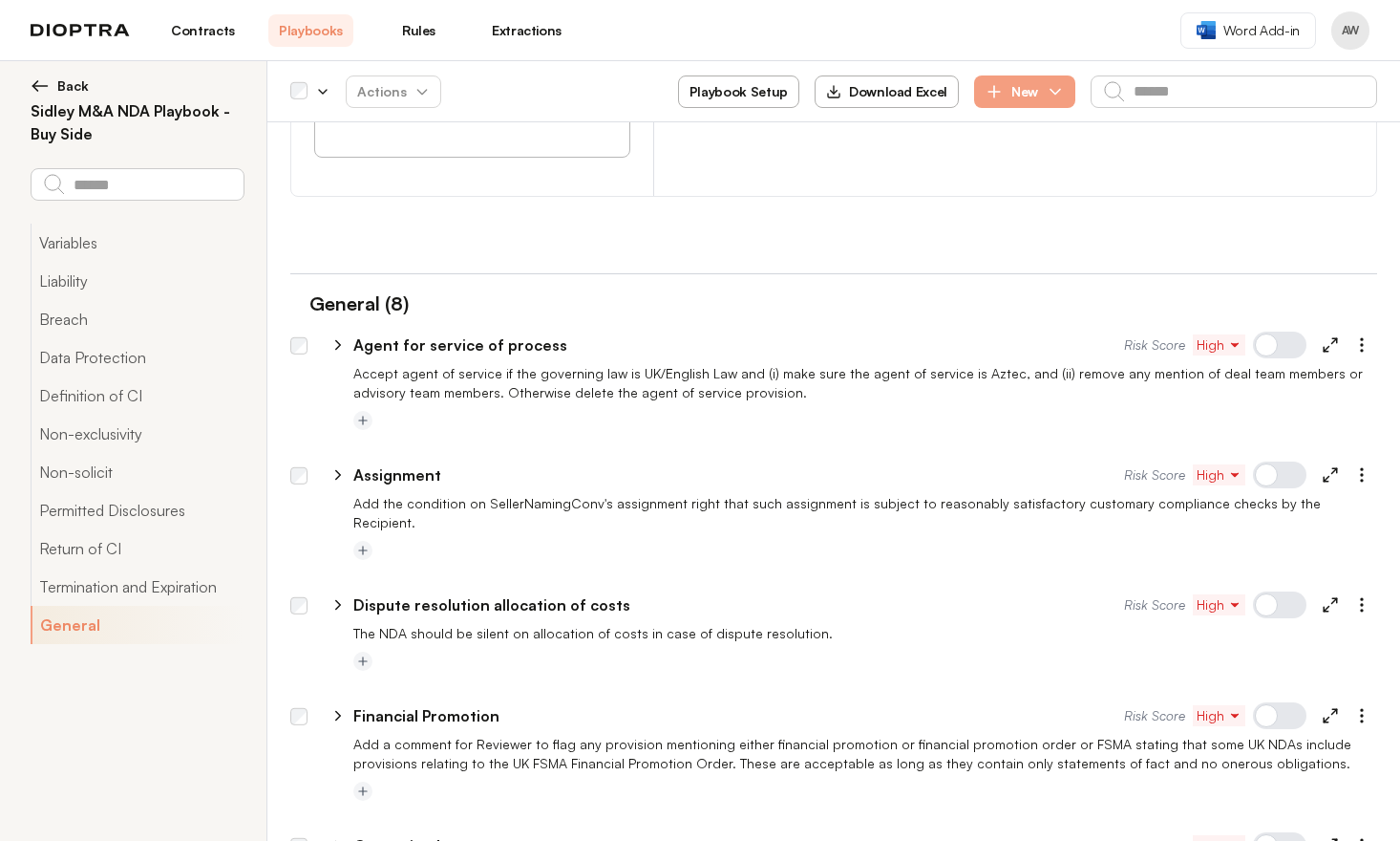
click at [335, 466] on icon at bounding box center [338, 475] width 17 height 17
select select "******"
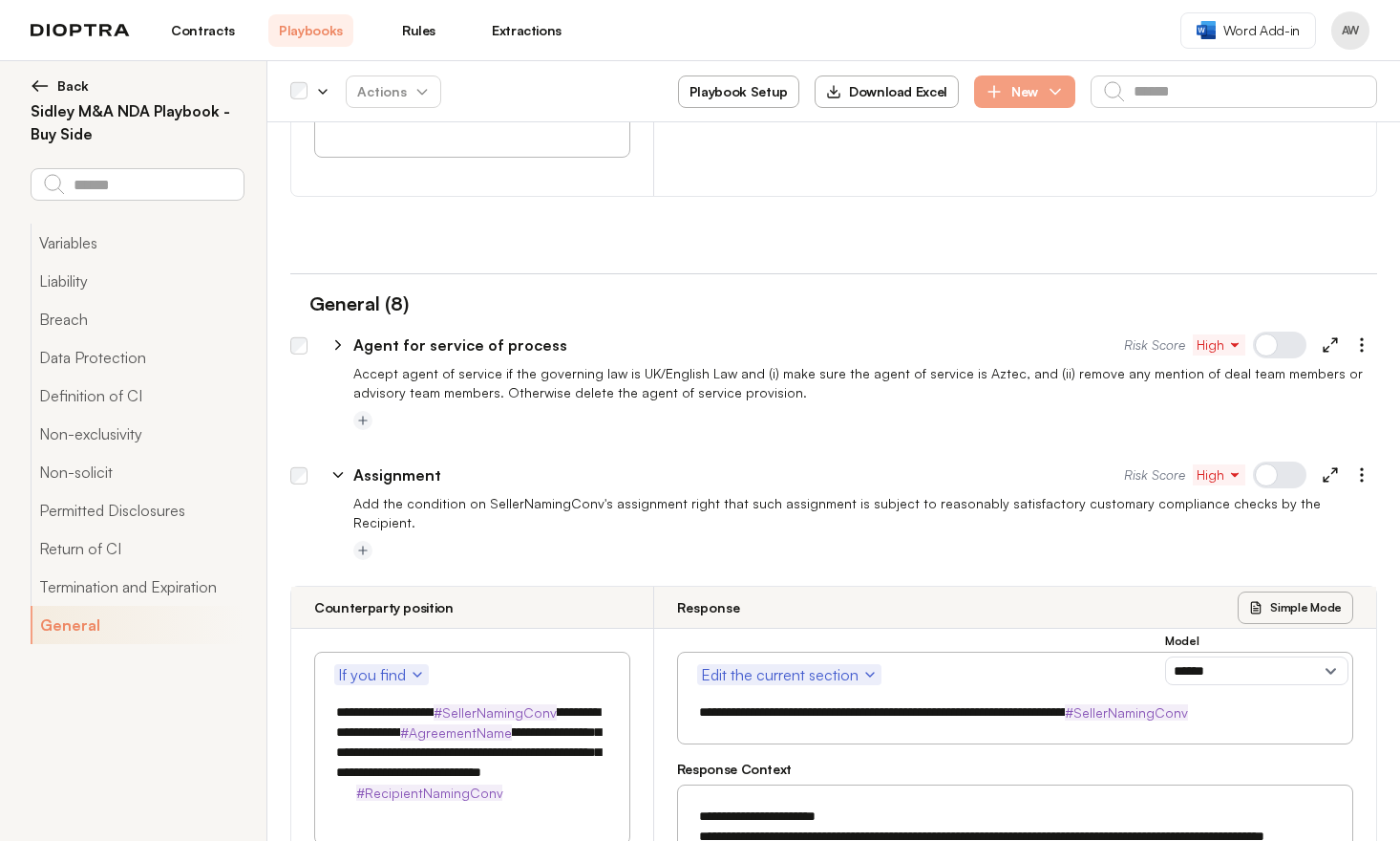
scroll to position [5441, 0]
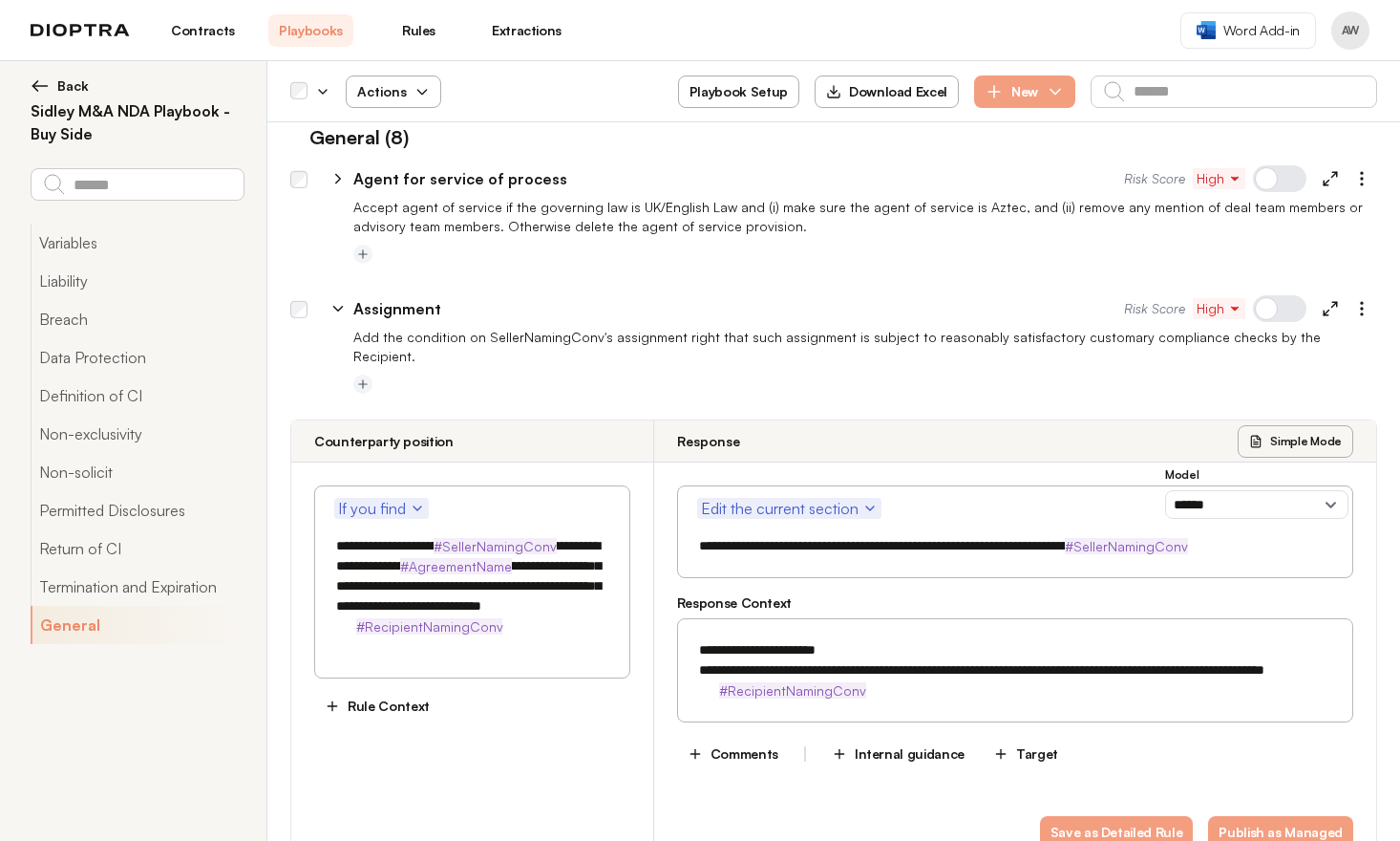
click at [376, 97] on span "Actions" at bounding box center [394, 92] width 103 height 34
click at [396, 130] on button "Activate" at bounding box center [394, 138] width 120 height 34
click at [343, 300] on icon at bounding box center [338, 309] width 17 height 17
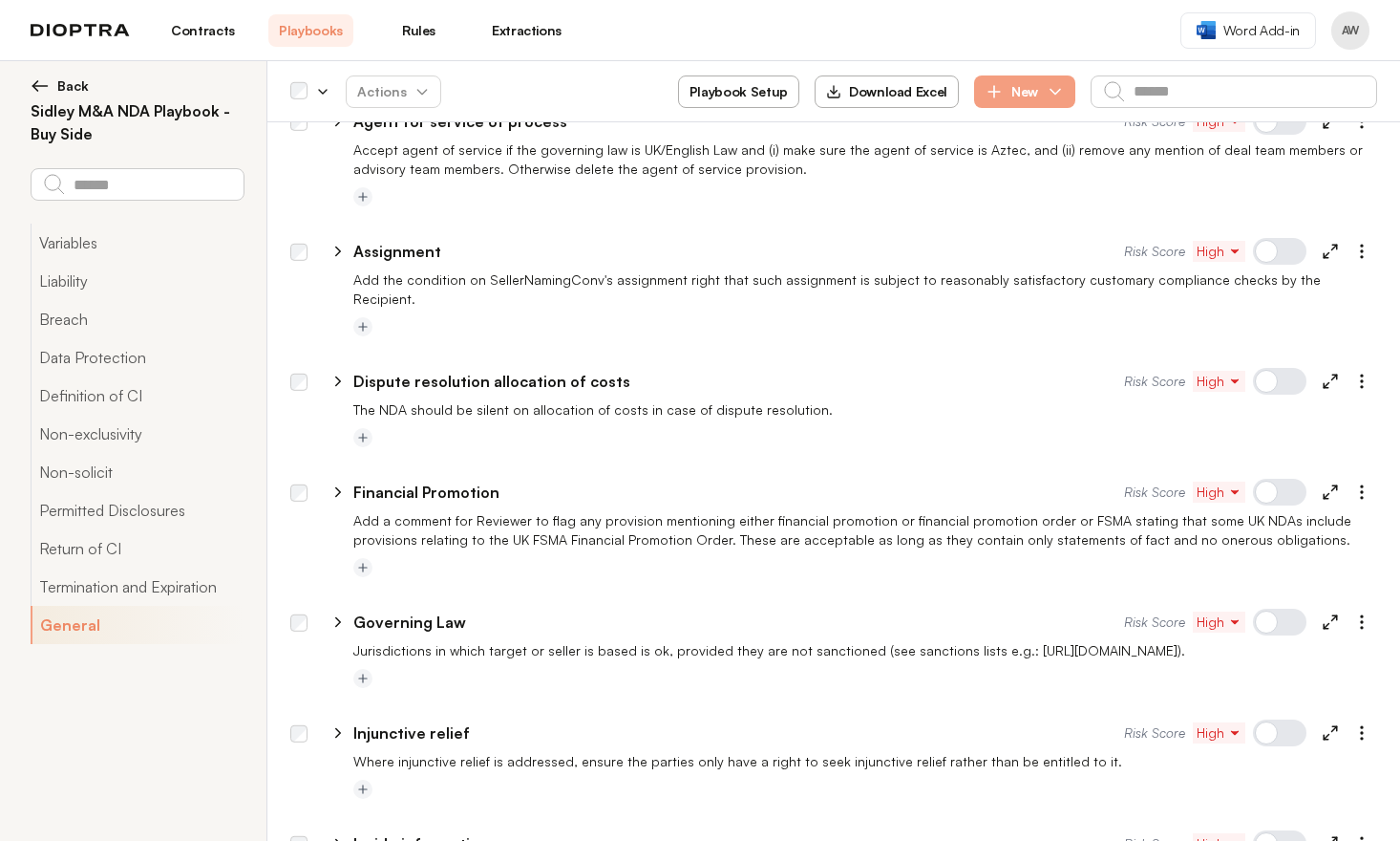
scroll to position [5532, 0]
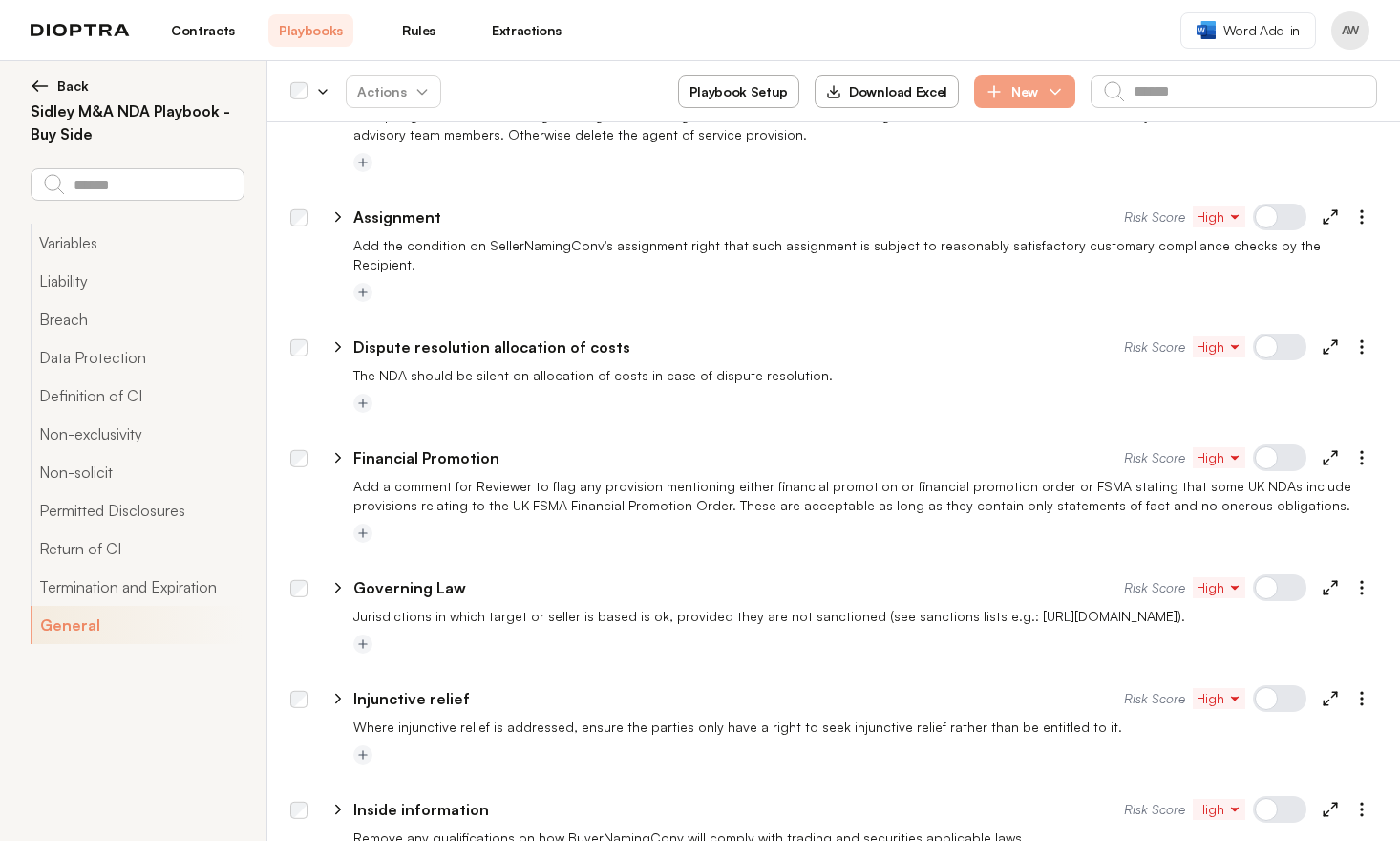
click at [336, 343] on icon at bounding box center [338, 347] width 5 height 9
select select "******"
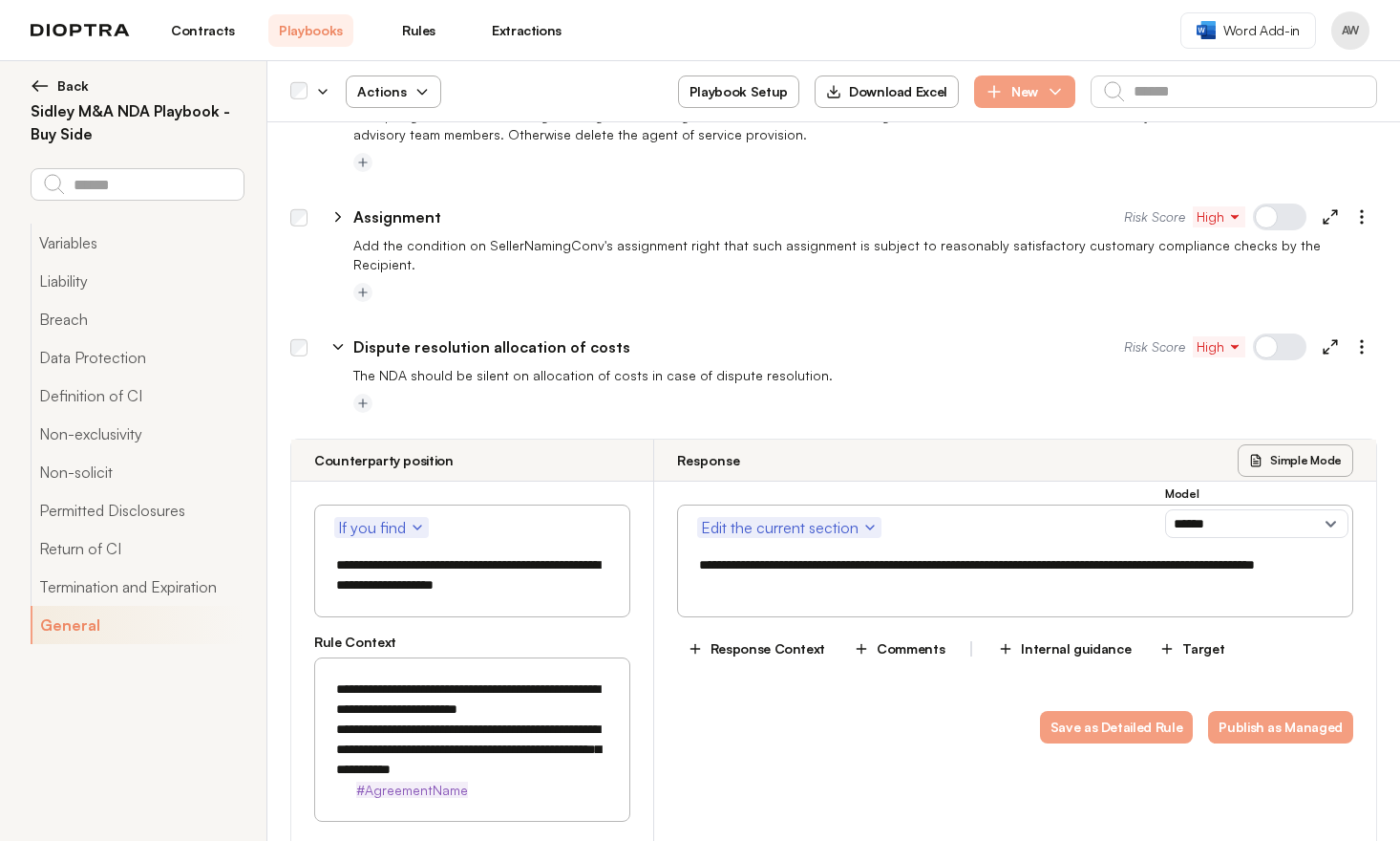
click at [389, 98] on span "Actions" at bounding box center [394, 92] width 103 height 34
click at [403, 126] on button "Activate" at bounding box center [394, 138] width 120 height 34
click at [335, 345] on icon at bounding box center [338, 347] width 9 height 5
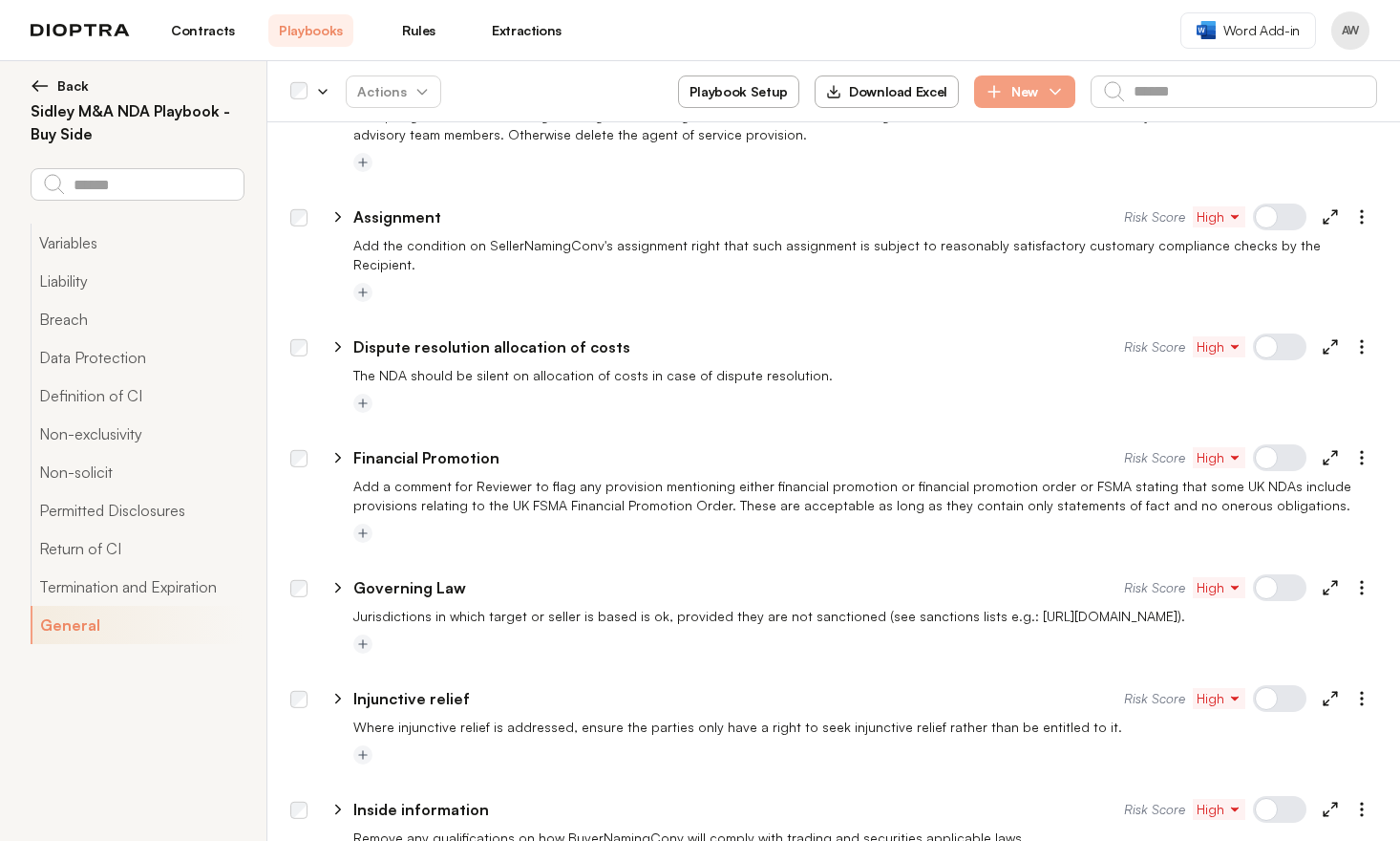
click at [336, 449] on icon at bounding box center [338, 458] width 17 height 17
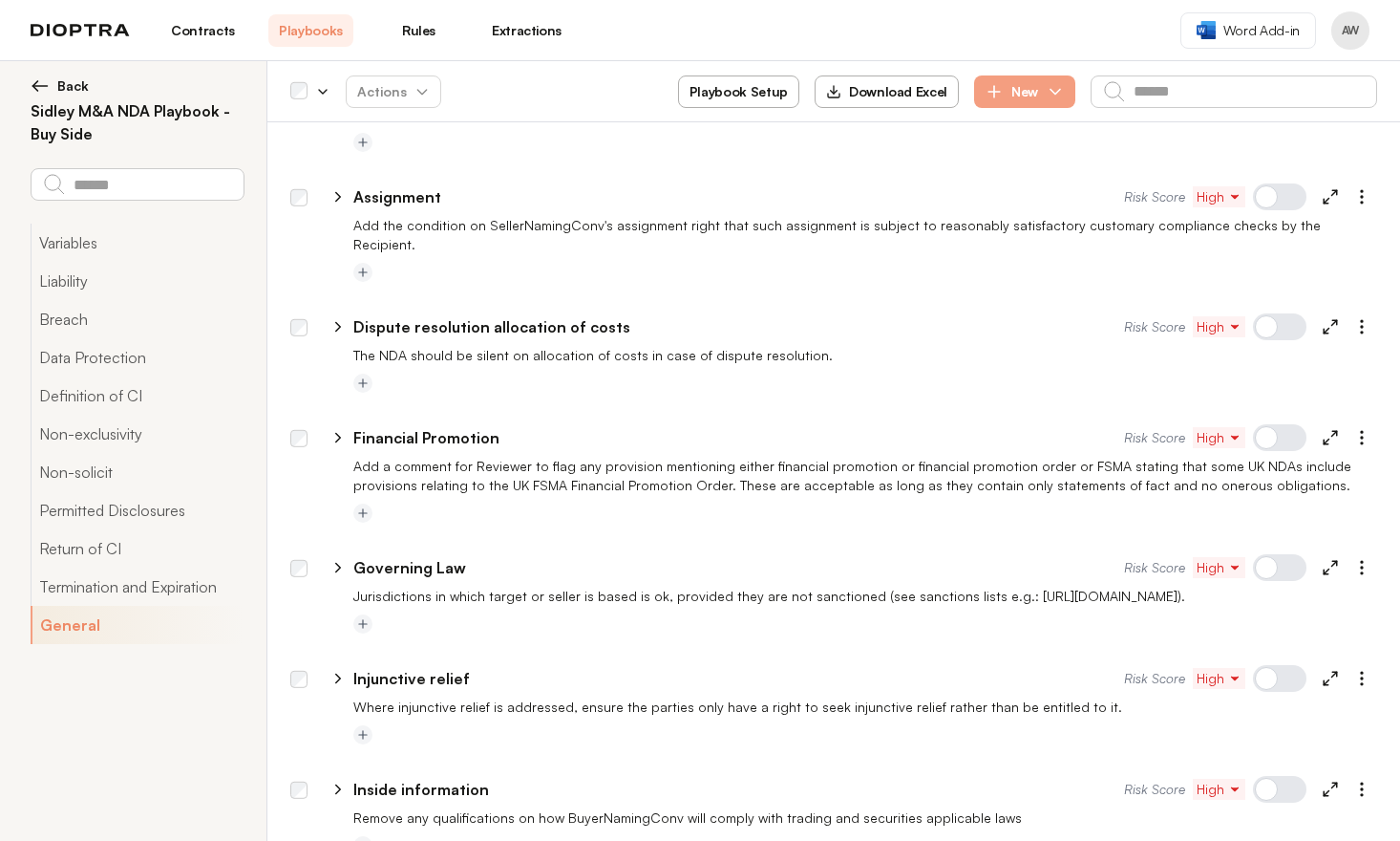
select select "******"
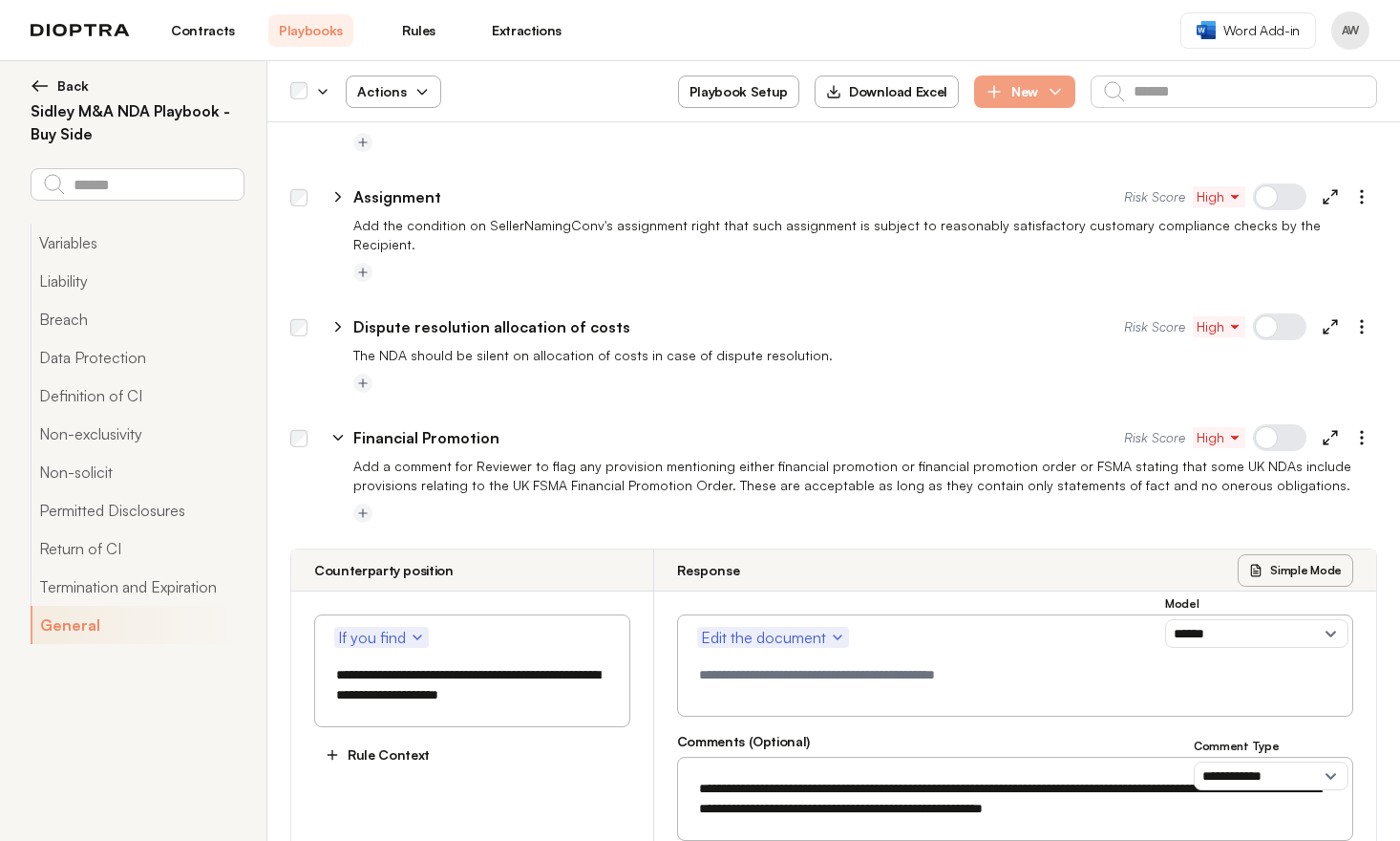
click at [392, 87] on span "Actions" at bounding box center [394, 92] width 103 height 34
click at [409, 133] on button "Activate" at bounding box center [394, 138] width 120 height 34
click at [338, 429] on icon at bounding box center [338, 438] width 17 height 17
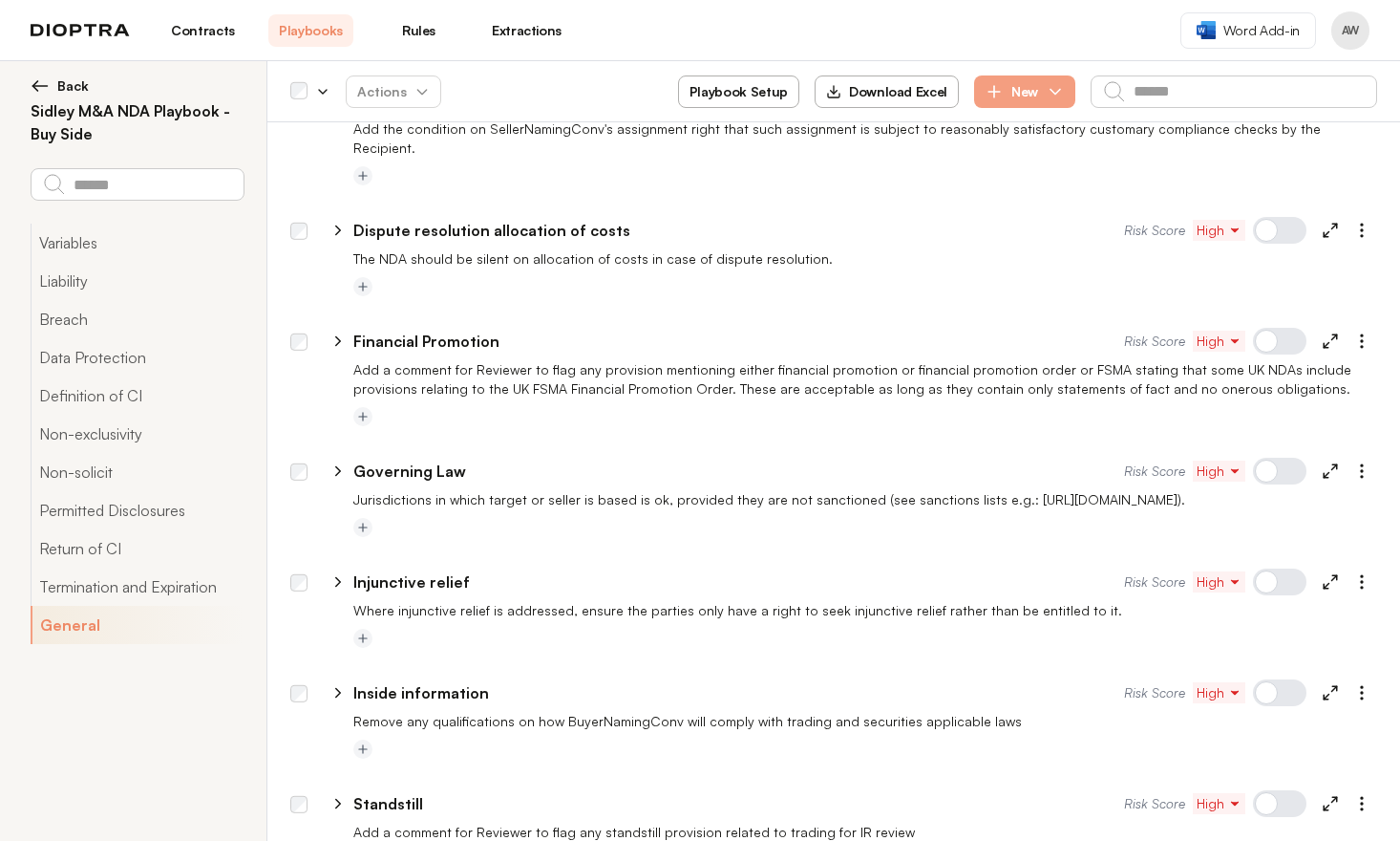
scroll to position [5653, 0]
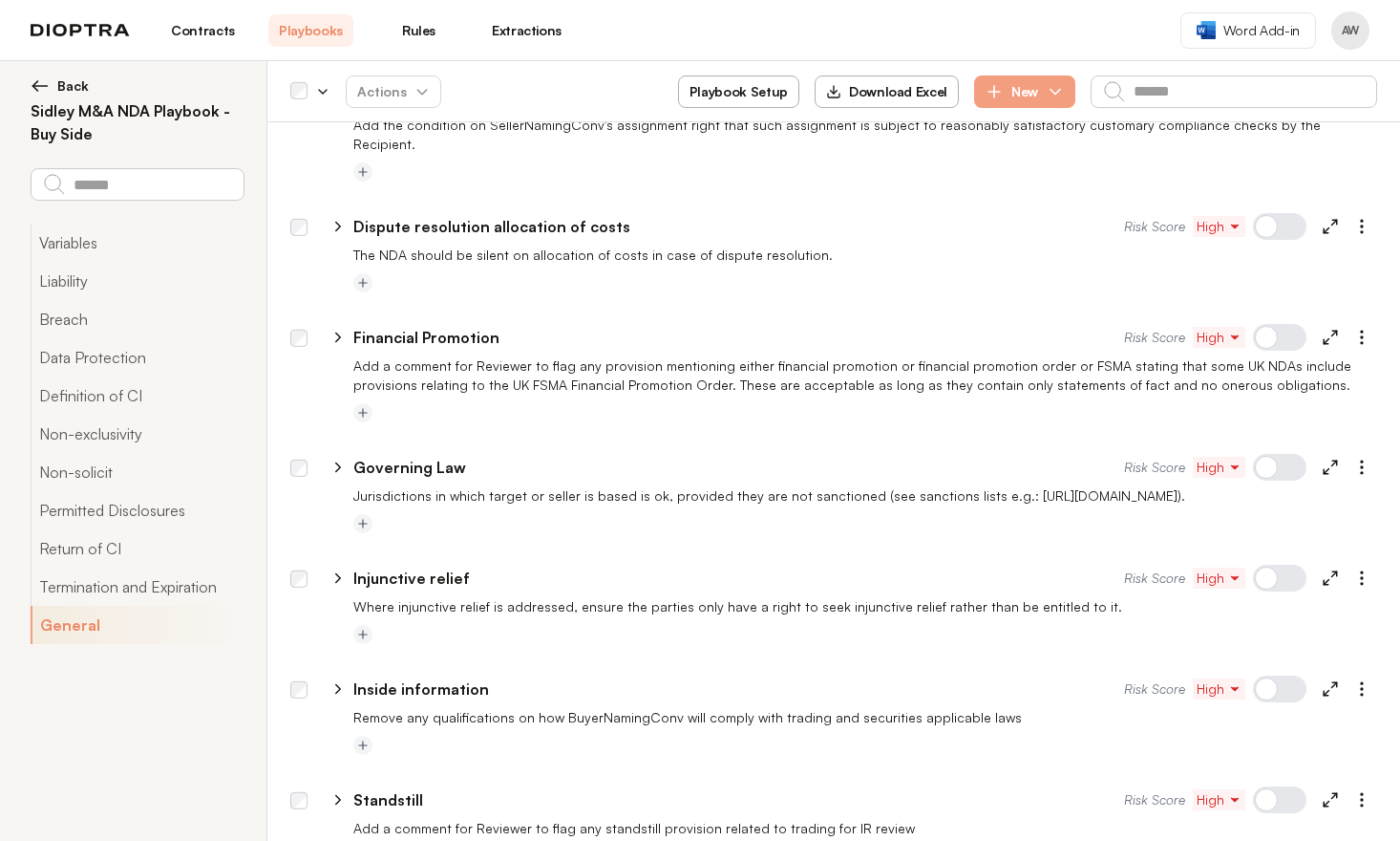
click at [341, 459] on icon at bounding box center [338, 467] width 17 height 17
select select "******"
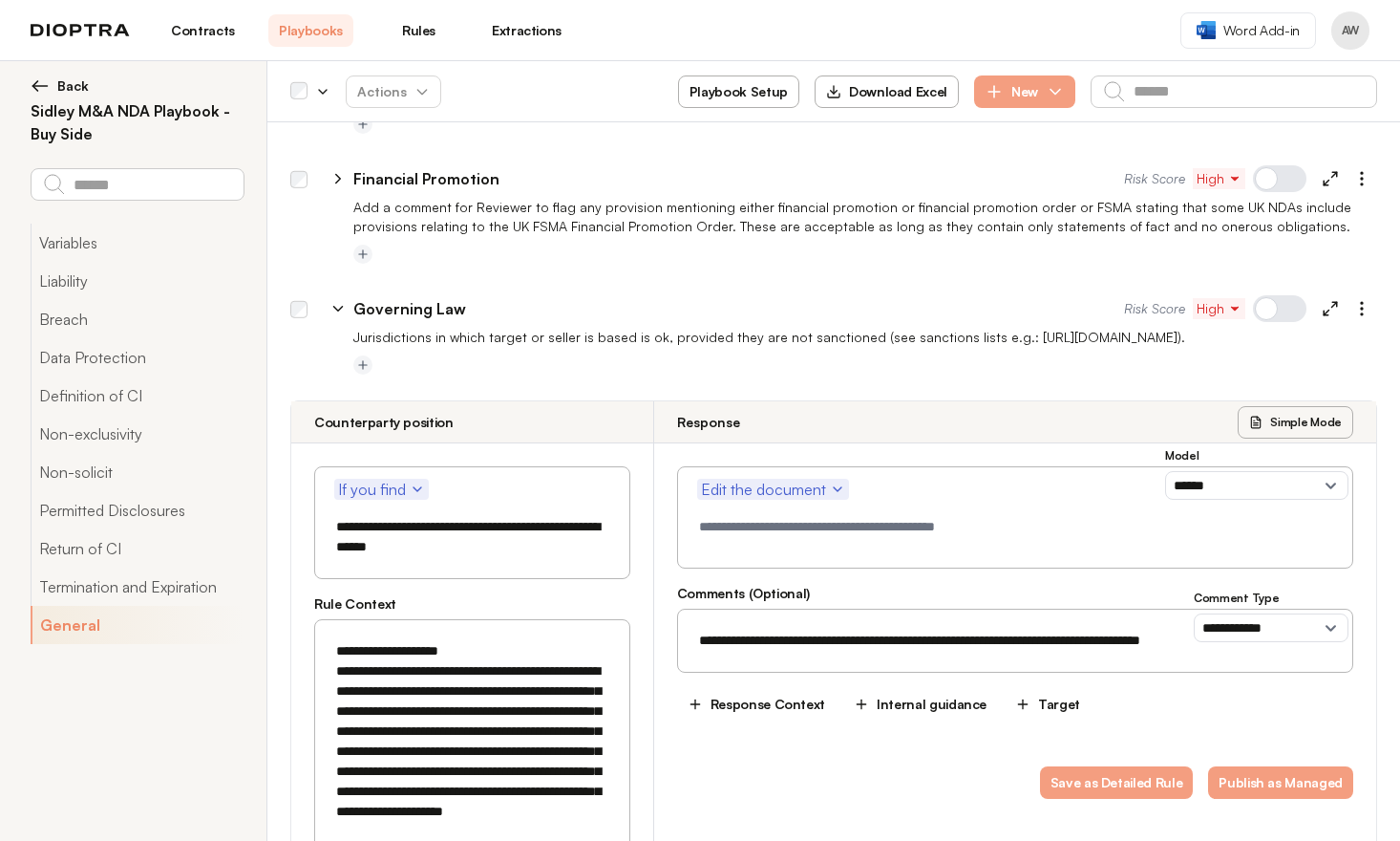
scroll to position [5822, 0]
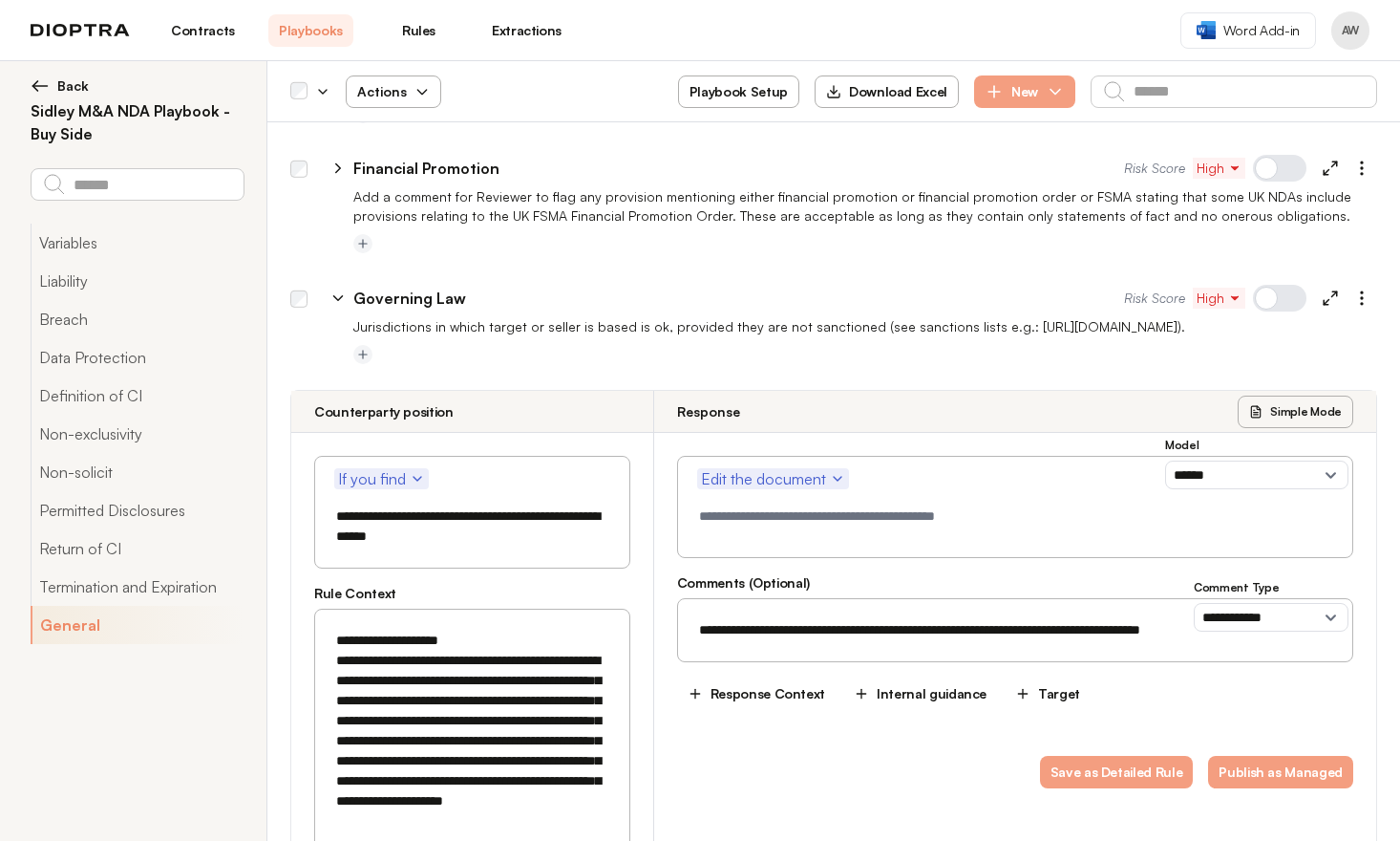
click at [410, 92] on span "Actions" at bounding box center [394, 92] width 103 height 34
click at [409, 126] on button "Activate" at bounding box center [394, 138] width 120 height 34
click at [338, 296] on icon at bounding box center [338, 298] width 9 height 5
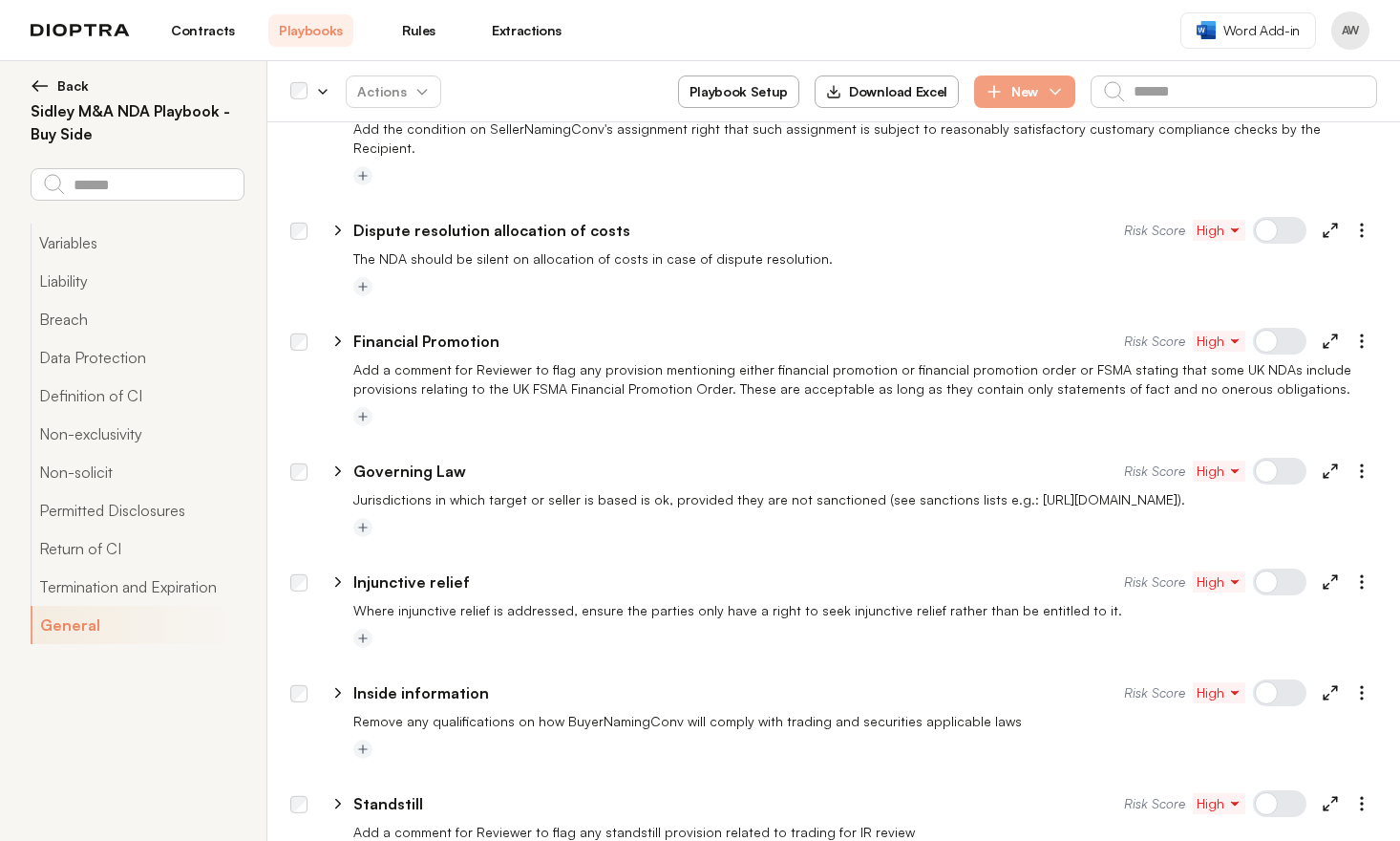
scroll to position [5649, 0]
click at [341, 573] on icon at bounding box center [338, 582] width 17 height 17
select select "******"
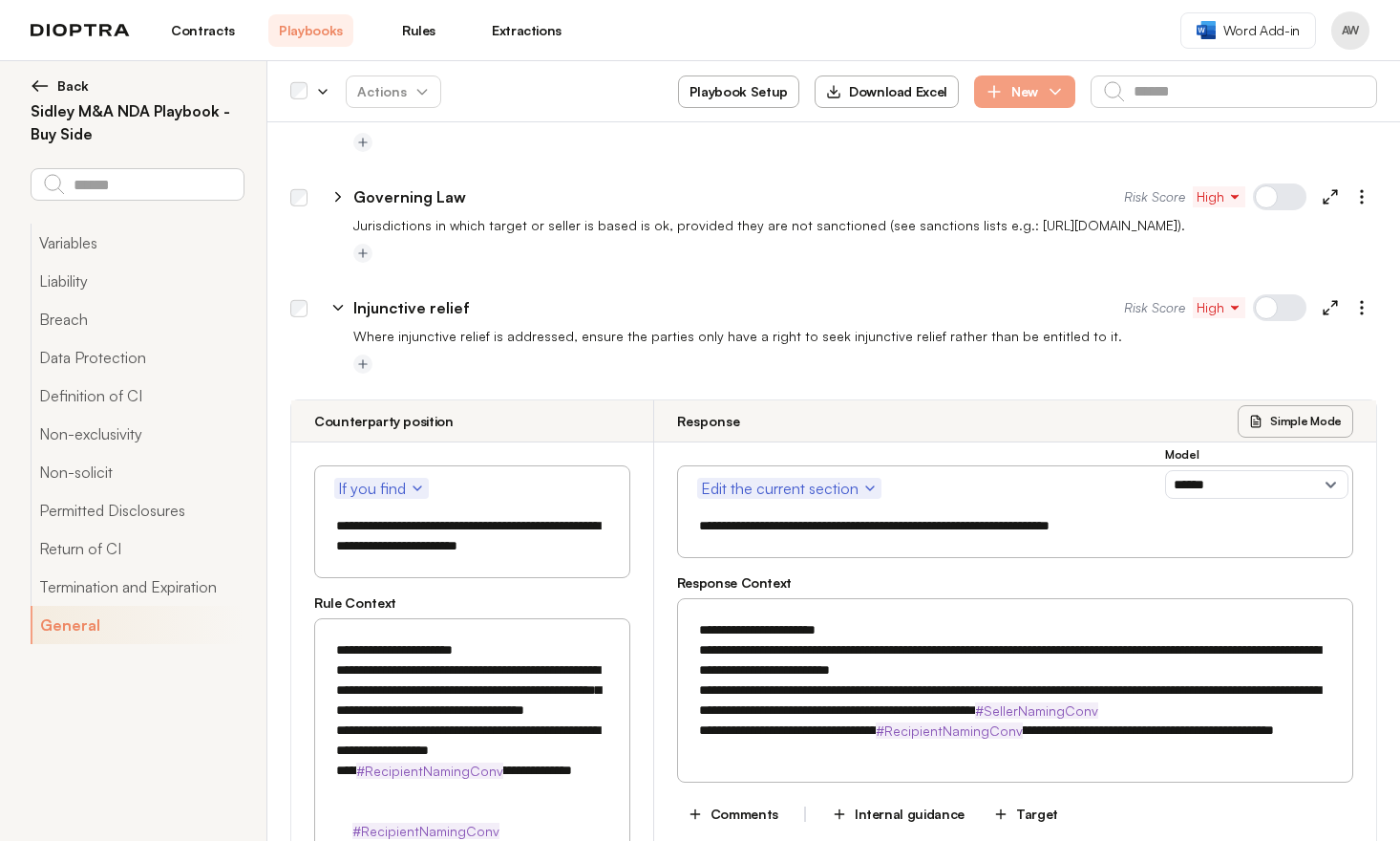
scroll to position [5926, 0]
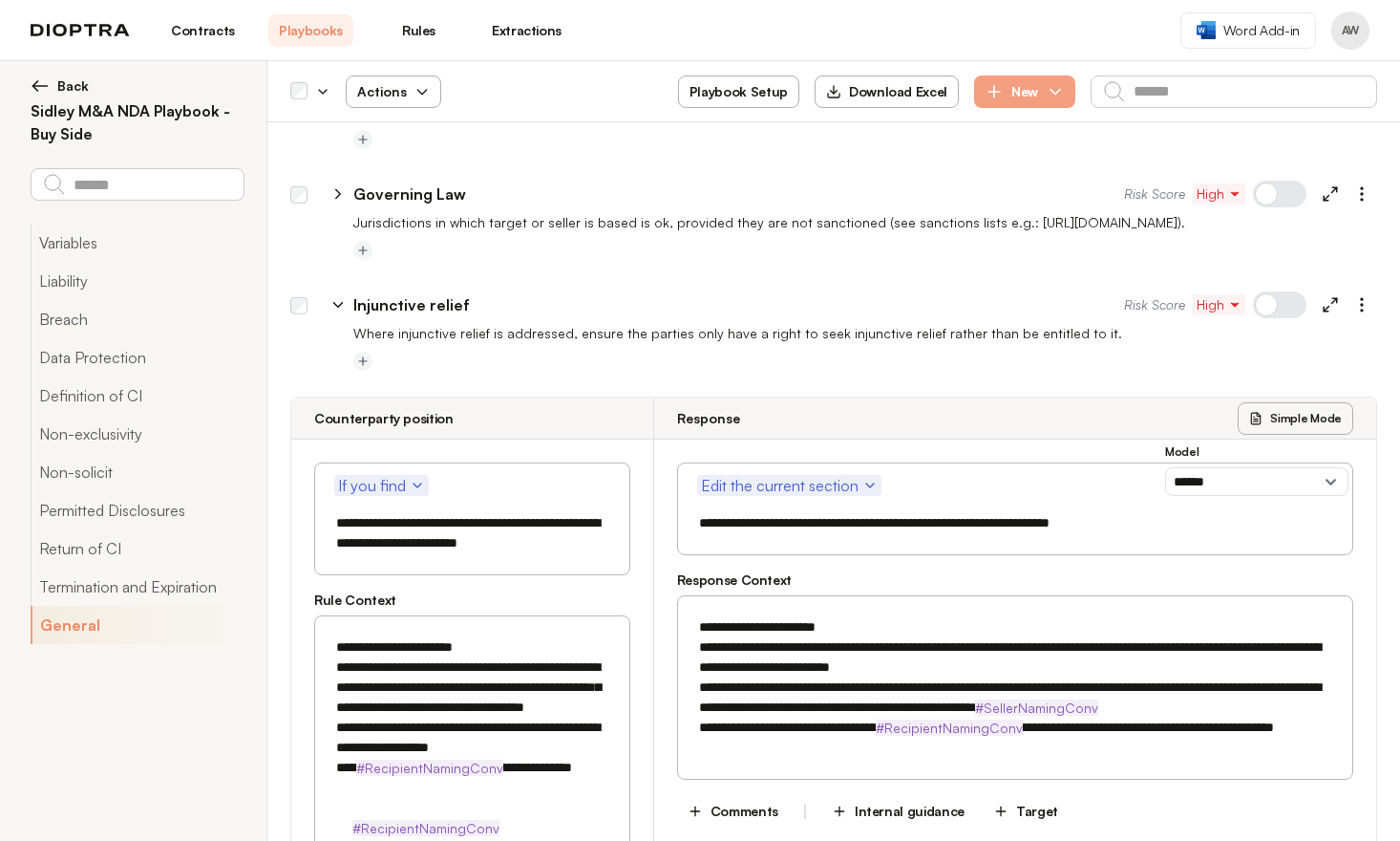
click at [402, 91] on span "Actions" at bounding box center [394, 92] width 103 height 34
click at [402, 134] on button "Activate" at bounding box center [394, 138] width 120 height 34
click at [343, 296] on icon at bounding box center [338, 305] width 17 height 17
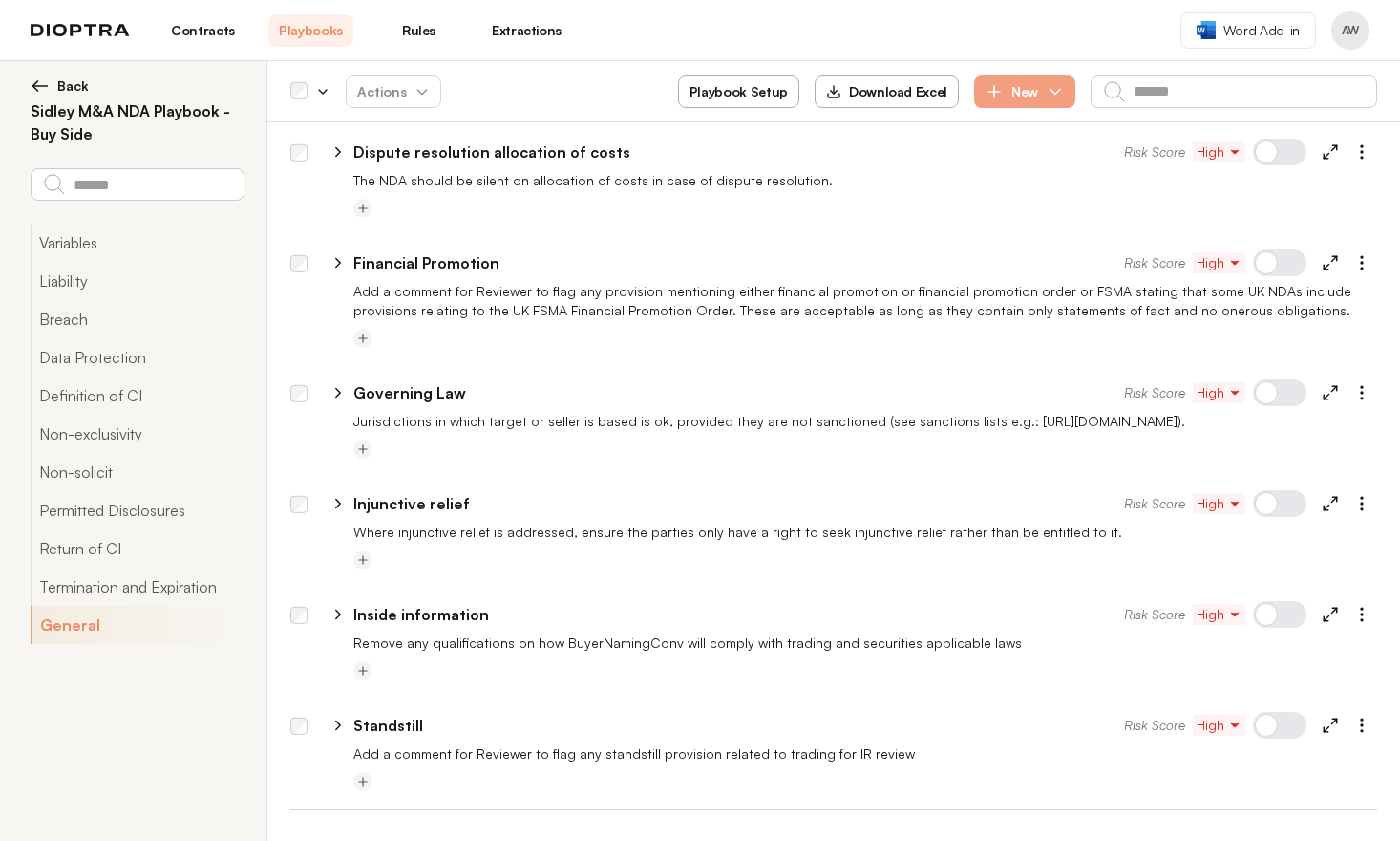
scroll to position [5653, 0]
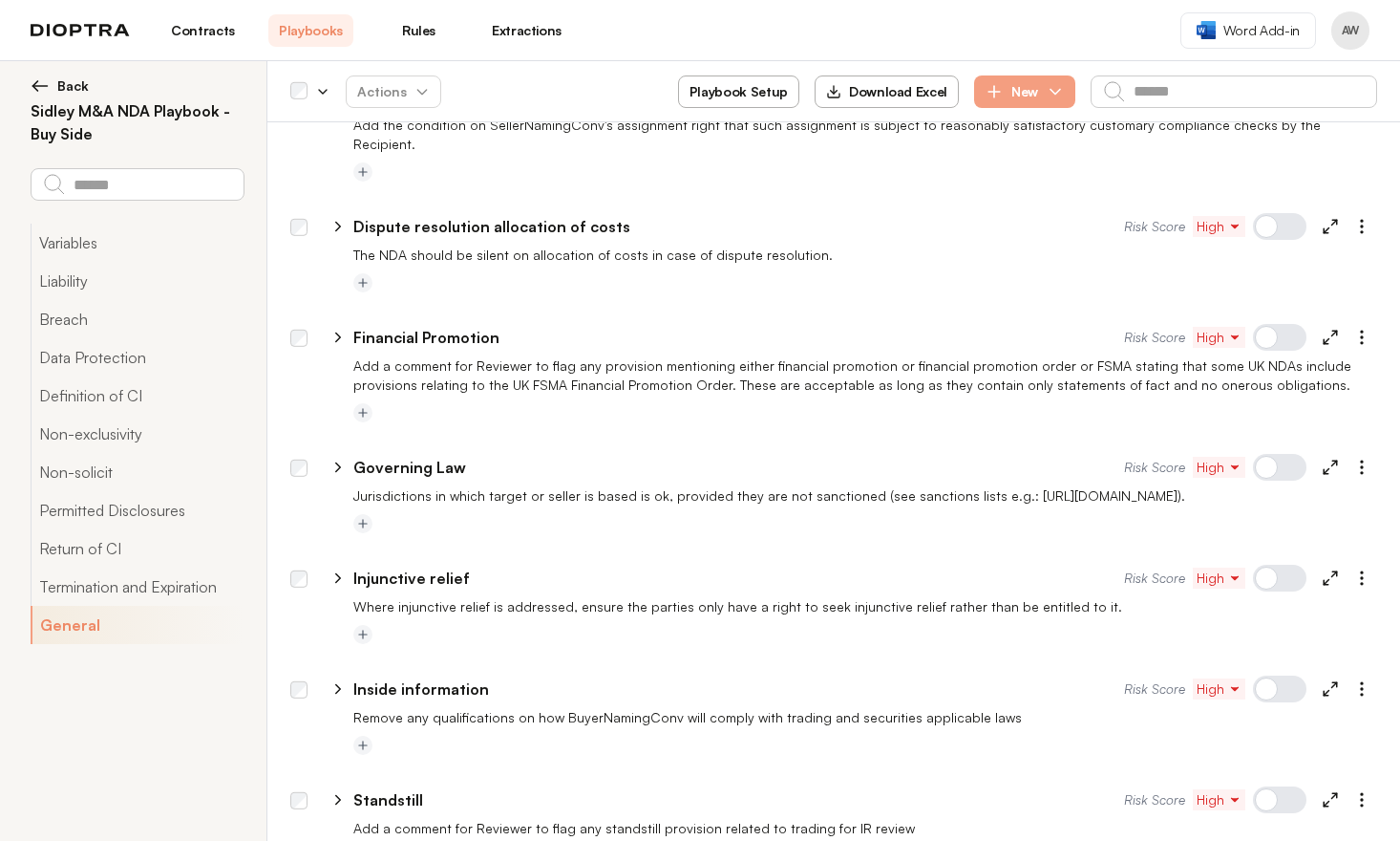
click at [333, 680] on icon at bounding box center [338, 689] width 17 height 17
select select "******"
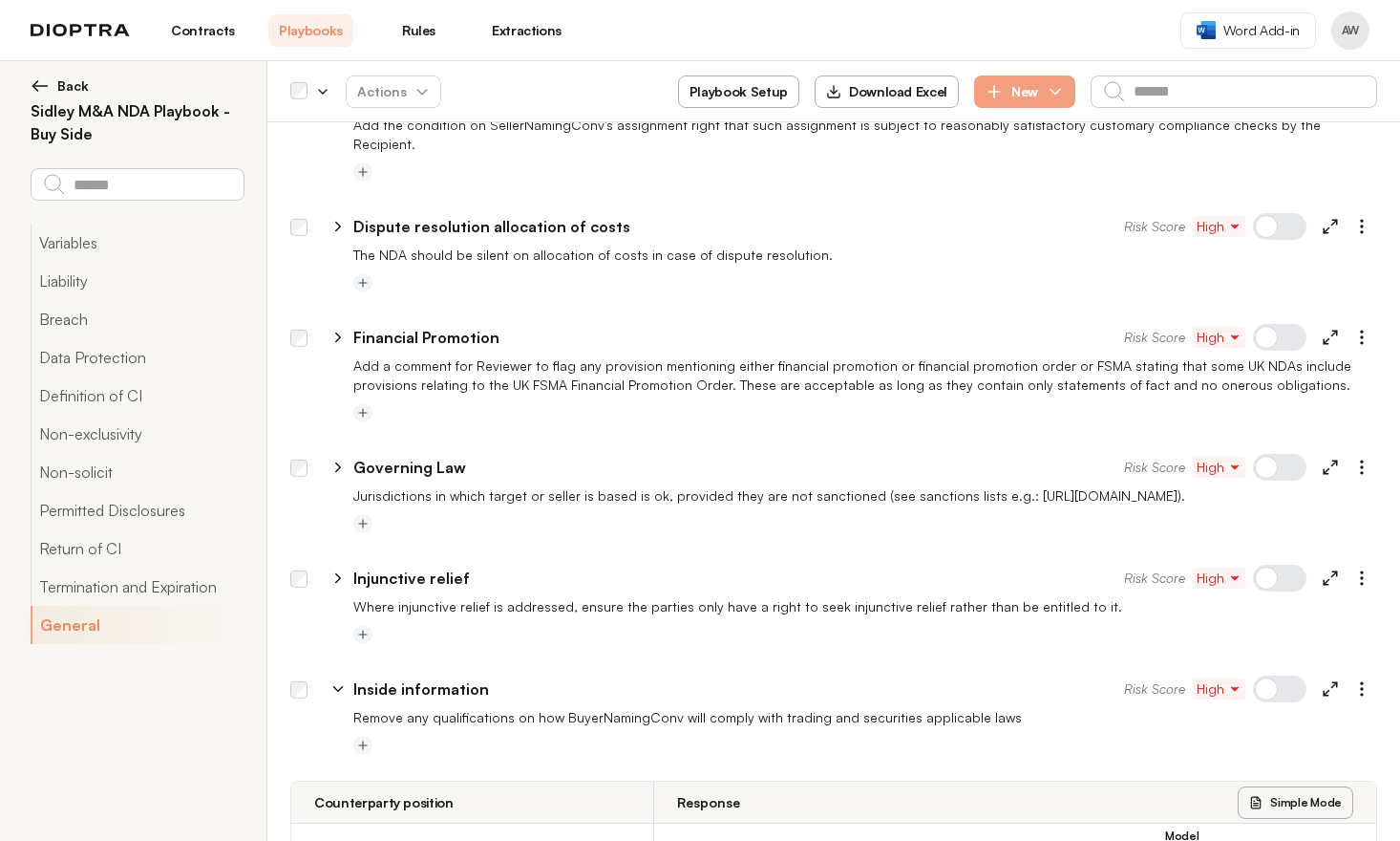
scroll to position [5926, 0]
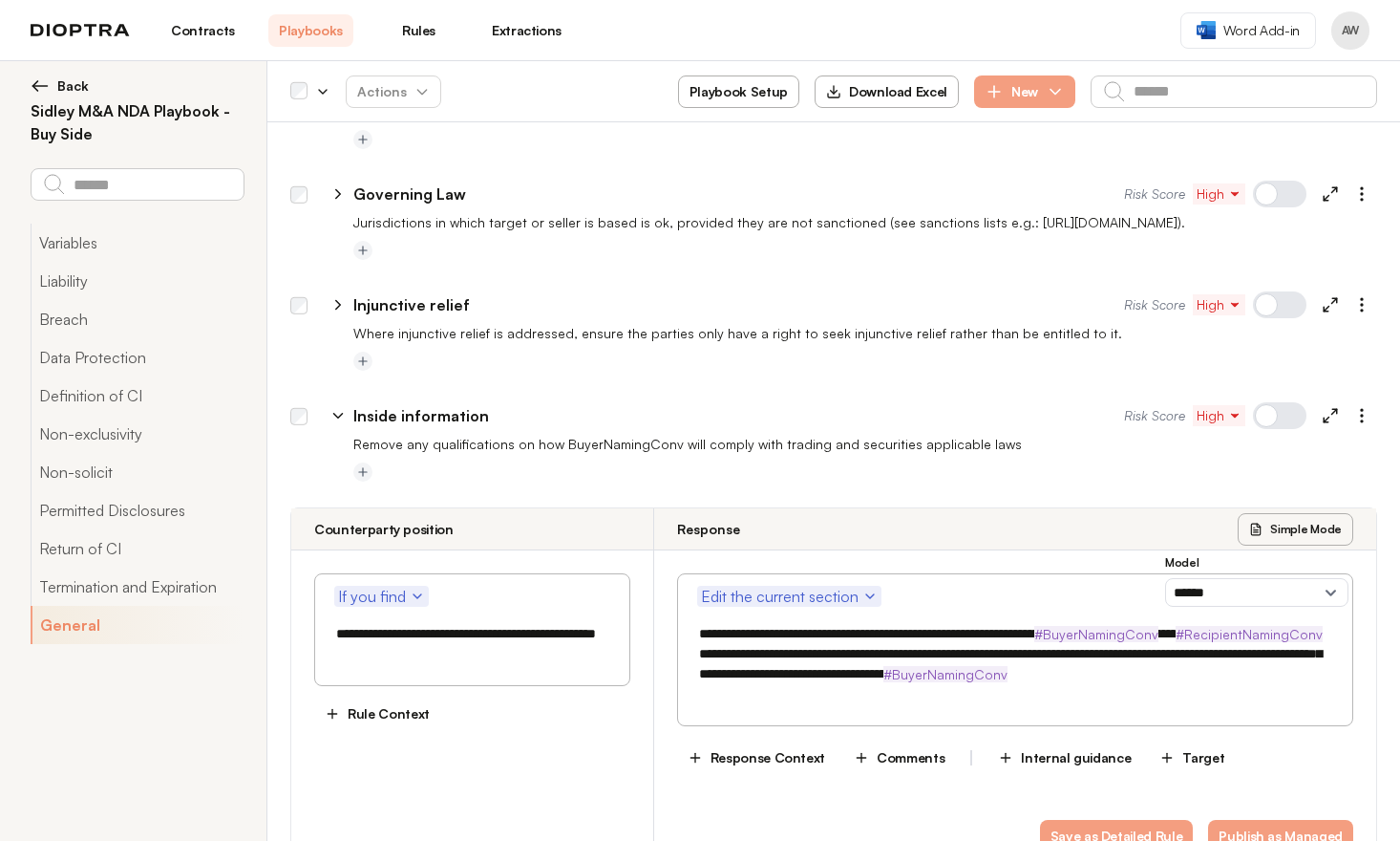
click at [334, 407] on icon at bounding box center [338, 416] width 17 height 17
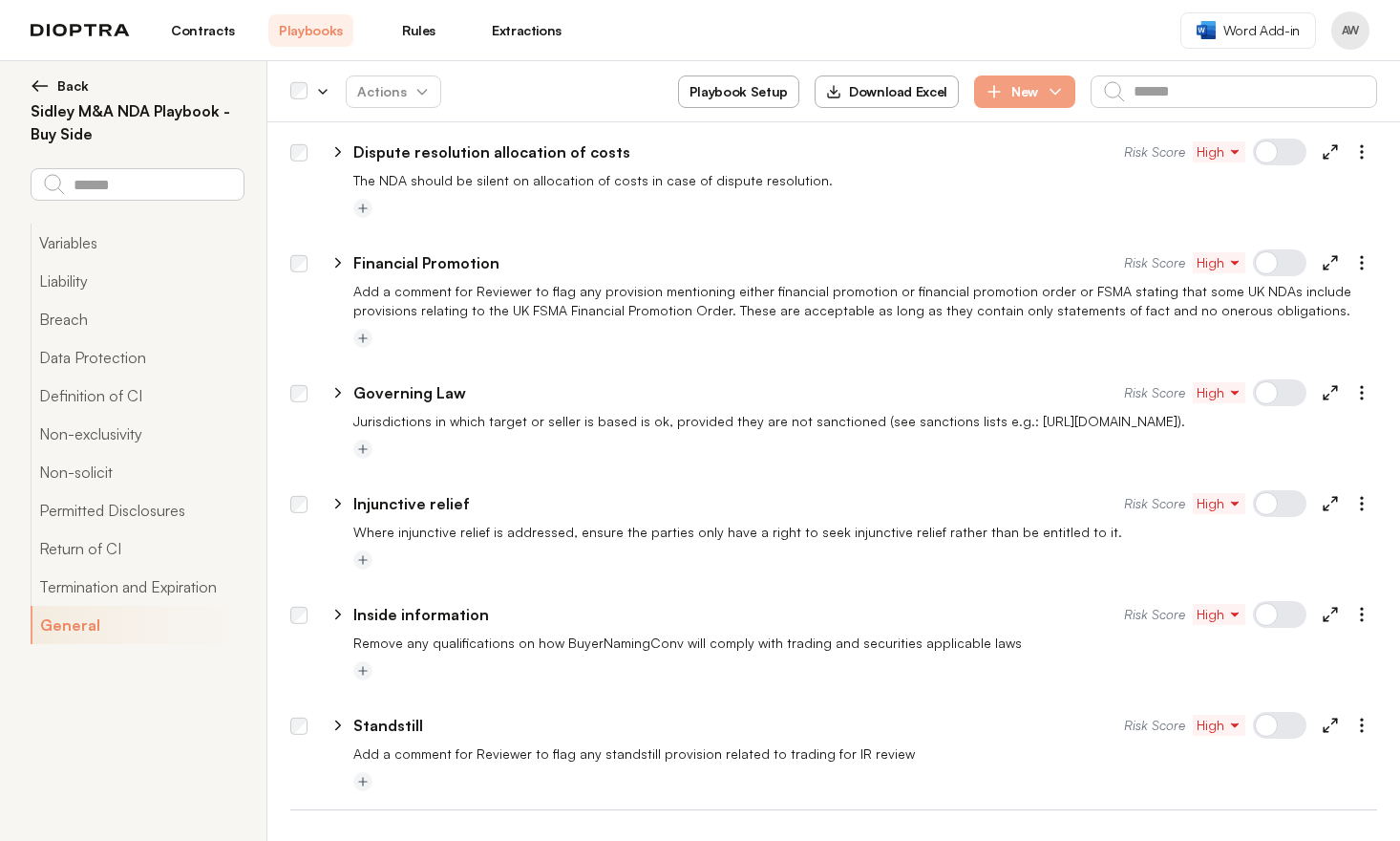
scroll to position [5653, 0]
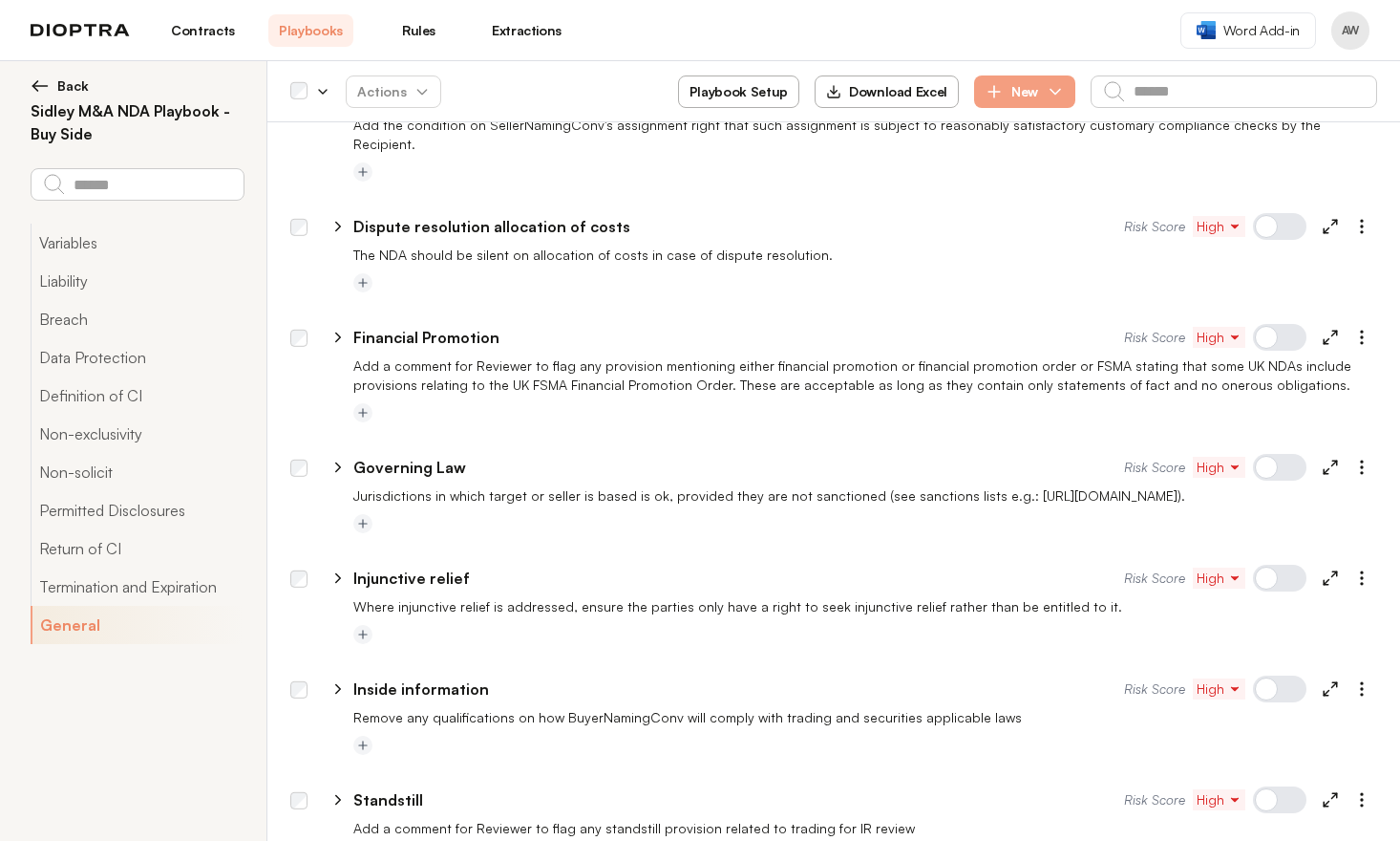
click at [418, 93] on icon "button" at bounding box center [422, 92] width 15 height 15
click at [391, 139] on button "Activate" at bounding box center [394, 138] width 120 height 34
click at [349, 678] on div "**********" at bounding box center [725, 689] width 798 height 23
click at [345, 680] on icon at bounding box center [338, 689] width 17 height 17
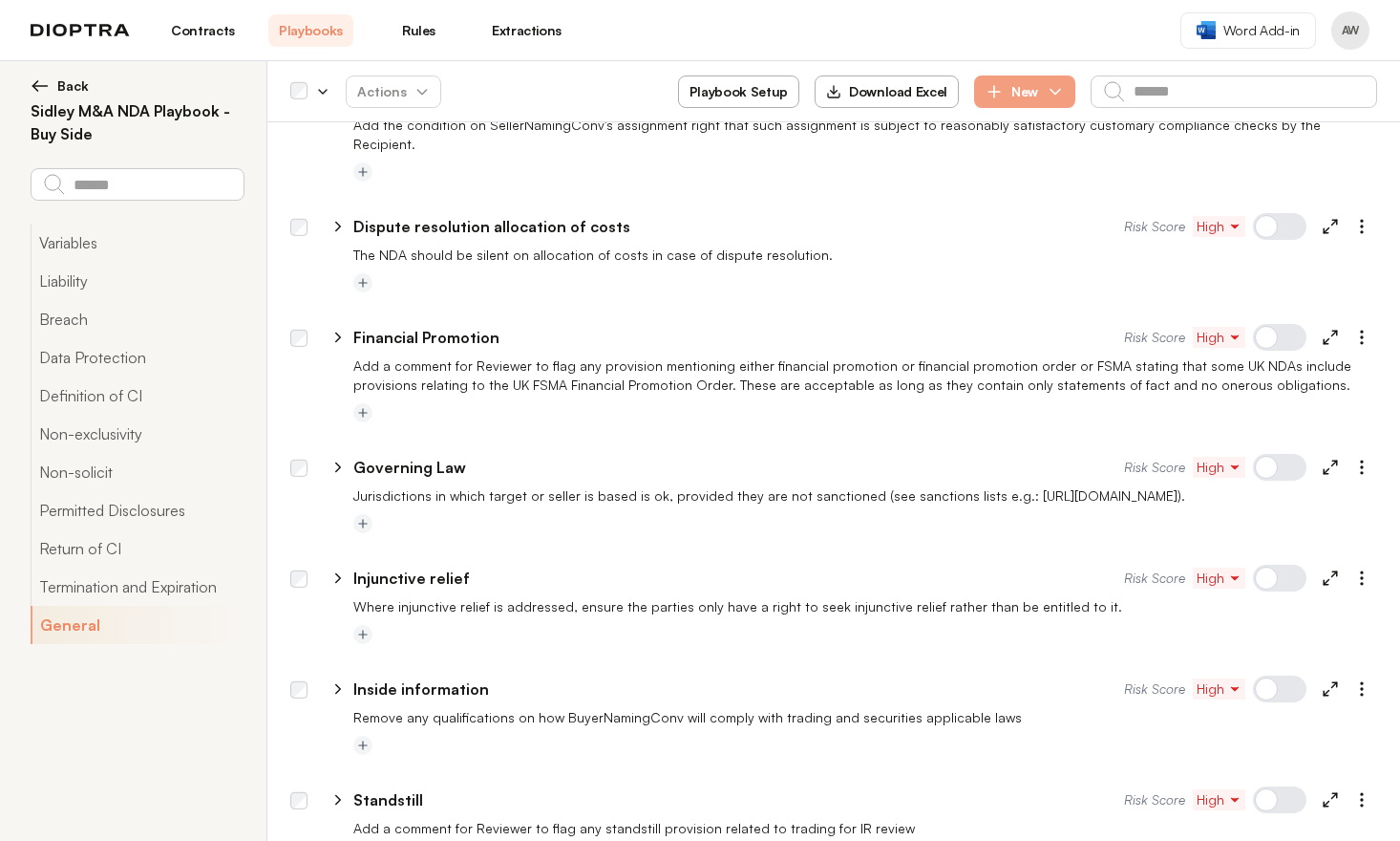
select select "******"
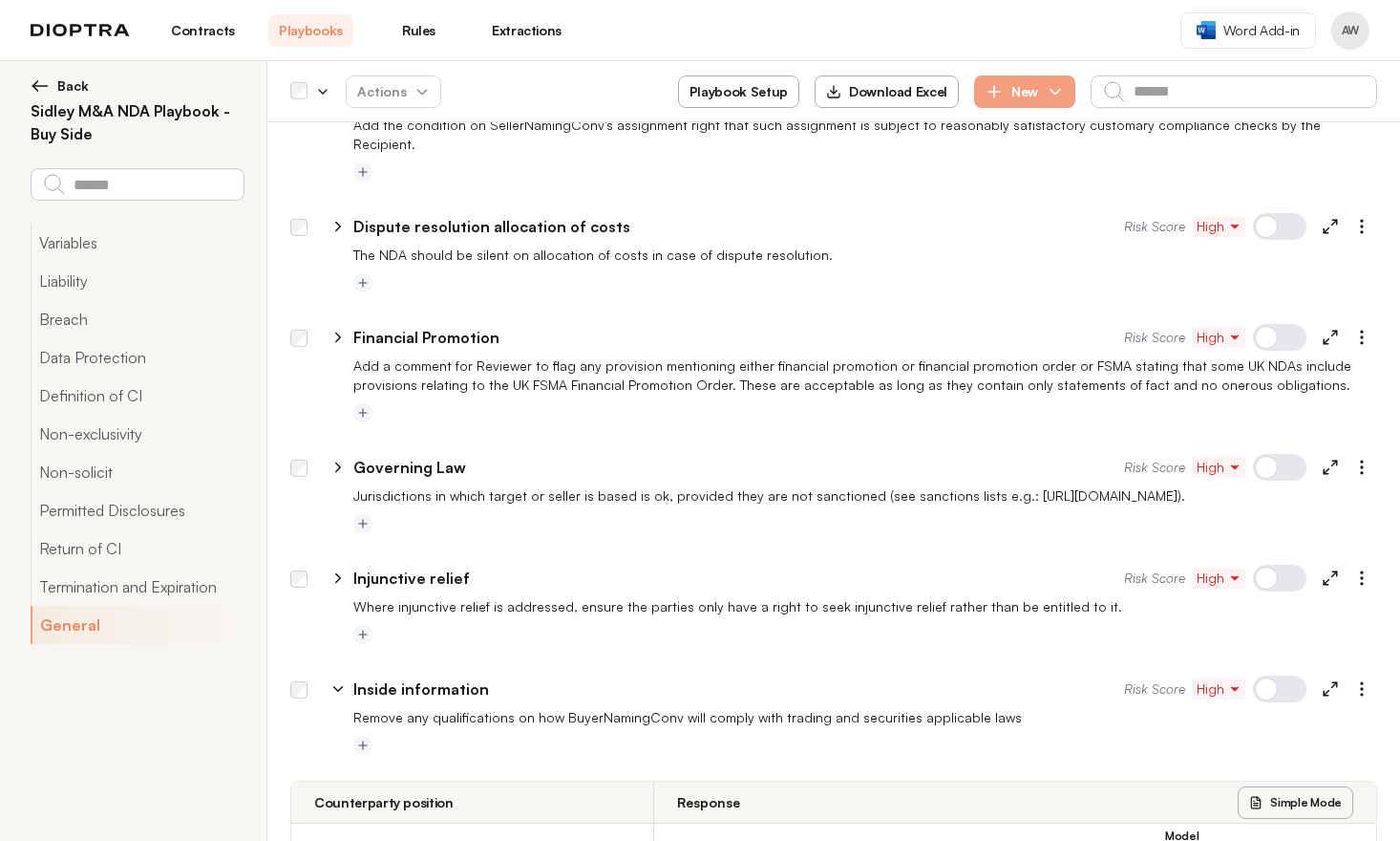
scroll to position [5825, 0]
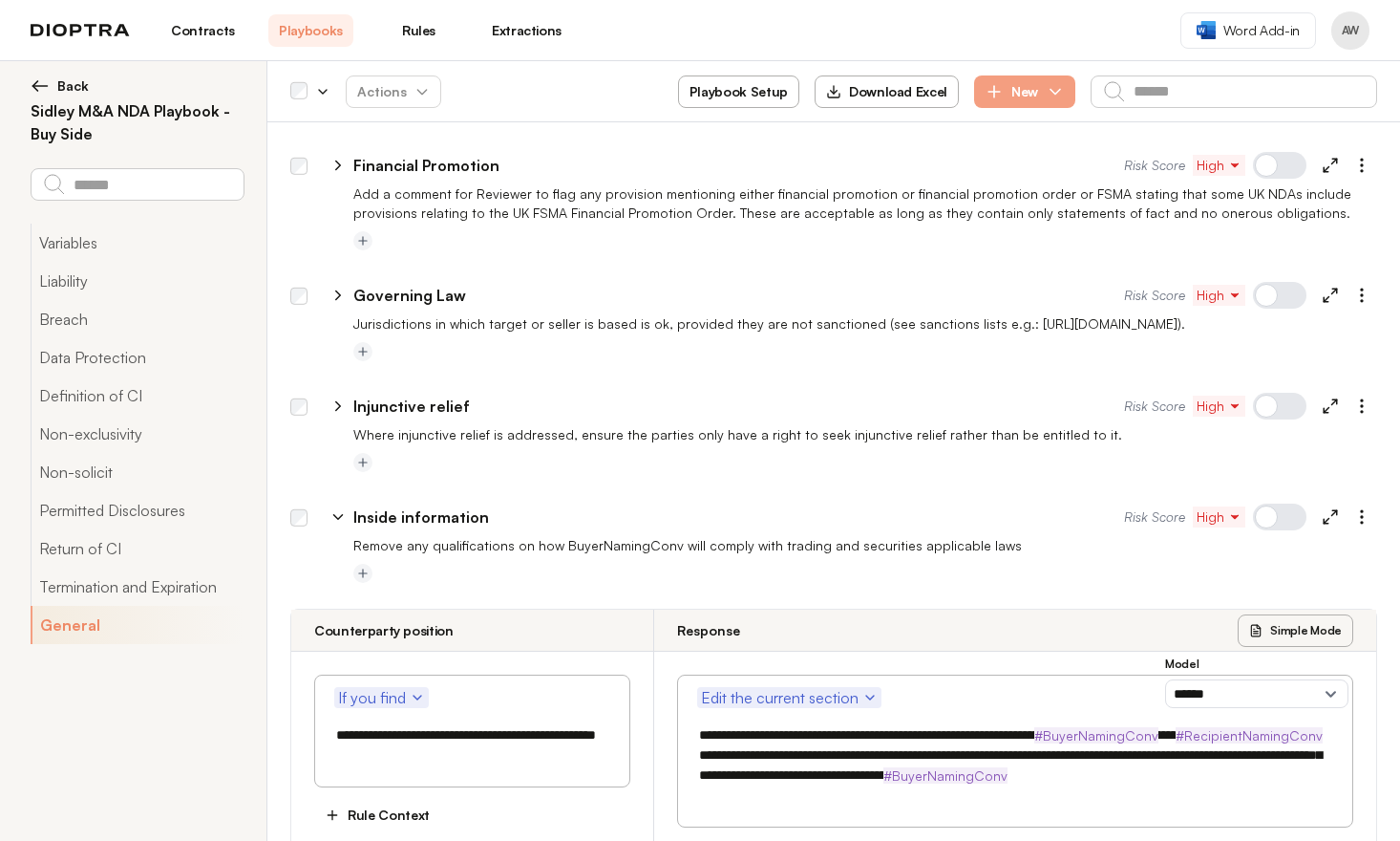
click at [341, 508] on icon at bounding box center [338, 517] width 17 height 17
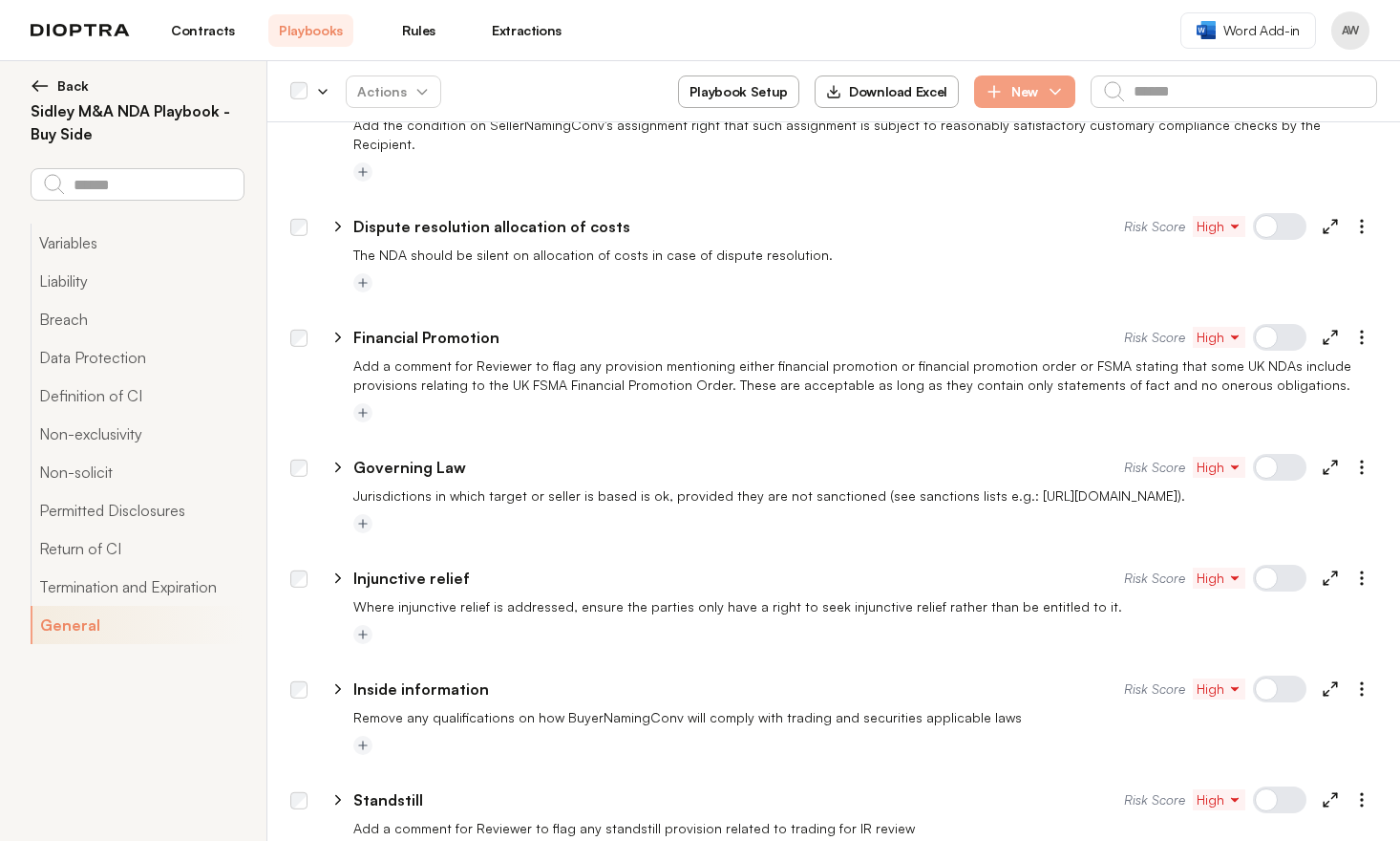
click at [336, 791] on icon at bounding box center [338, 800] width 17 height 17
select select "******"
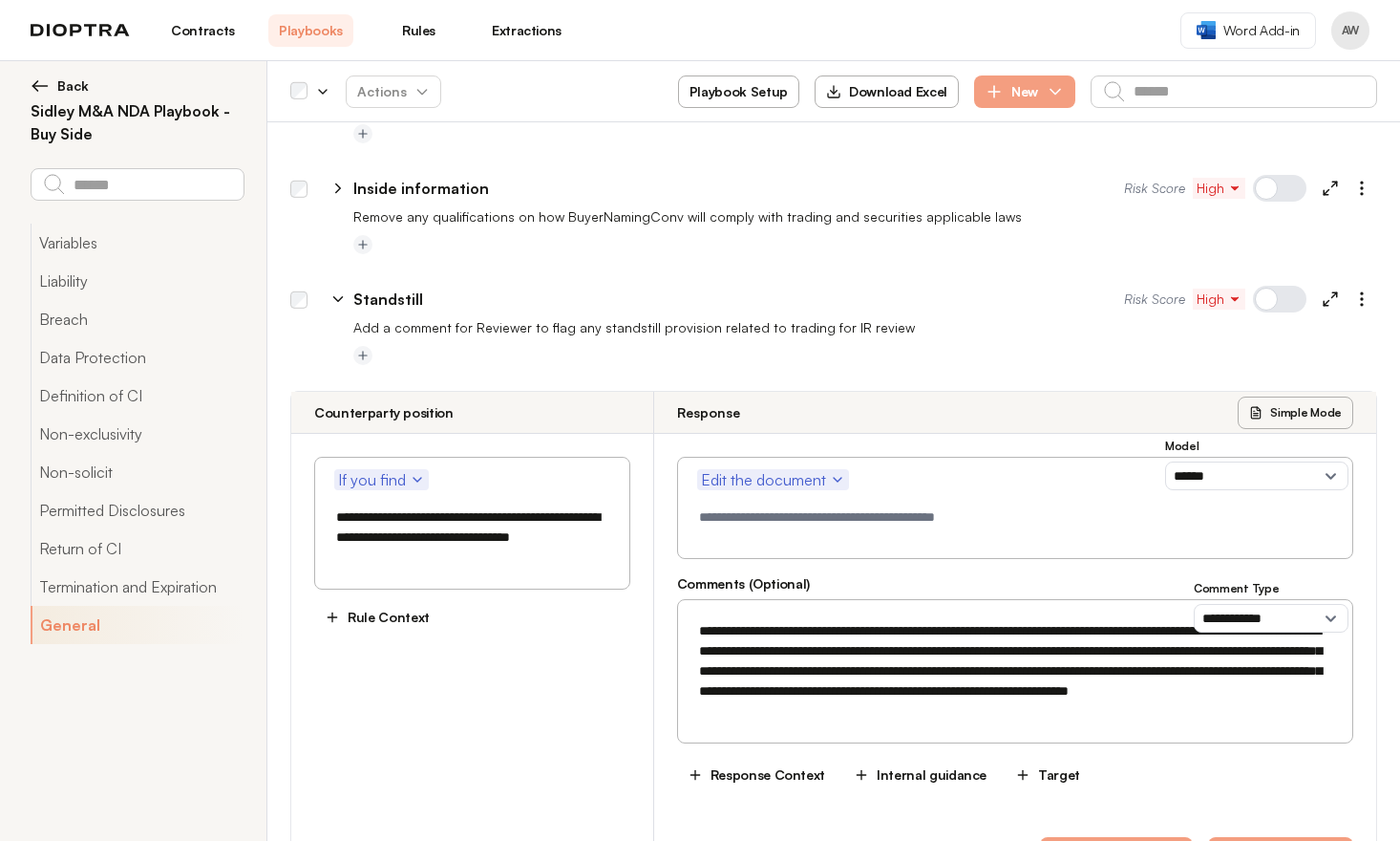
scroll to position [6066, 0]
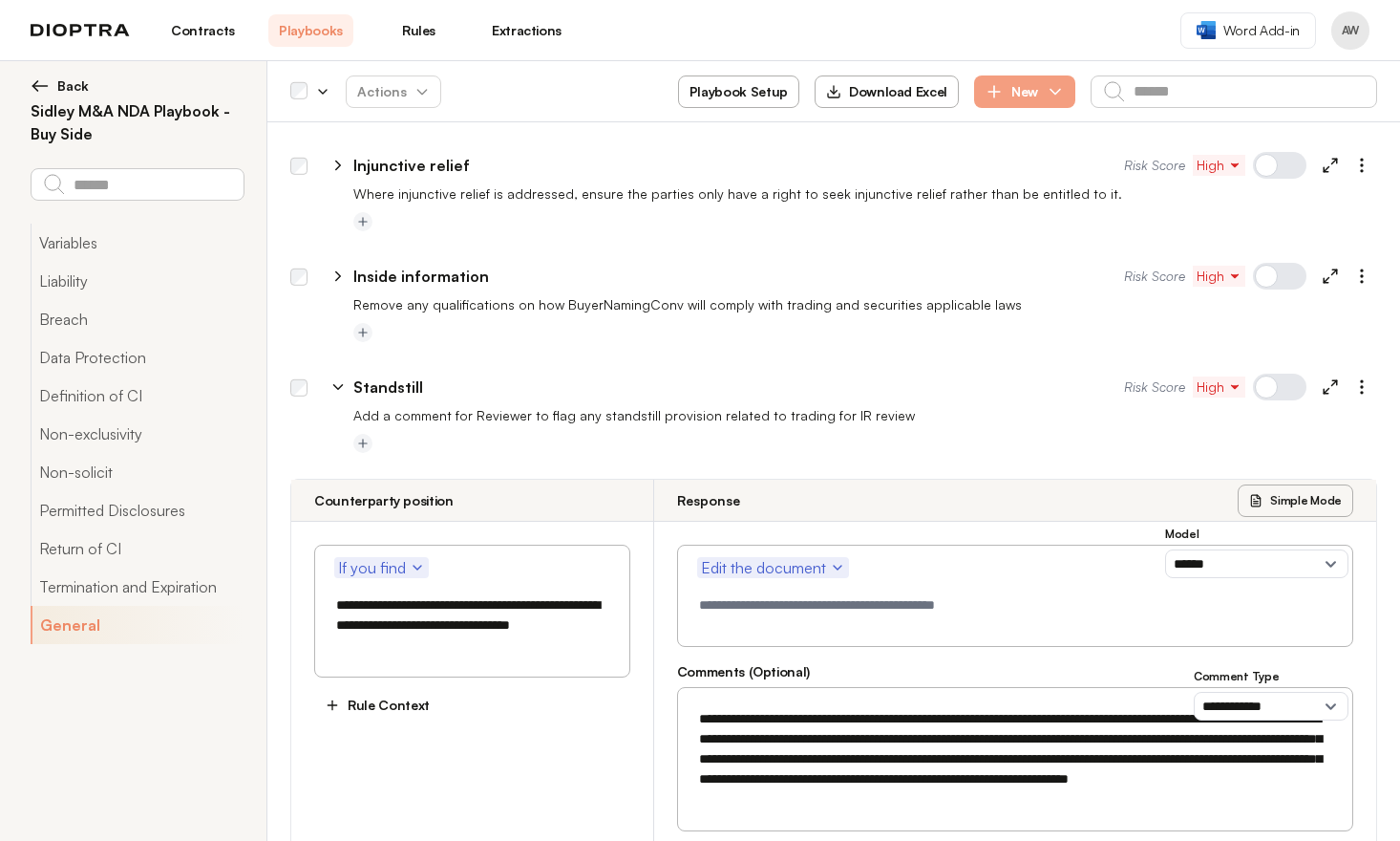
click at [334, 268] on icon at bounding box center [338, 276] width 17 height 17
select select "******"
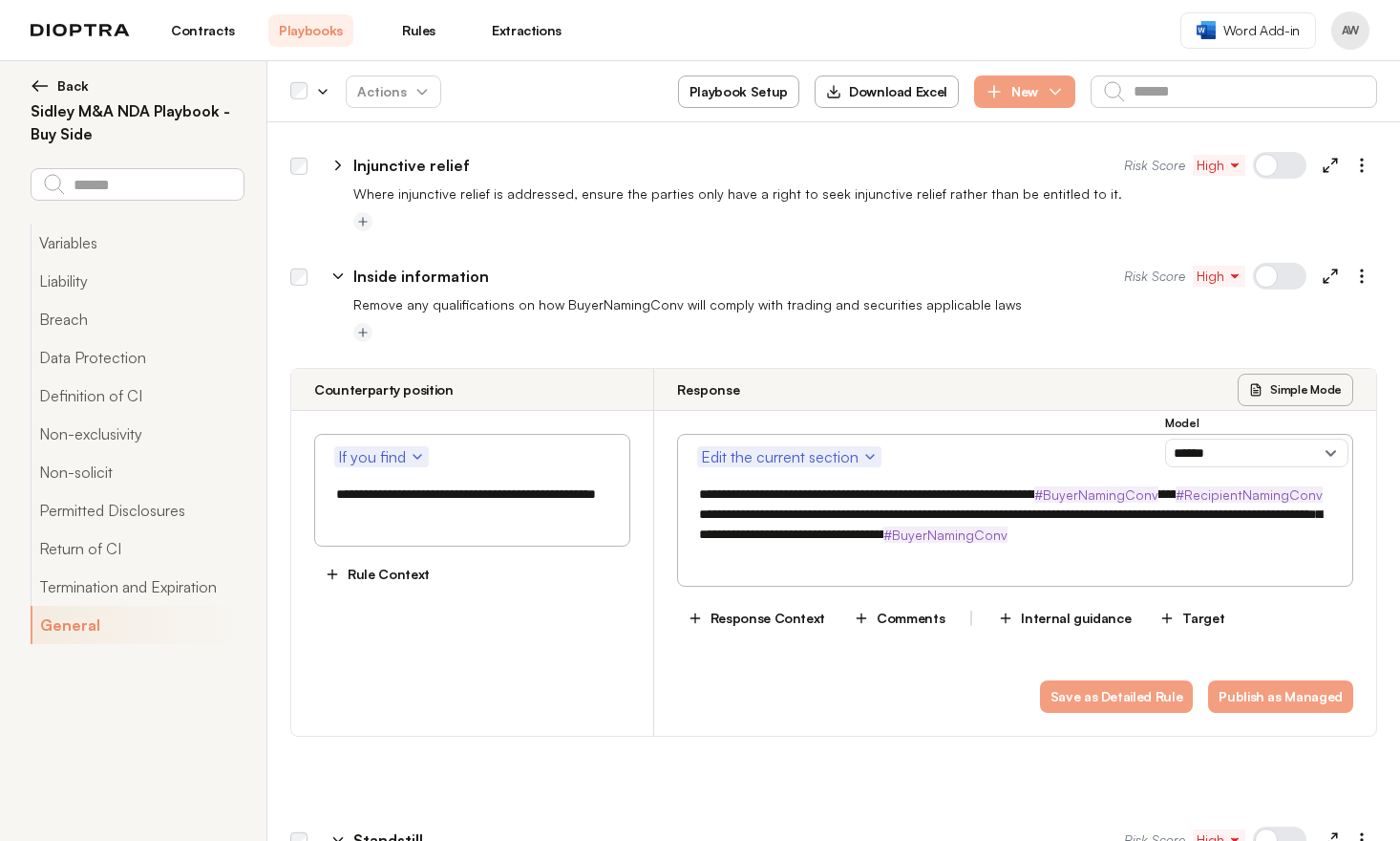
click at [334, 268] on icon at bounding box center [338, 276] width 17 height 17
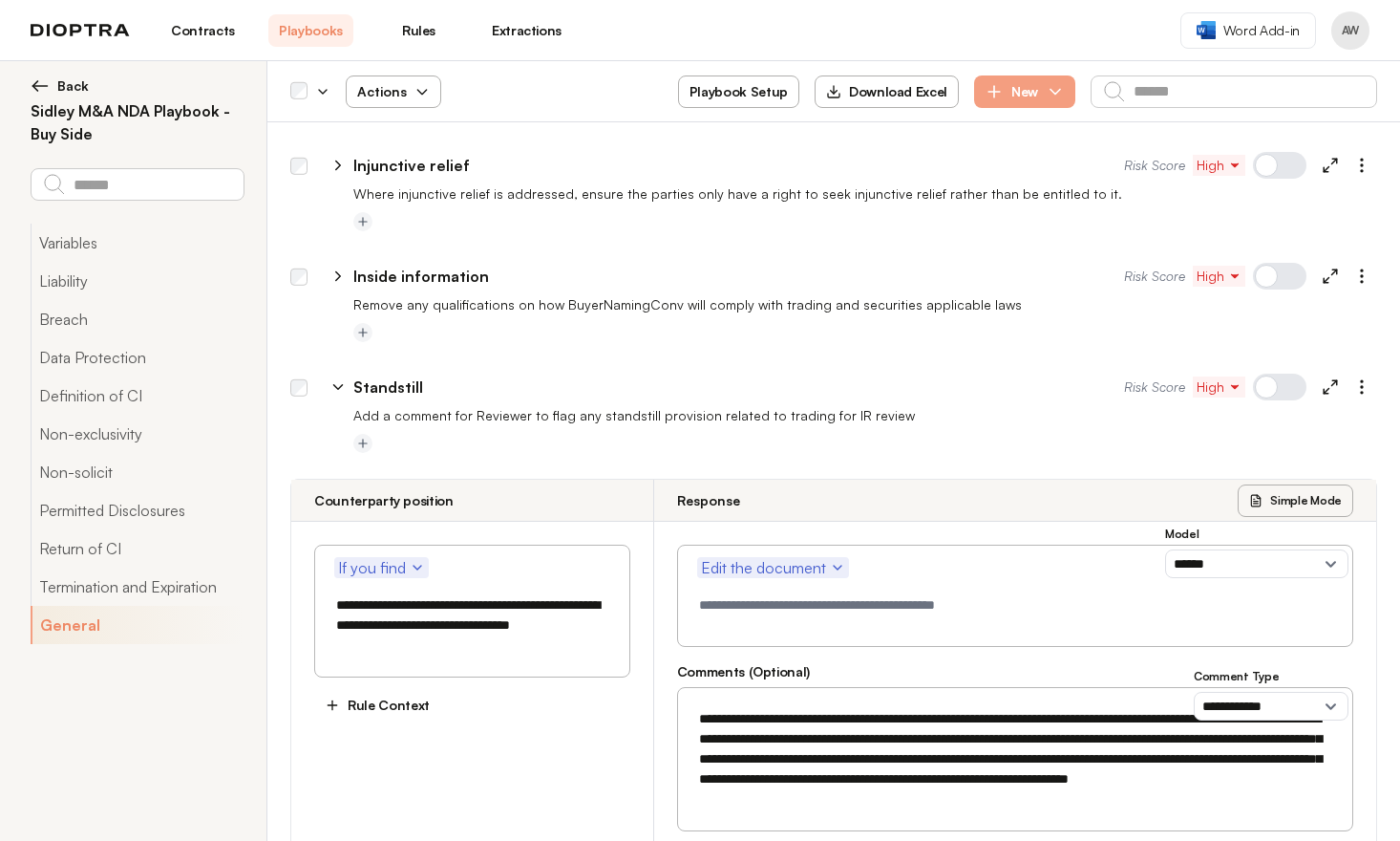
click at [392, 86] on span "Actions" at bounding box center [394, 92] width 103 height 34
click at [404, 131] on button "Activate" at bounding box center [394, 138] width 120 height 34
